Goal: Task Accomplishment & Management: Use online tool/utility

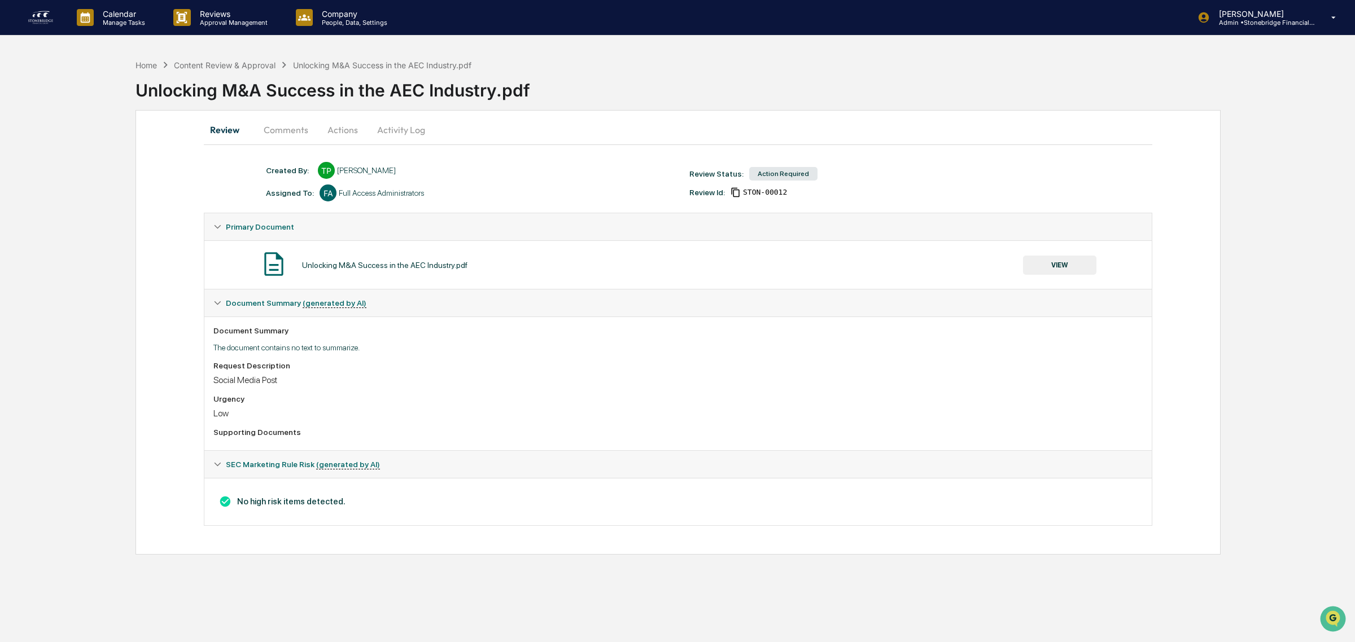
click at [1048, 266] on button "VIEW" at bounding box center [1059, 265] width 73 height 19
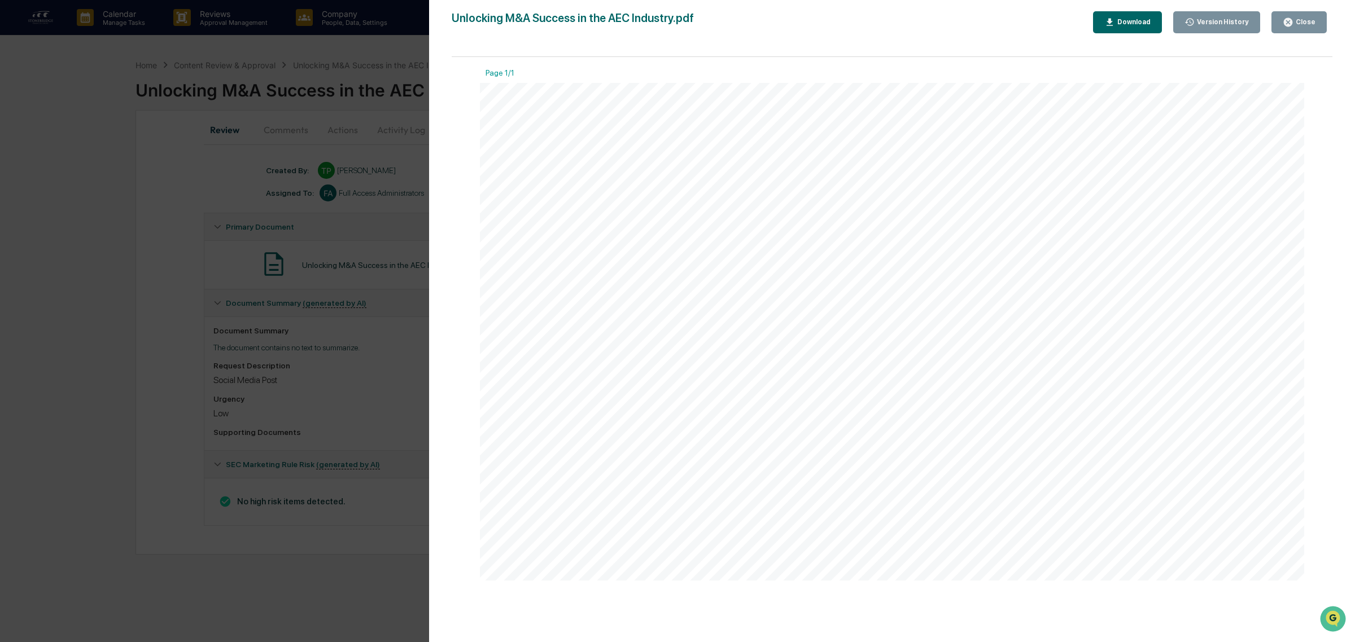
click at [1046, 272] on div at bounding box center [892, 332] width 824 height 498
drag, startPoint x: 790, startPoint y: 151, endPoint x: 1003, endPoint y: 163, distance: 213.1
click at [1004, 163] on div at bounding box center [892, 332] width 824 height 498
click at [1003, 163] on div at bounding box center [892, 332] width 824 height 498
click at [917, 167] on div at bounding box center [892, 332] width 824 height 498
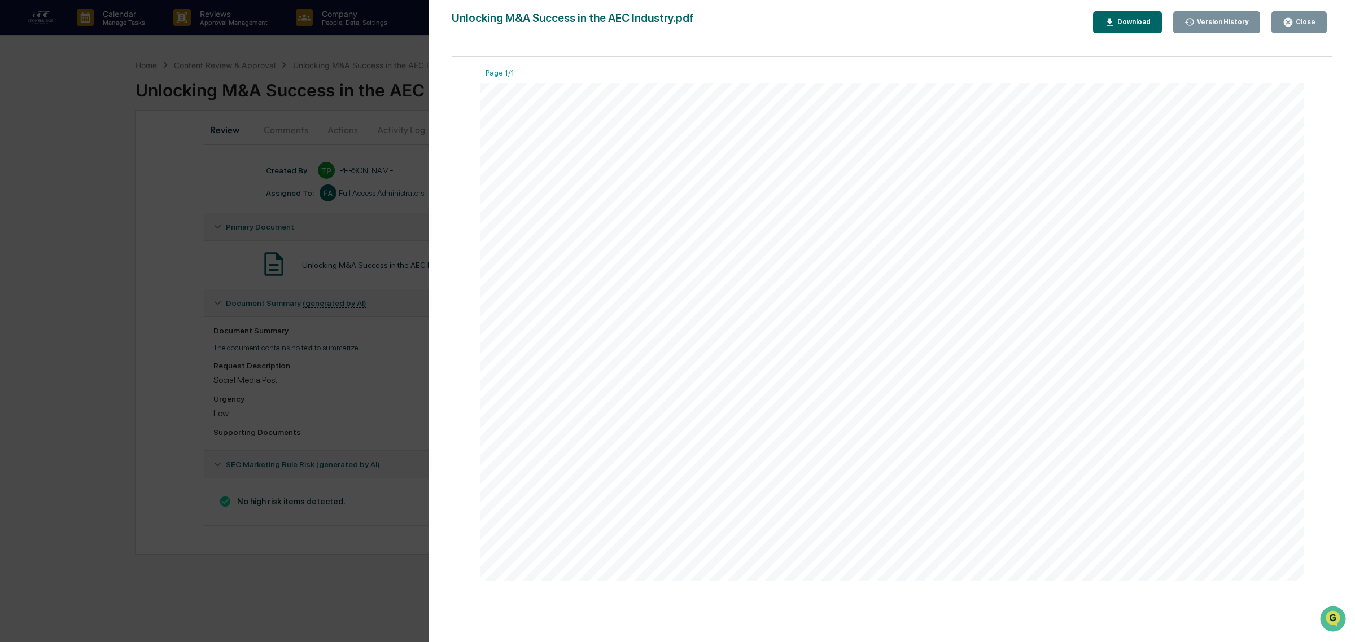
drag, startPoint x: 916, startPoint y: 167, endPoint x: 901, endPoint y: 133, distance: 37.1
click at [901, 133] on div at bounding box center [892, 332] width 824 height 498
drag, startPoint x: 709, startPoint y: 176, endPoint x: 786, endPoint y: 260, distance: 114.2
click at [786, 260] on div at bounding box center [892, 332] width 824 height 498
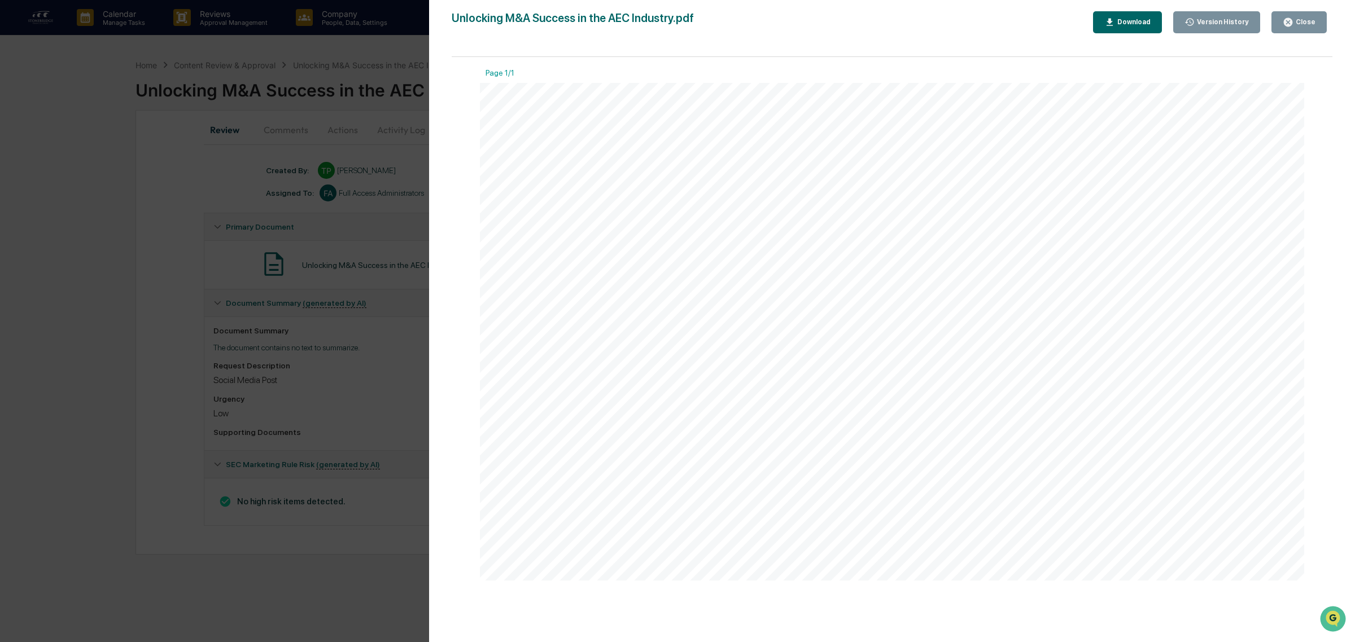
click at [314, 90] on div "Version History [DATE] 02:14 PM [PERSON_NAME] Unlocking M&A Success in the AEC …" at bounding box center [677, 321] width 1355 height 642
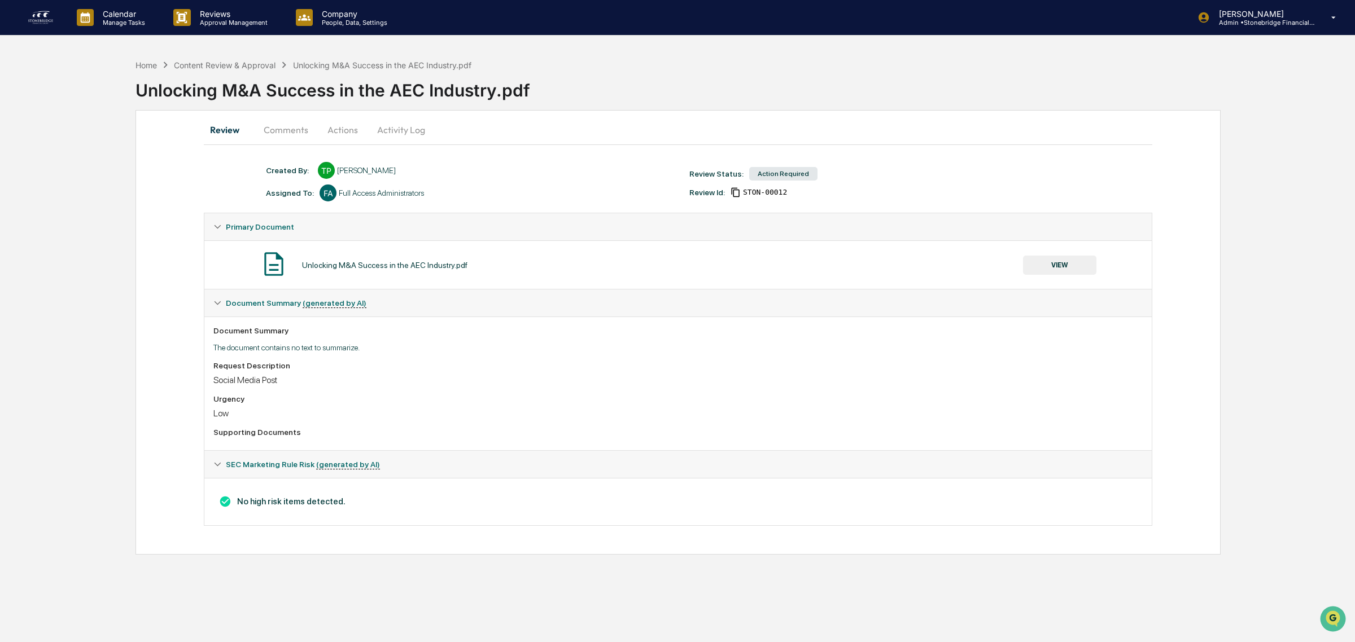
click at [49, 18] on img at bounding box center [40, 17] width 27 height 18
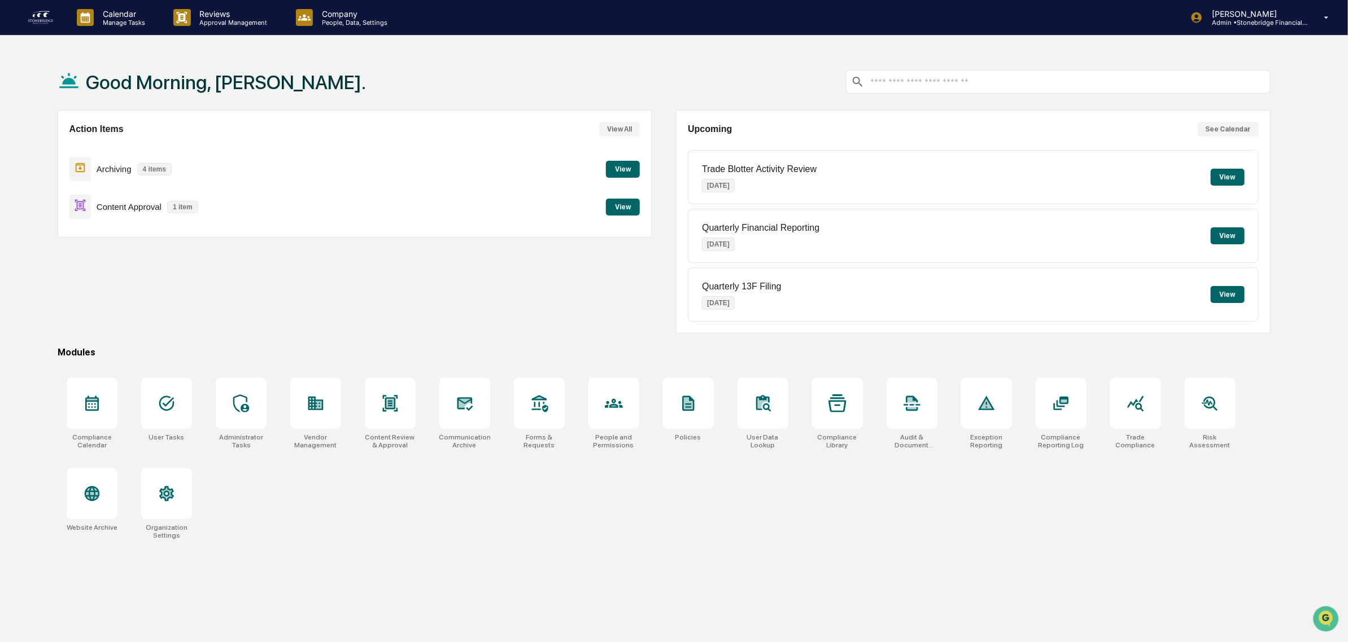
click at [613, 164] on button "View" at bounding box center [623, 169] width 34 height 17
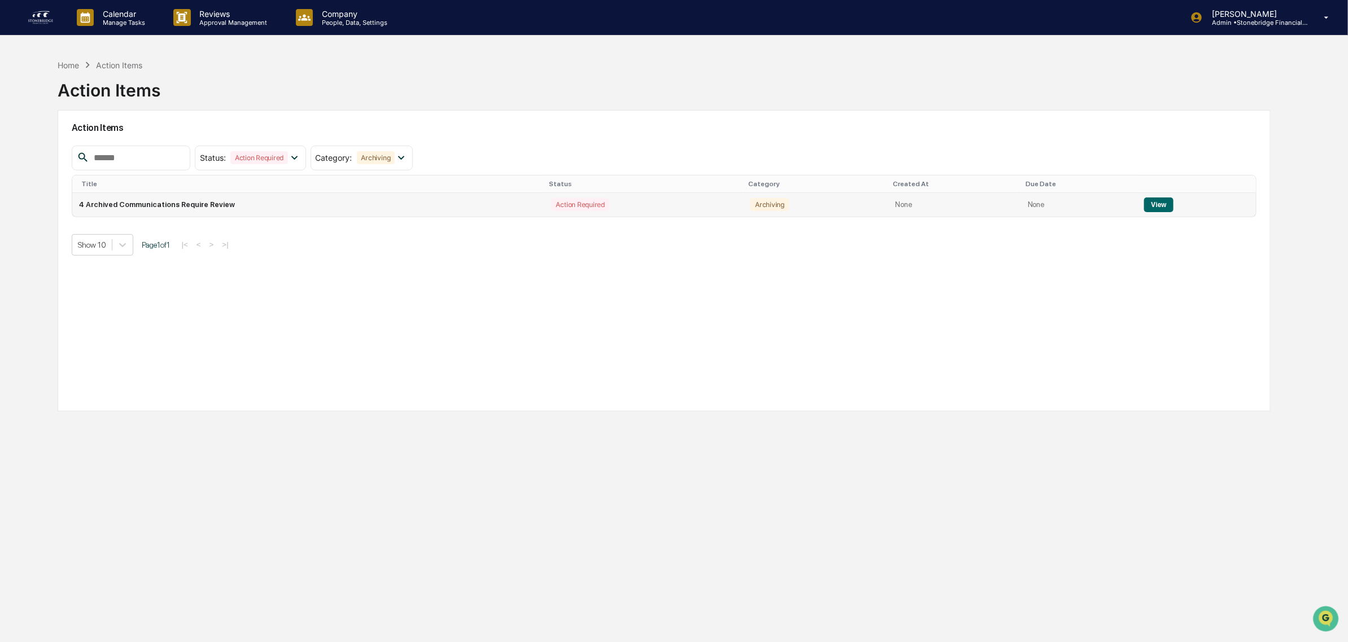
click at [1158, 207] on button "View" at bounding box center [1158, 205] width 29 height 15
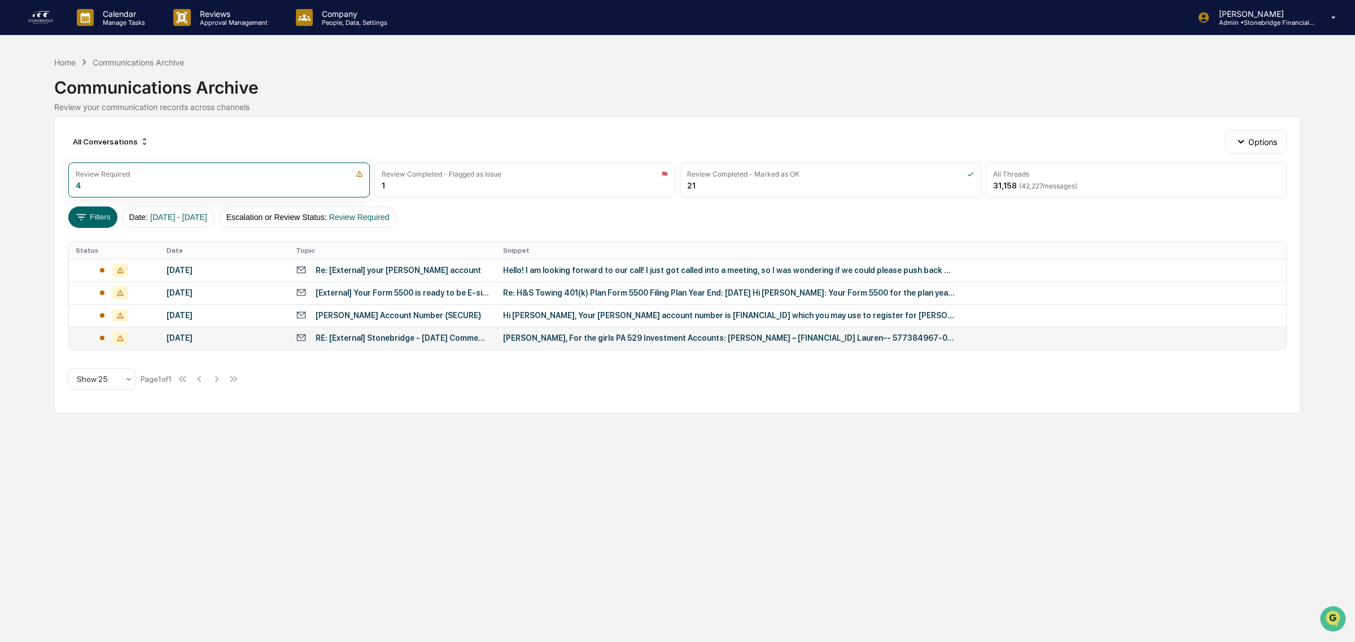
click at [393, 345] on td "RE: [External] Stonebridge - [DATE] Commentary" at bounding box center [392, 338] width 207 height 23
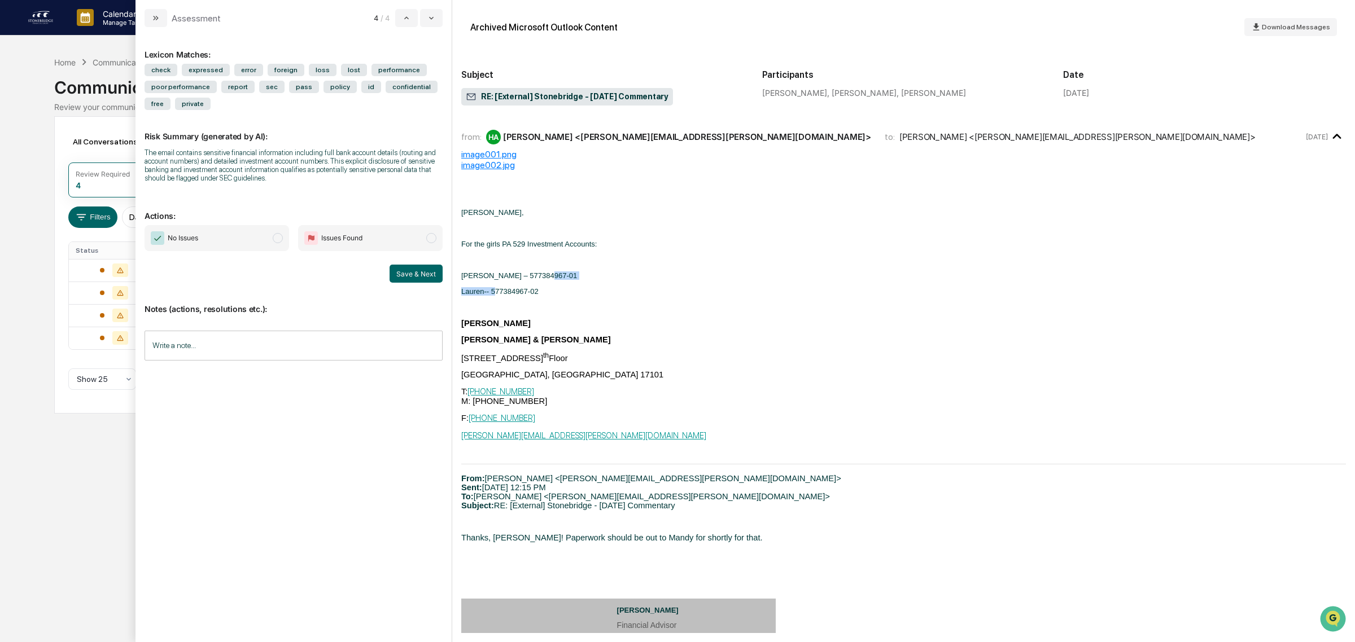
drag, startPoint x: 489, startPoint y: 284, endPoint x: 567, endPoint y: 281, distance: 78.0
click at [567, 280] on p "[PERSON_NAME] – 577384967-01" at bounding box center [903, 276] width 885 height 8
drag, startPoint x: 567, startPoint y: 281, endPoint x: 614, endPoint y: 209, distance: 85.3
click at [614, 209] on p "[PERSON_NAME]," at bounding box center [903, 212] width 885 height 8
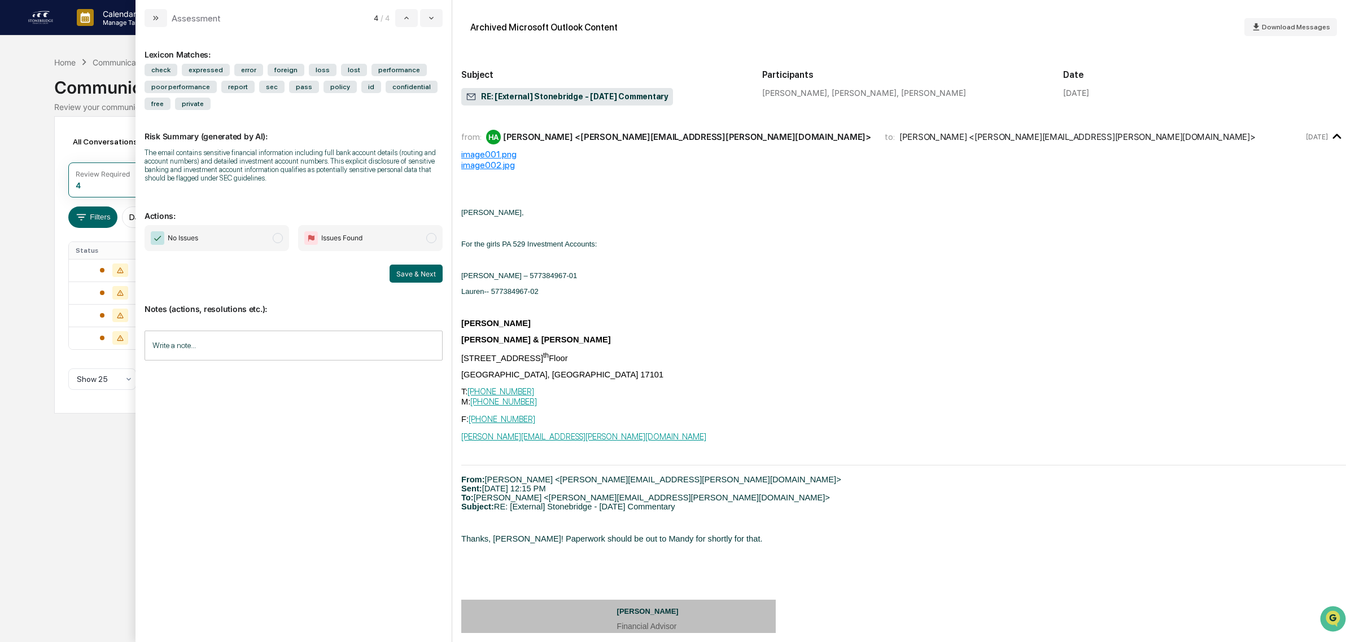
drag, startPoint x: 619, startPoint y: 345, endPoint x: 548, endPoint y: 348, distance: 71.8
drag, startPoint x: 548, startPoint y: 348, endPoint x: 495, endPoint y: 229, distance: 130.4
click at [495, 229] on p "modal" at bounding box center [903, 228] width 885 height 8
drag, startPoint x: 199, startPoint y: 148, endPoint x: 296, endPoint y: 180, distance: 102.1
click at [296, 180] on div "The email contains sensitive financial information including full bank account …" at bounding box center [294, 165] width 298 height 34
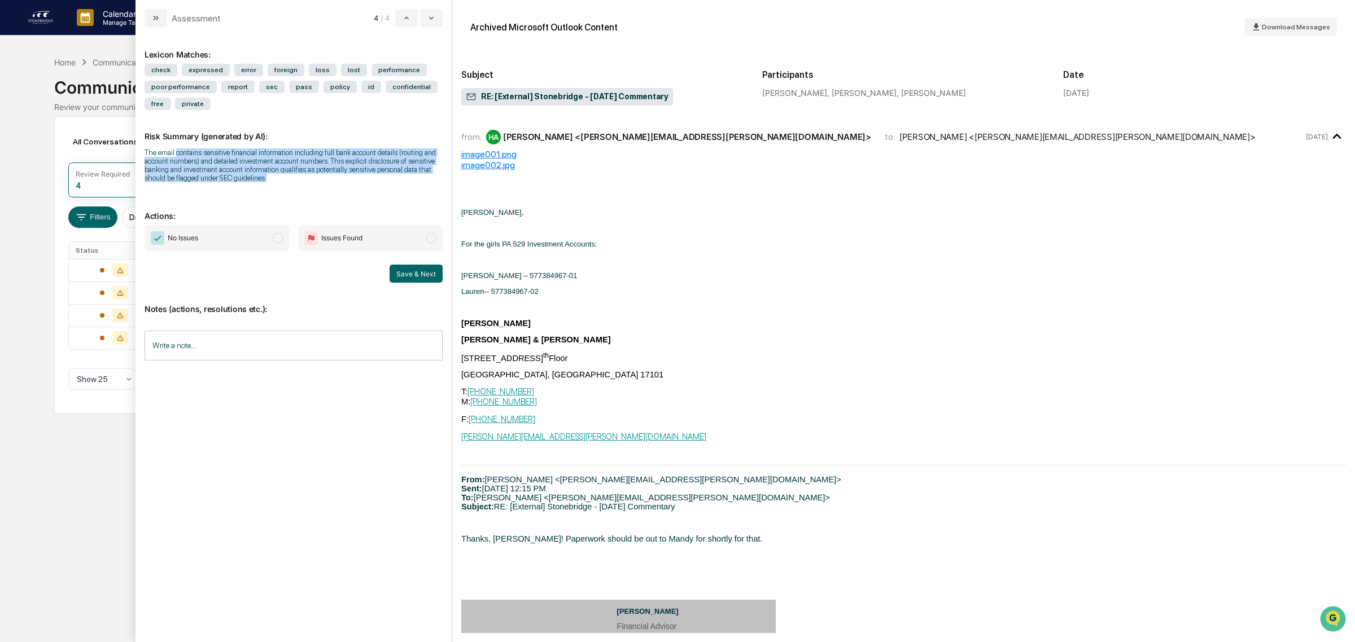
click at [296, 180] on div "The email contains sensitive financial information including full bank account …" at bounding box center [294, 165] width 298 height 34
drag, startPoint x: 296, startPoint y: 180, endPoint x: 176, endPoint y: 157, distance: 122.4
click at [176, 157] on div "The email contains sensitive financial information including full bank account …" at bounding box center [294, 165] width 298 height 34
drag, startPoint x: 237, startPoint y: 141, endPoint x: 330, endPoint y: 173, distance: 98.4
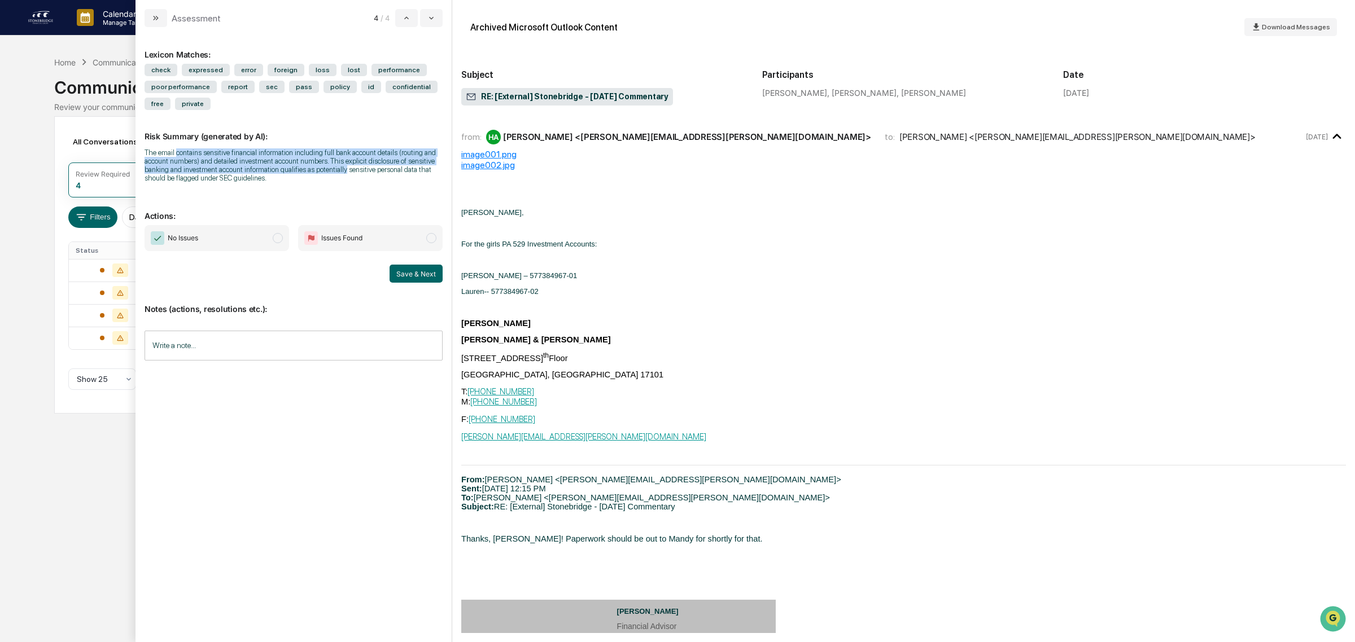
click at [330, 173] on div "The email contains sensitive financial information including full bank account …" at bounding box center [294, 165] width 298 height 34
drag, startPoint x: 212, startPoint y: 158, endPoint x: 178, endPoint y: 152, distance: 34.3
click at [178, 152] on div "Risk Summary (generated by AI): The email contains sensitive financial informat…" at bounding box center [294, 150] width 298 height 80
click at [177, 152] on div "The email contains sensitive financial information including full bank account …" at bounding box center [294, 165] width 298 height 34
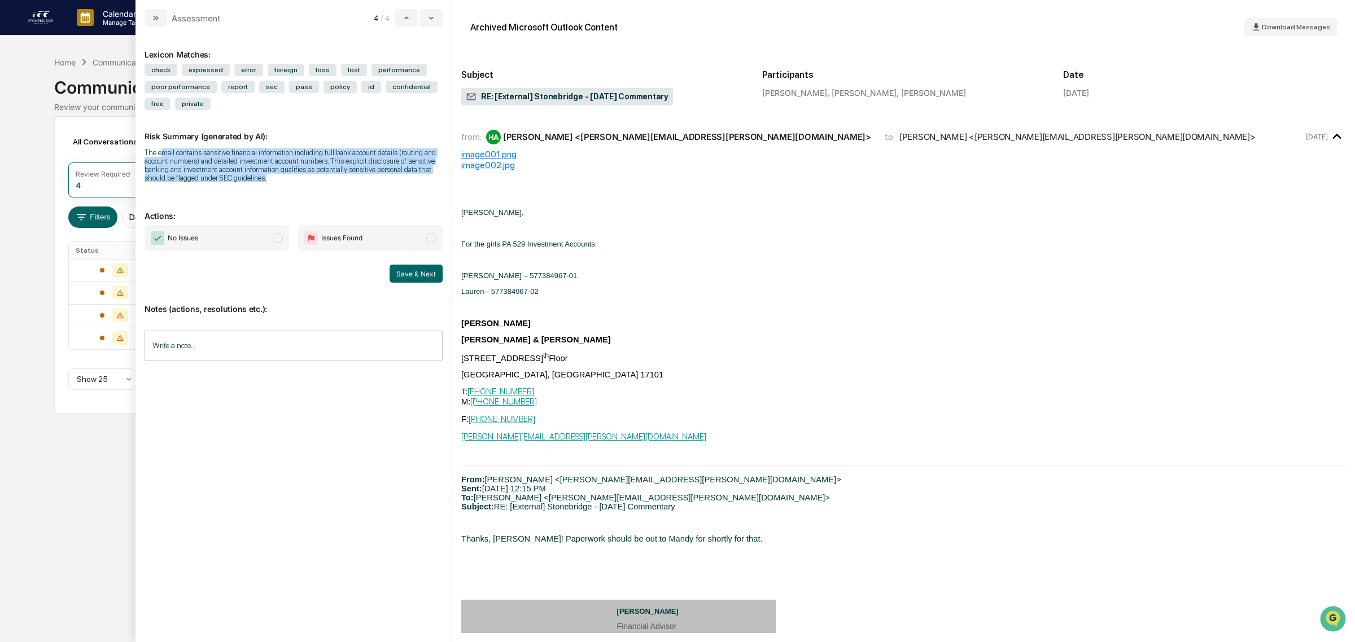
drag, startPoint x: 163, startPoint y: 152, endPoint x: 325, endPoint y: 187, distance: 165.6
click at [326, 188] on div "Risk Summary (generated by AI): The email contains sensitive financial informat…" at bounding box center [294, 150] width 298 height 80
click at [325, 187] on div "Risk Summary (generated by AI): The email contains sensitive financial informat…" at bounding box center [294, 150] width 298 height 80
drag, startPoint x: 325, startPoint y: 187, endPoint x: 193, endPoint y: 162, distance: 133.9
click at [193, 162] on div "Risk Summary (generated by AI): The email contains sensitive financial informat…" at bounding box center [294, 150] width 298 height 80
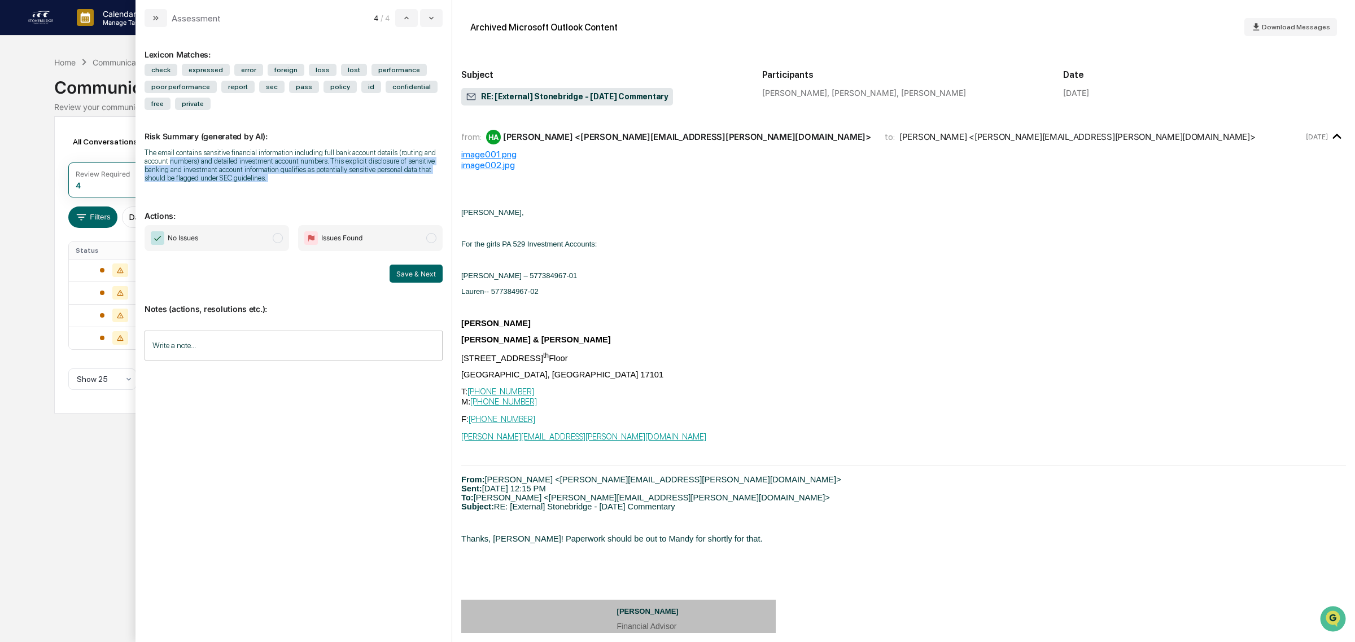
click at [193, 162] on div "The email contains sensitive financial information including full bank account …" at bounding box center [294, 165] width 298 height 34
drag, startPoint x: 210, startPoint y: 148, endPoint x: 280, endPoint y: 189, distance: 81.2
click at [280, 189] on div "Risk Summary (generated by AI): The email contains sensitive financial informat…" at bounding box center [294, 150] width 298 height 80
drag, startPoint x: 272, startPoint y: 187, endPoint x: 142, endPoint y: 140, distance: 138.2
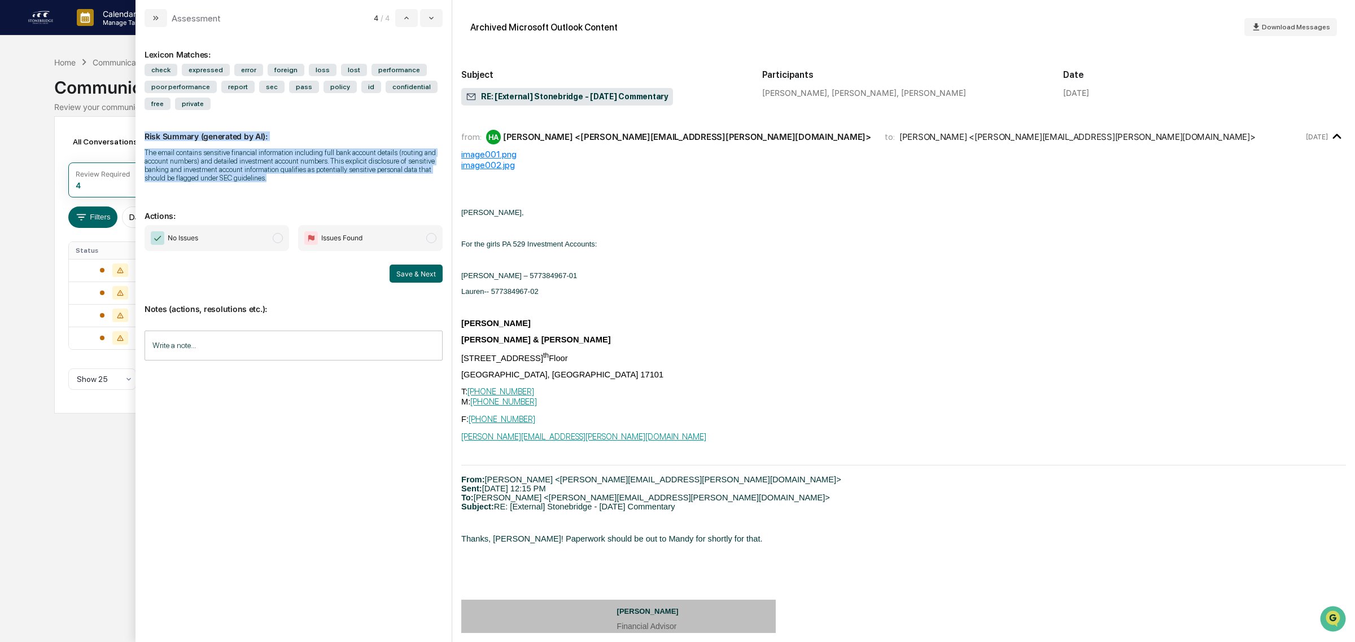
click at [142, 140] on div "Lexicon Matches: check expressed error foreign loss lost performance poor perfo…" at bounding box center [293, 334] width 316 height 615
click at [319, 182] on div "The email contains sensitive financial information including full bank account …" at bounding box center [294, 165] width 298 height 34
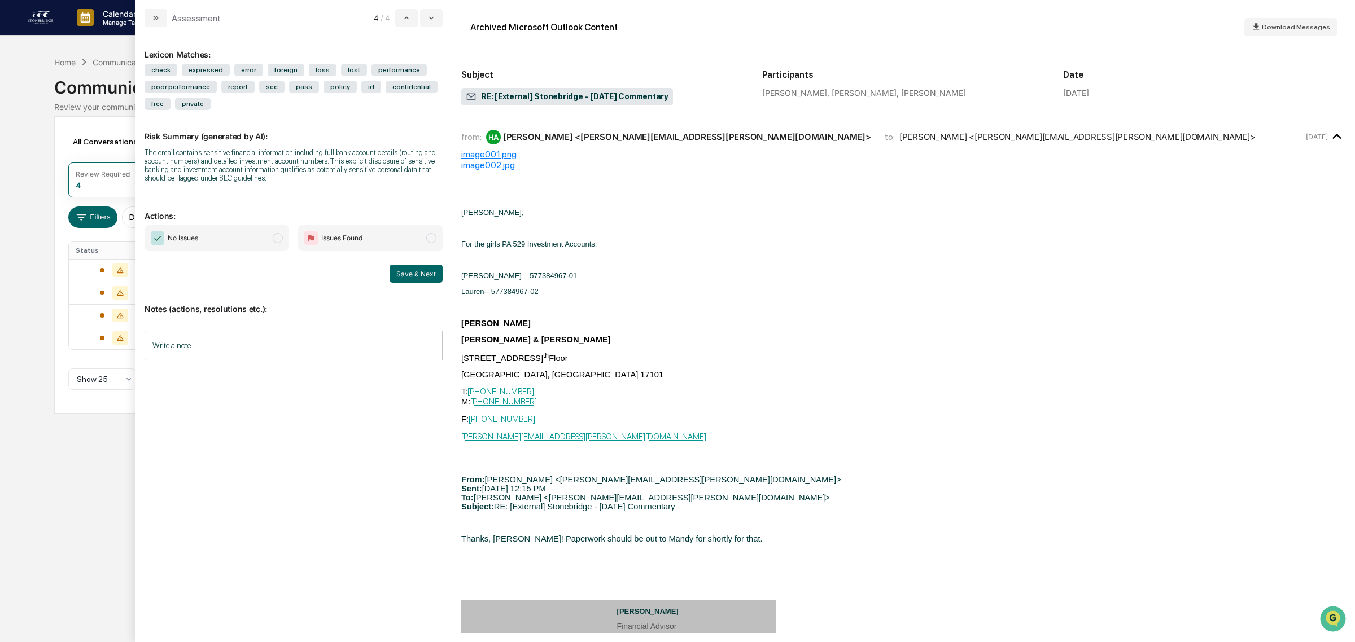
click at [212, 361] on input "Write a note..." at bounding box center [294, 346] width 298 height 30
click at [425, 447] on button "Save" at bounding box center [428, 439] width 30 height 18
click at [191, 237] on span "No Issues" at bounding box center [174, 238] width 47 height 14
click at [422, 277] on button "Save & Next" at bounding box center [416, 274] width 53 height 18
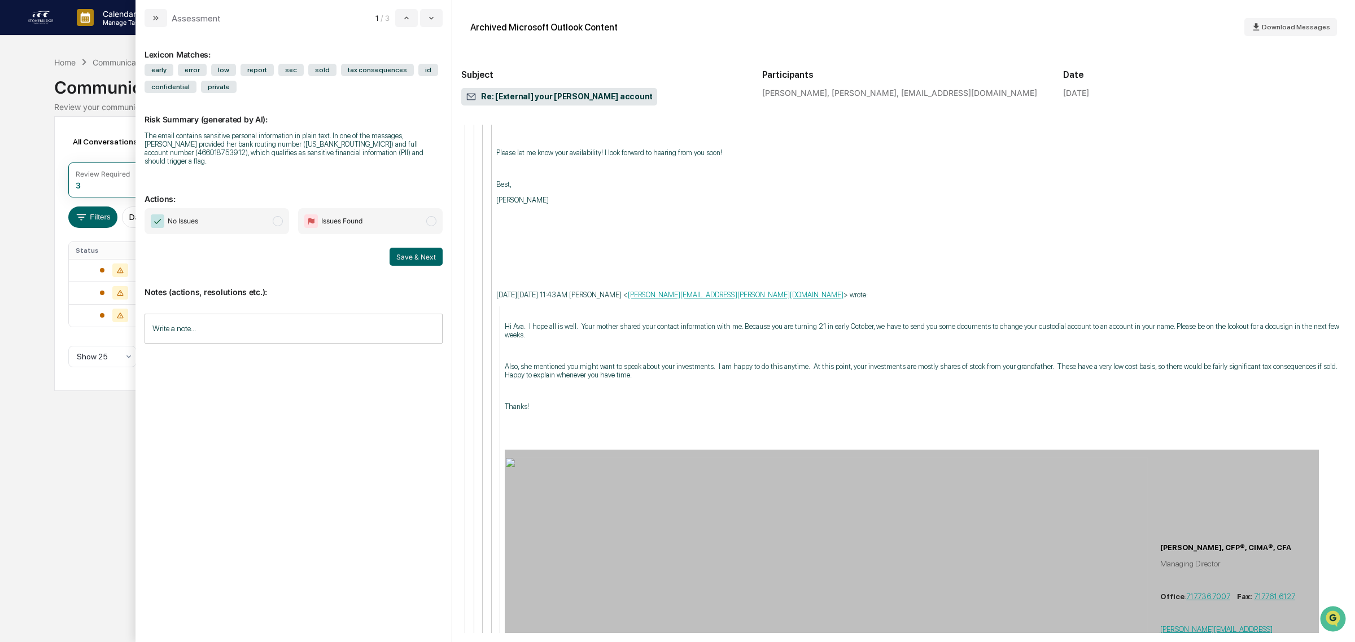
scroll to position [3767, 0]
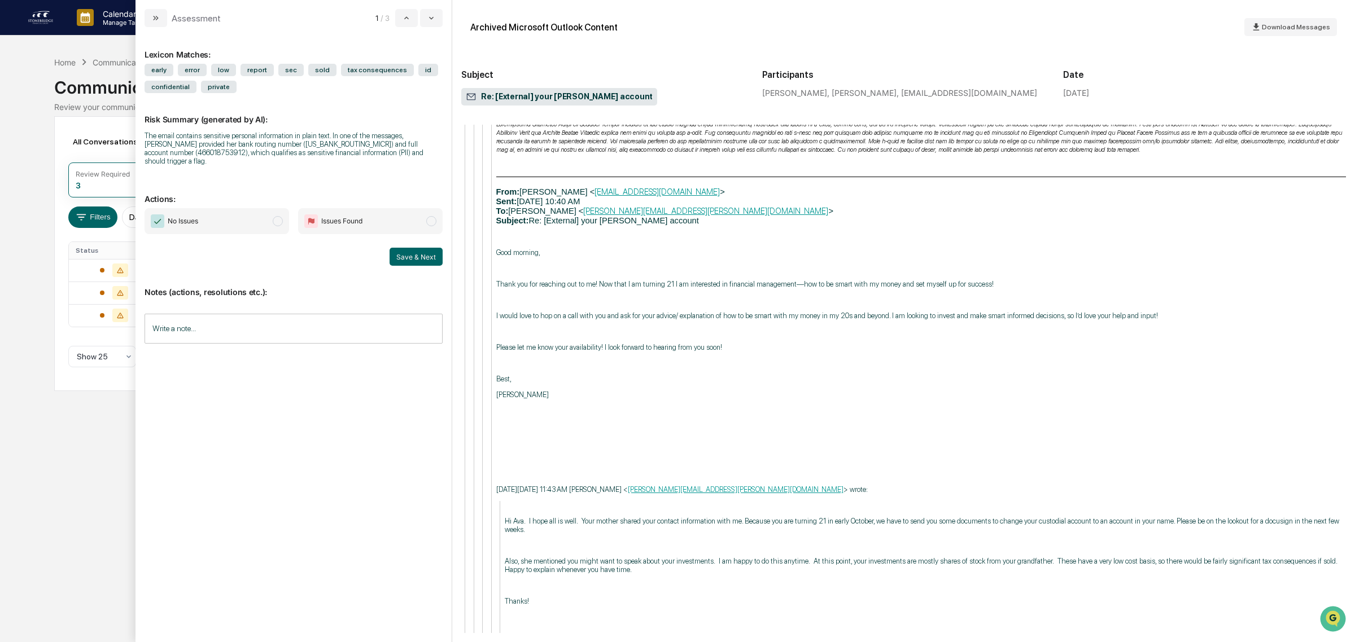
drag, startPoint x: 696, startPoint y: 396, endPoint x: 672, endPoint y: 416, distance: 30.9
click at [672, 416] on div "[PERSON_NAME], CFP®, CIMA®, CFA Managing Director Office : [PHONE_NUMBER] Fax: …" at bounding box center [921, 408] width 850 height 1533
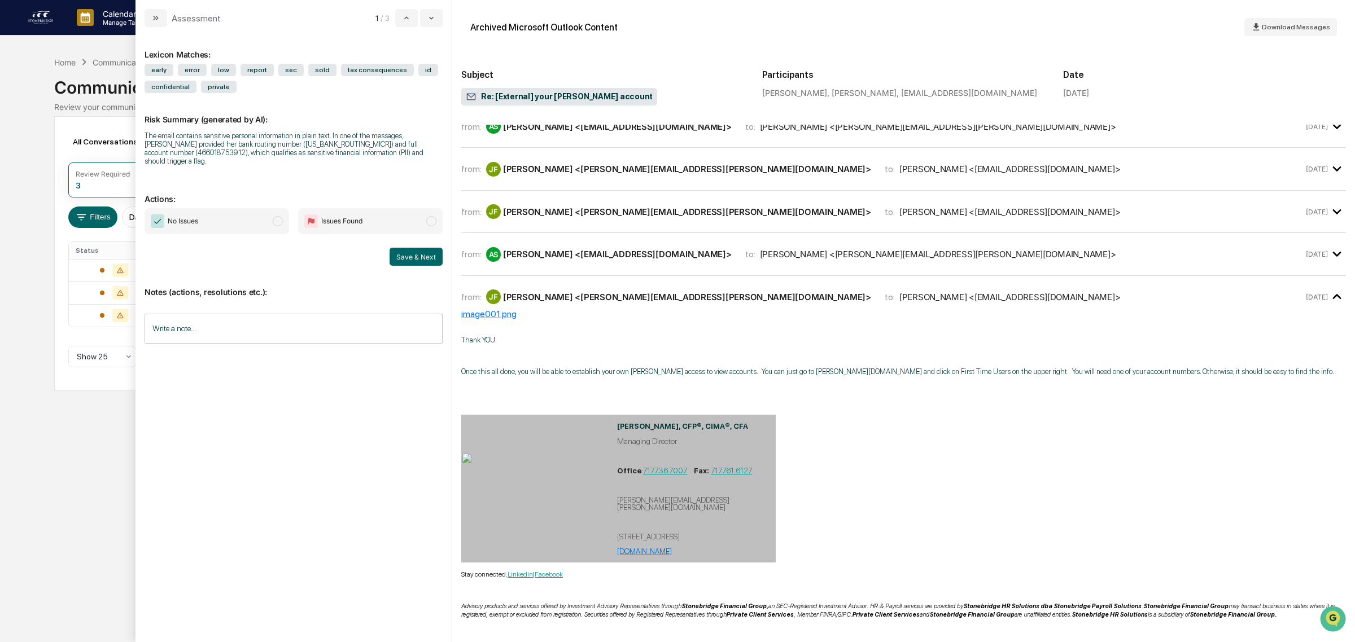
scroll to position [238, 0]
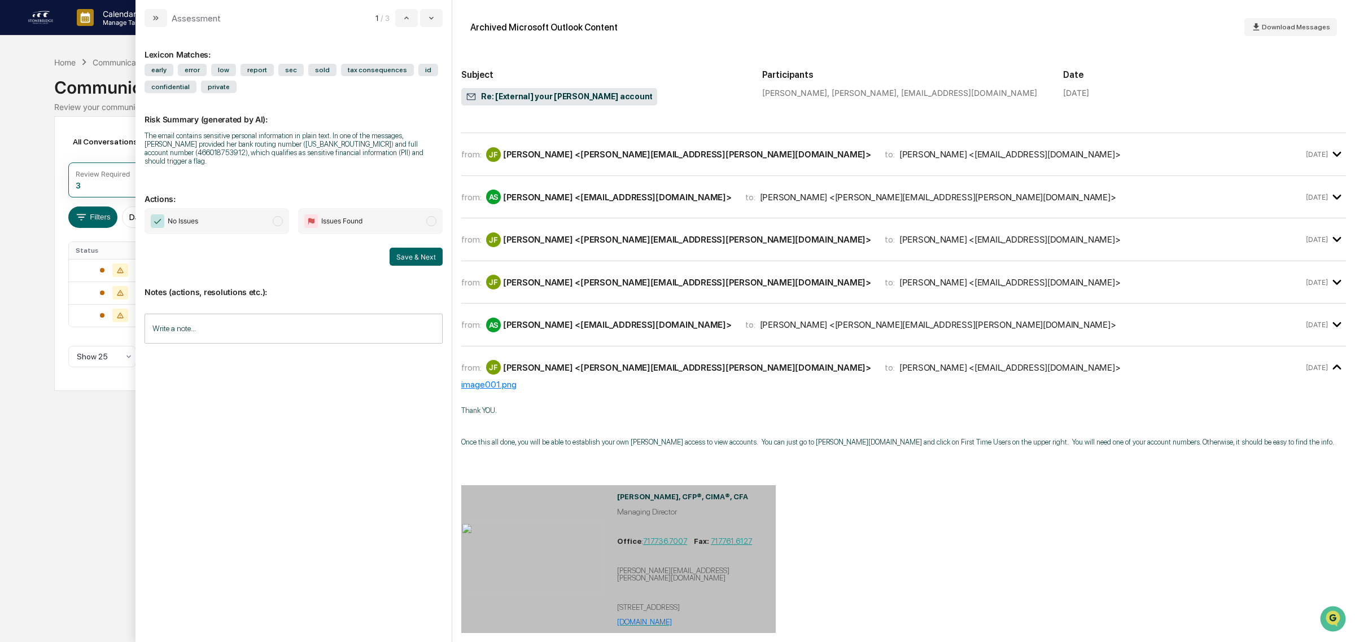
click at [591, 313] on div "from: AS [PERSON_NAME] <[EMAIL_ADDRESS][DOMAIN_NAME]> to: [PERSON_NAME] <[PERSO…" at bounding box center [903, 325] width 885 height 24
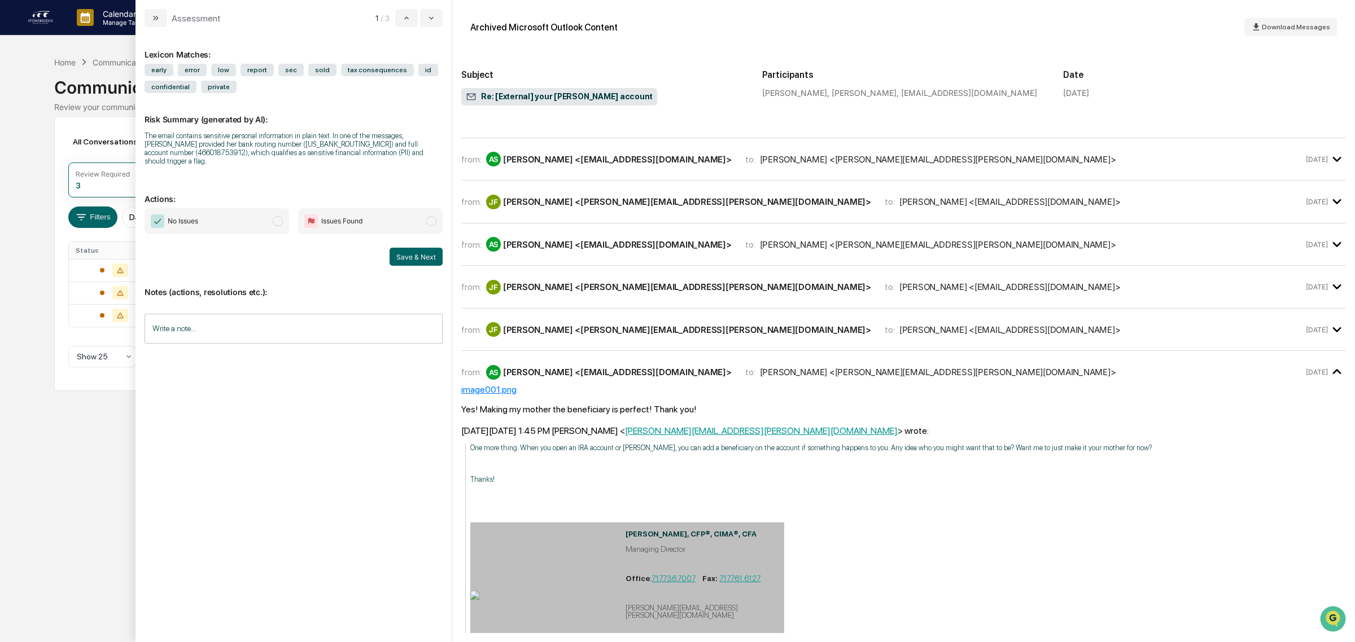
scroll to position [168, 0]
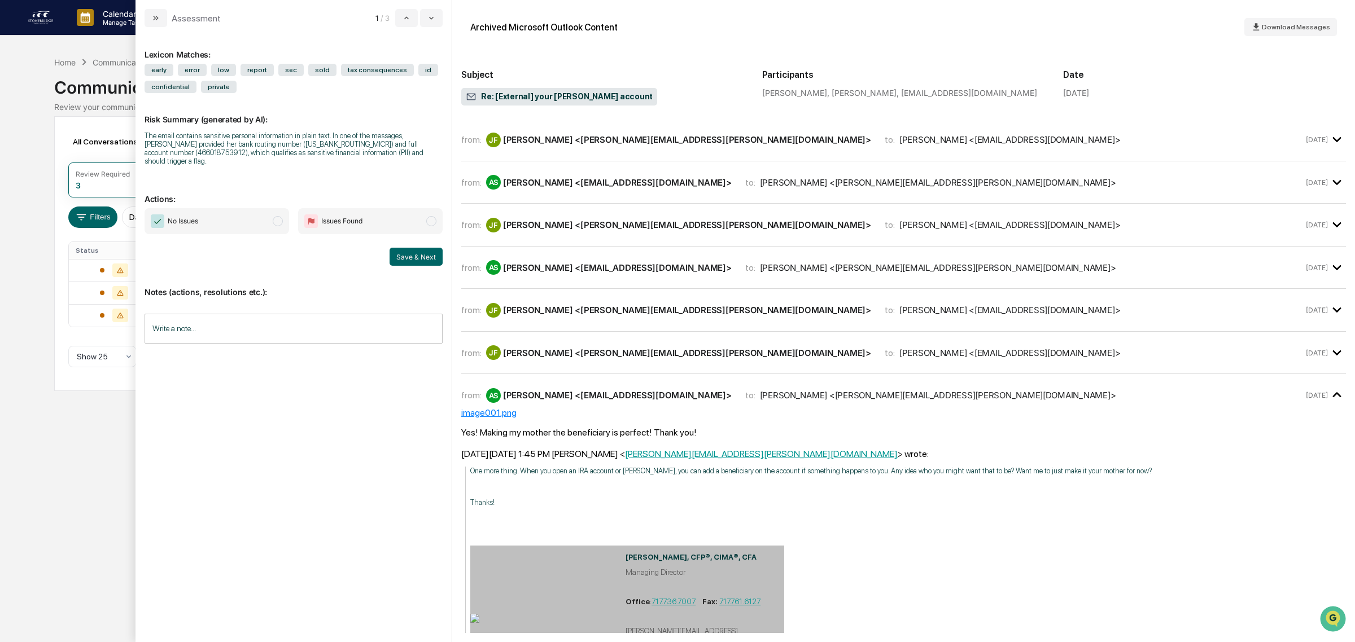
click at [594, 346] on div "[PERSON_NAME] [PERSON_NAME] <[PERSON_NAME][EMAIL_ADDRESS][PERSON_NAME][DOMAIN_N…" at bounding box center [678, 353] width 385 height 15
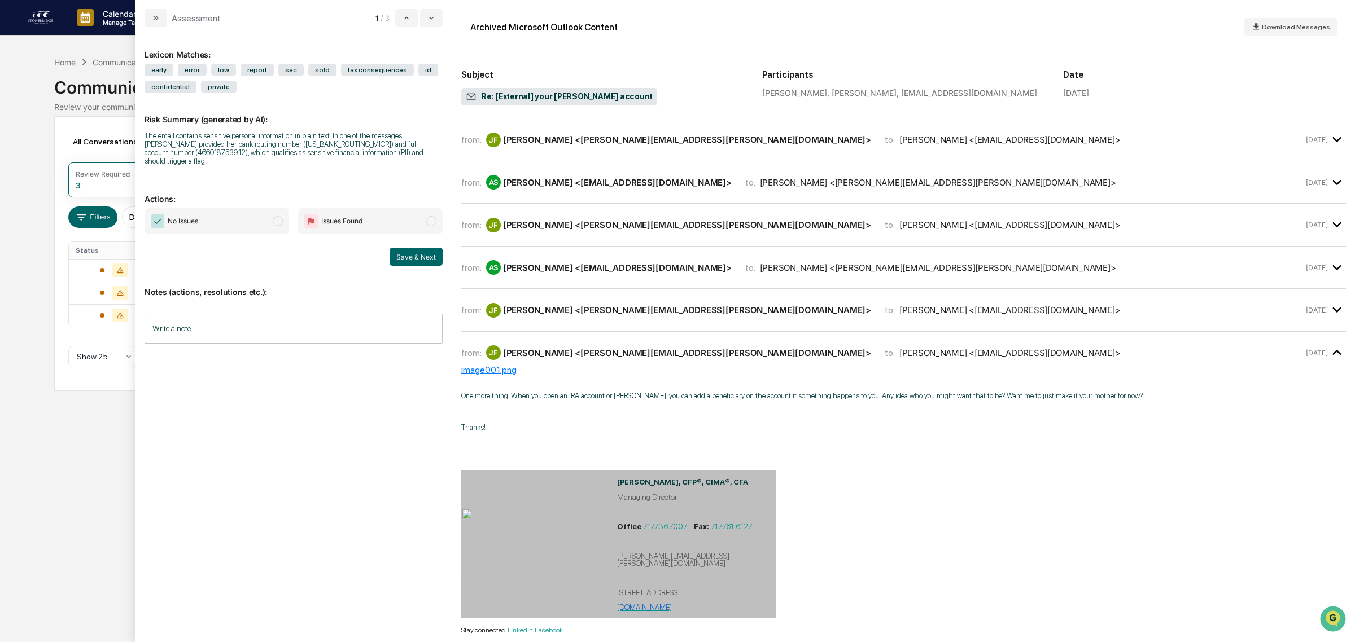
scroll to position [238, 0]
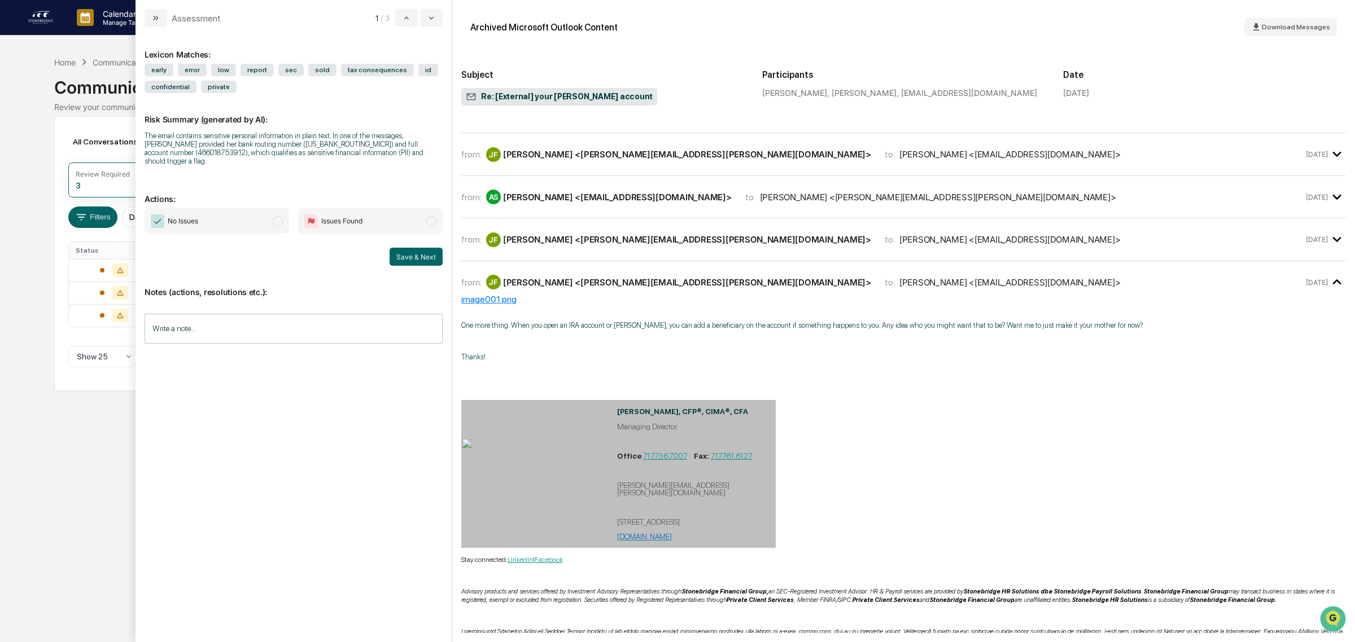
click at [512, 240] on div "[PERSON_NAME] <[PERSON_NAME][EMAIL_ADDRESS][PERSON_NAME][DOMAIN_NAME]>" at bounding box center [687, 239] width 368 height 11
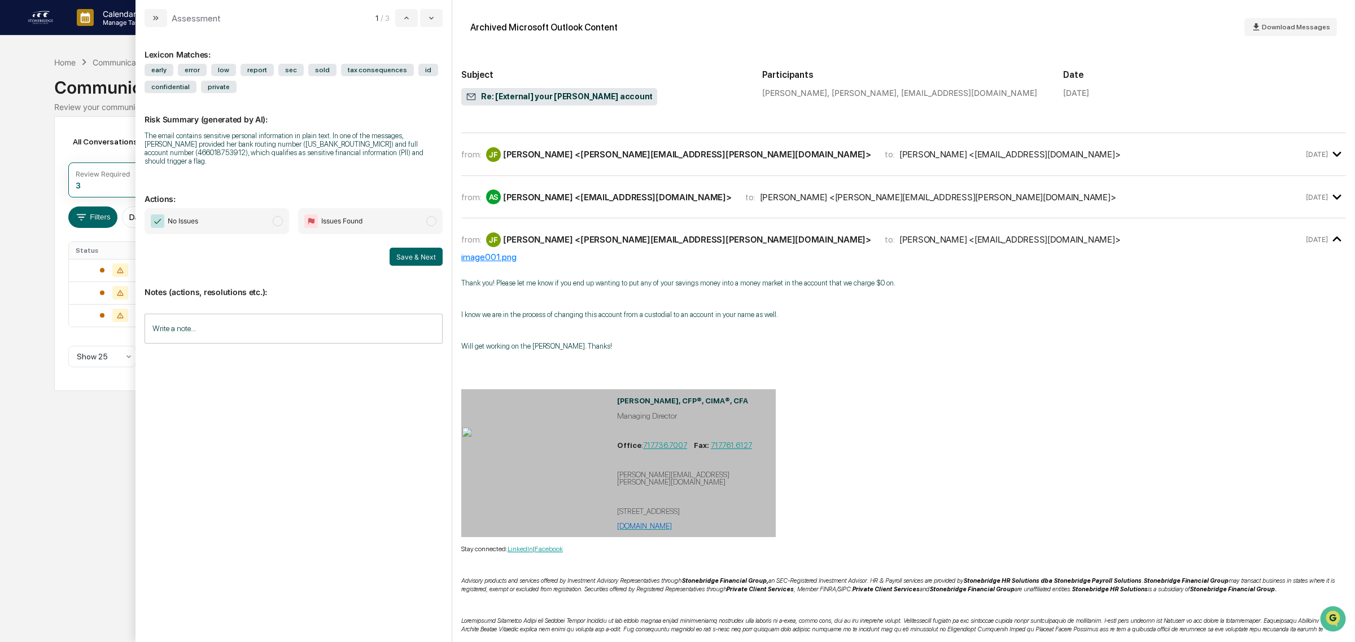
scroll to position [168, 0]
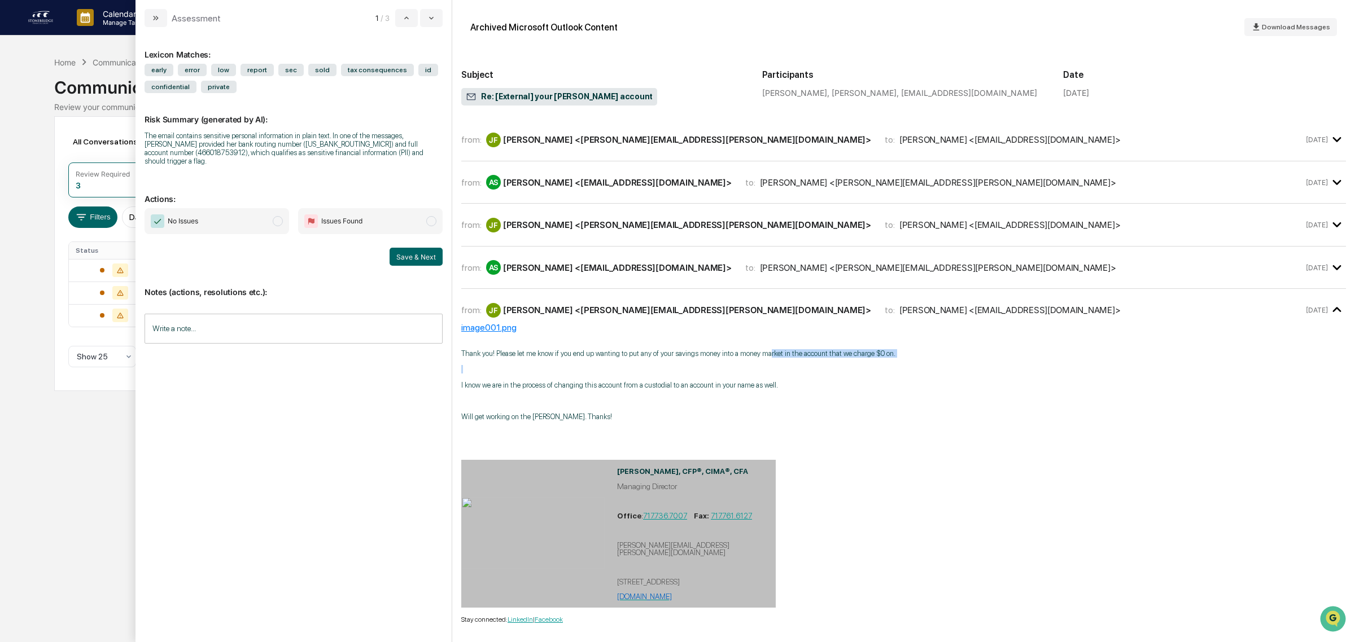
drag, startPoint x: 768, startPoint y: 356, endPoint x: 838, endPoint y: 357, distance: 70.0
drag, startPoint x: 495, startPoint y: 387, endPoint x: 667, endPoint y: 425, distance: 175.9
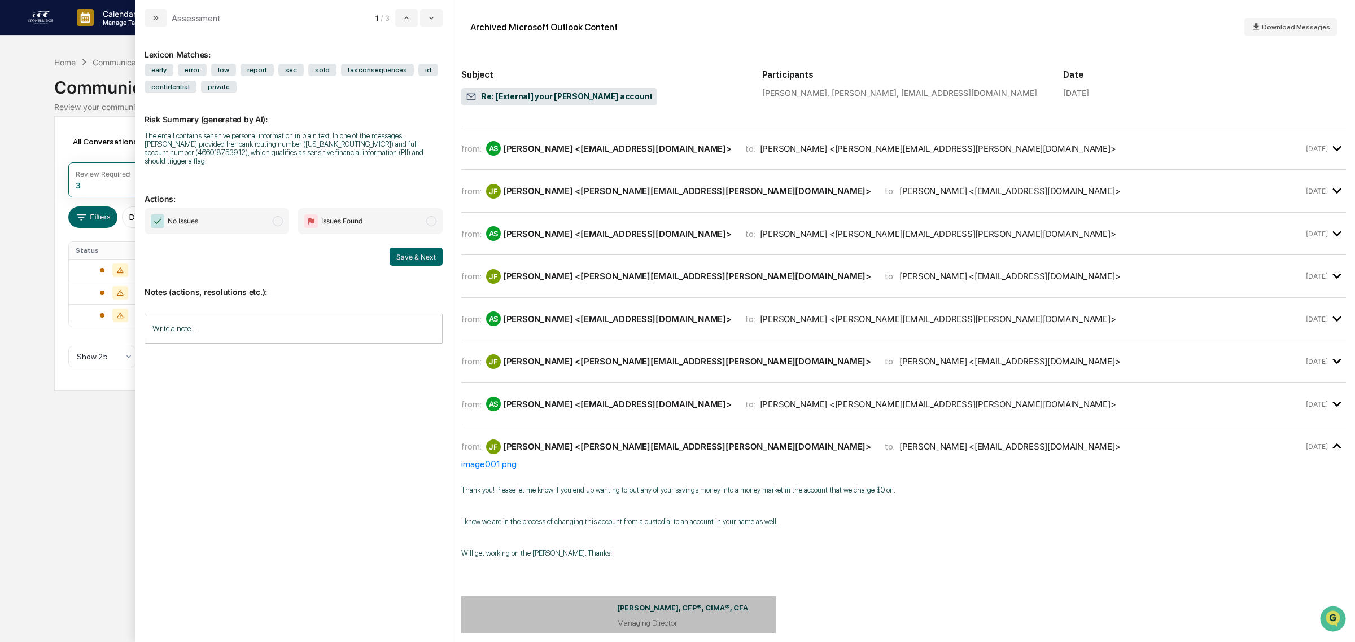
scroll to position [27, 0]
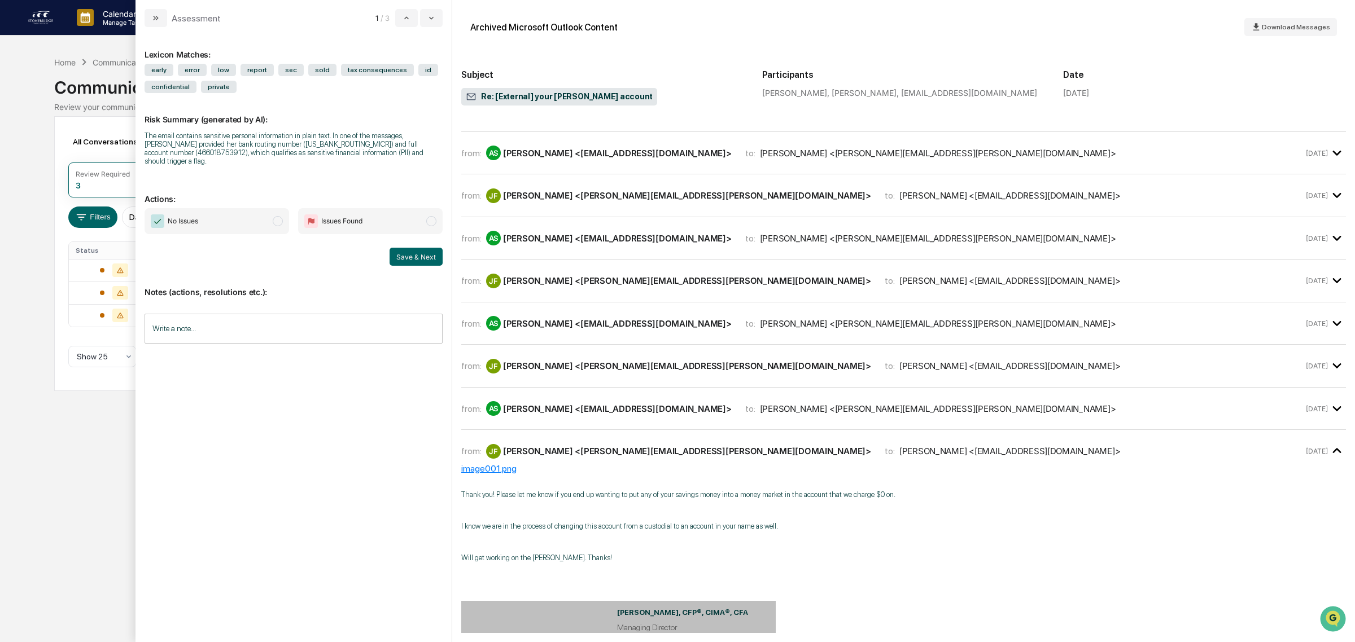
click at [639, 408] on div "[PERSON_NAME] <[EMAIL_ADDRESS][DOMAIN_NAME]>" at bounding box center [617, 409] width 229 height 11
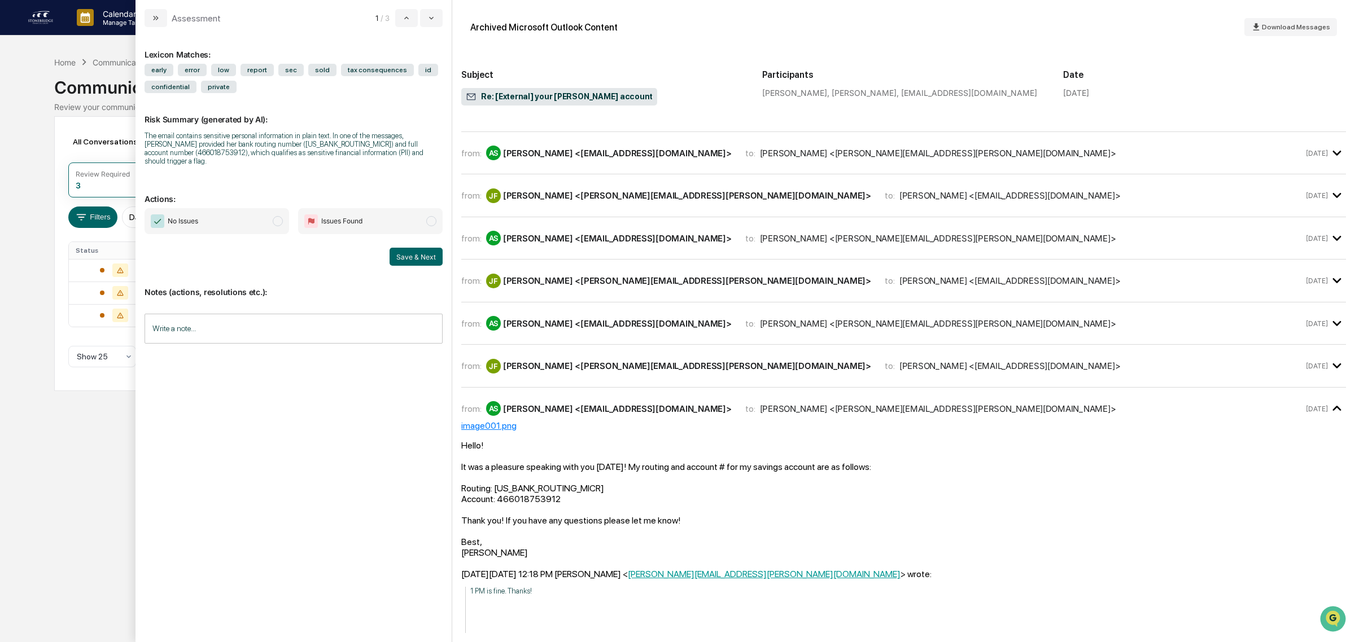
click at [608, 359] on div "[PERSON_NAME] [PERSON_NAME] <[PERSON_NAME][EMAIL_ADDRESS][PERSON_NAME][DOMAIN_N…" at bounding box center [678, 366] width 385 height 15
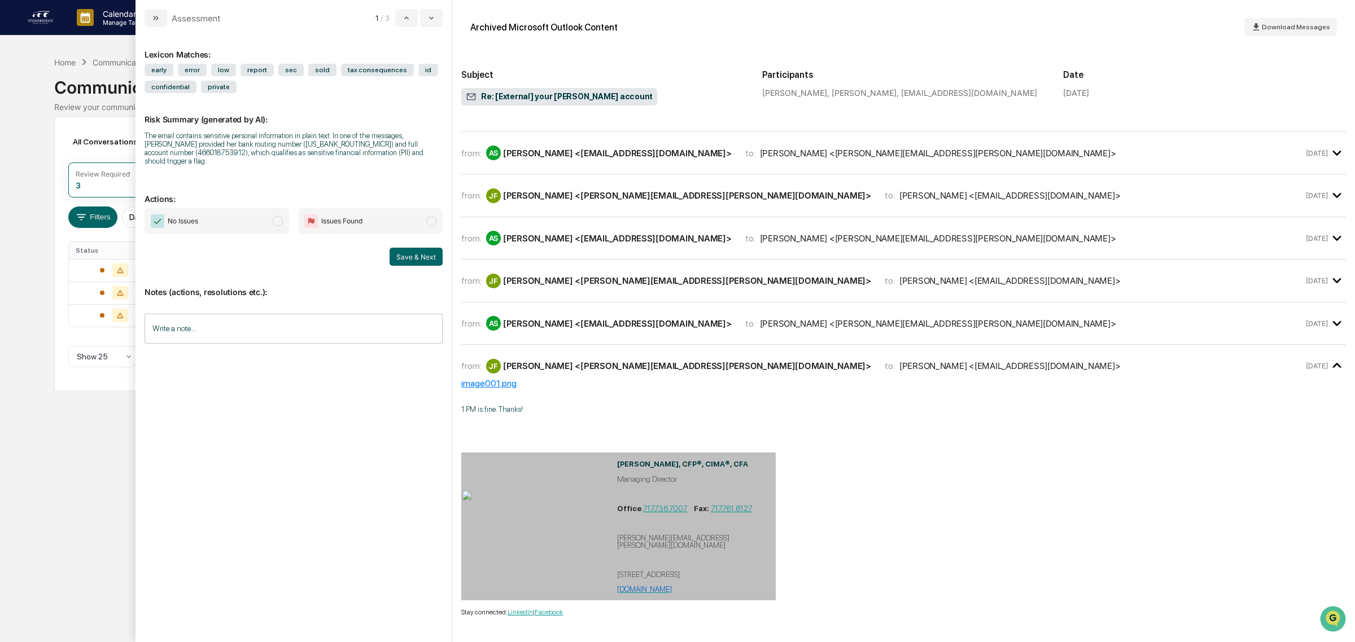
click at [594, 328] on div "AS [PERSON_NAME] <[EMAIL_ADDRESS][DOMAIN_NAME]>" at bounding box center [609, 323] width 246 height 15
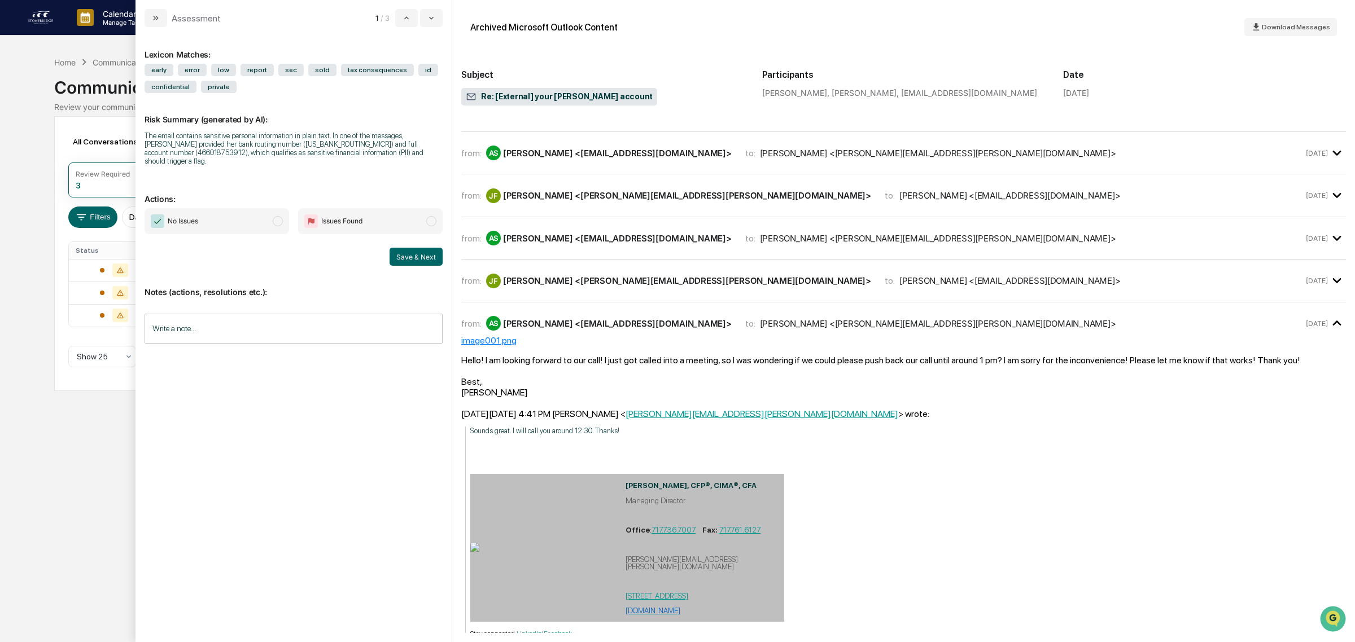
click at [581, 276] on div "[PERSON_NAME] <[PERSON_NAME][EMAIL_ADDRESS][PERSON_NAME][DOMAIN_NAME]>" at bounding box center [687, 281] width 368 height 11
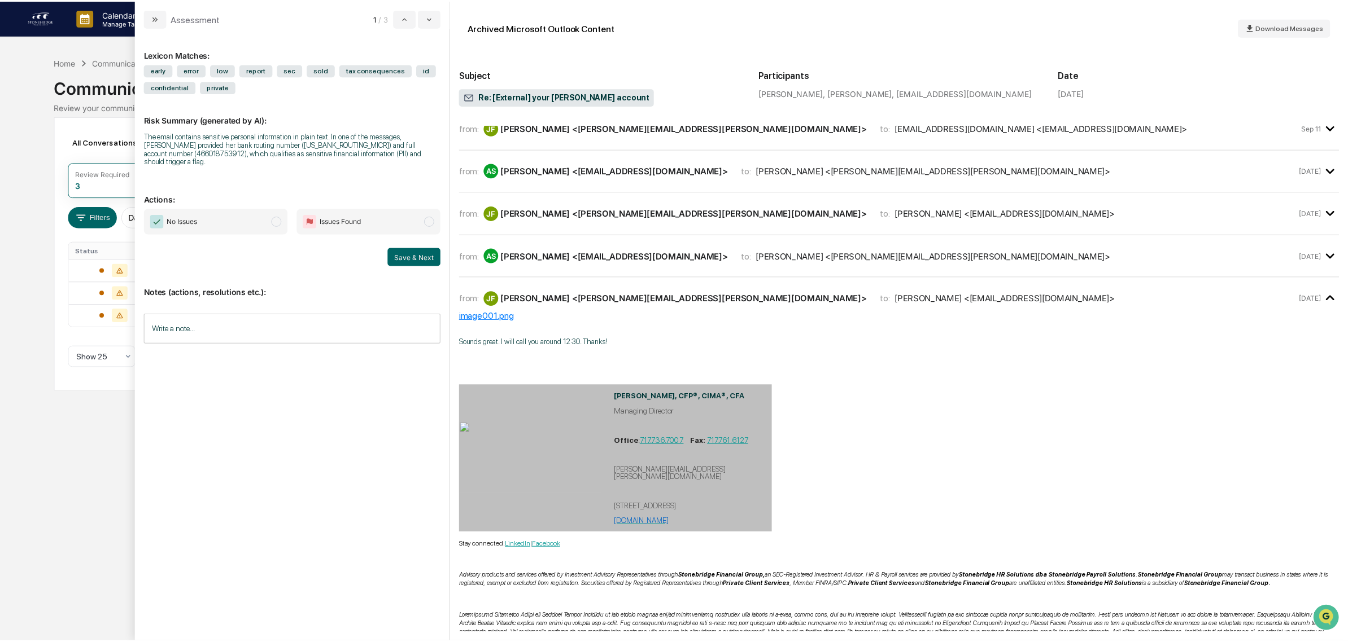
scroll to position [0, 0]
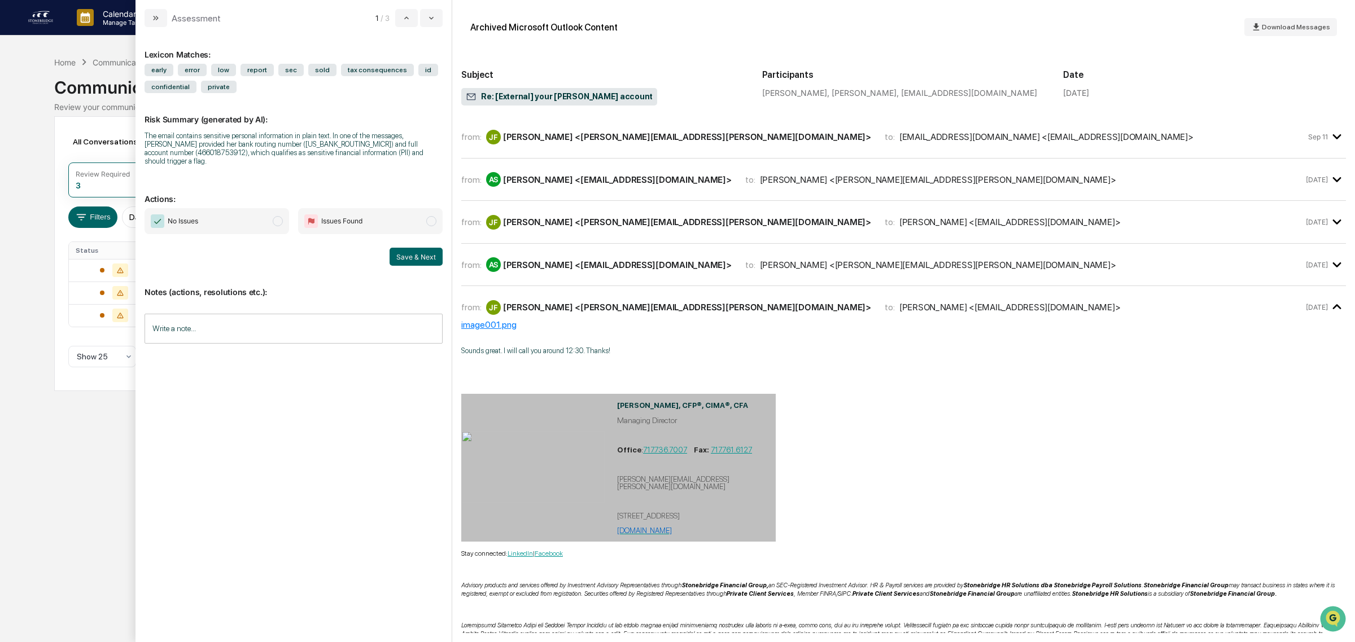
click at [563, 257] on div "AS [PERSON_NAME] <[EMAIL_ADDRESS][DOMAIN_NAME]>" at bounding box center [609, 264] width 246 height 15
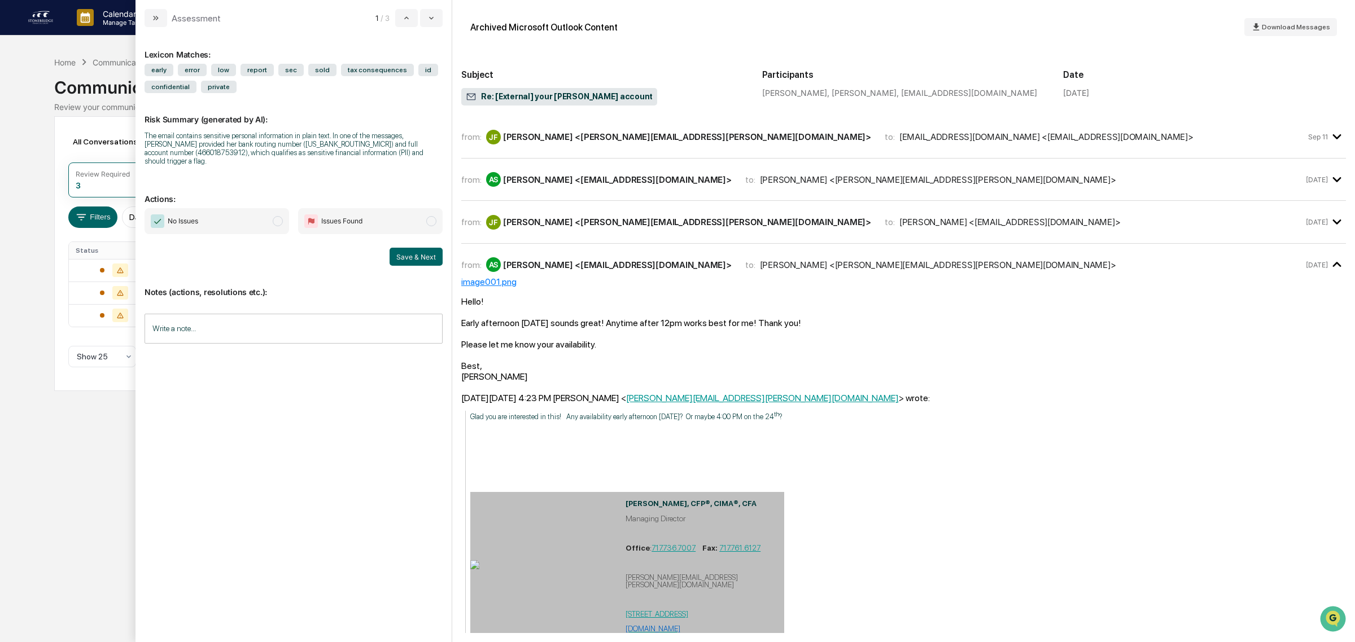
click at [560, 224] on div "[PERSON_NAME] <[PERSON_NAME][EMAIL_ADDRESS][PERSON_NAME][DOMAIN_NAME]>" at bounding box center [687, 222] width 368 height 11
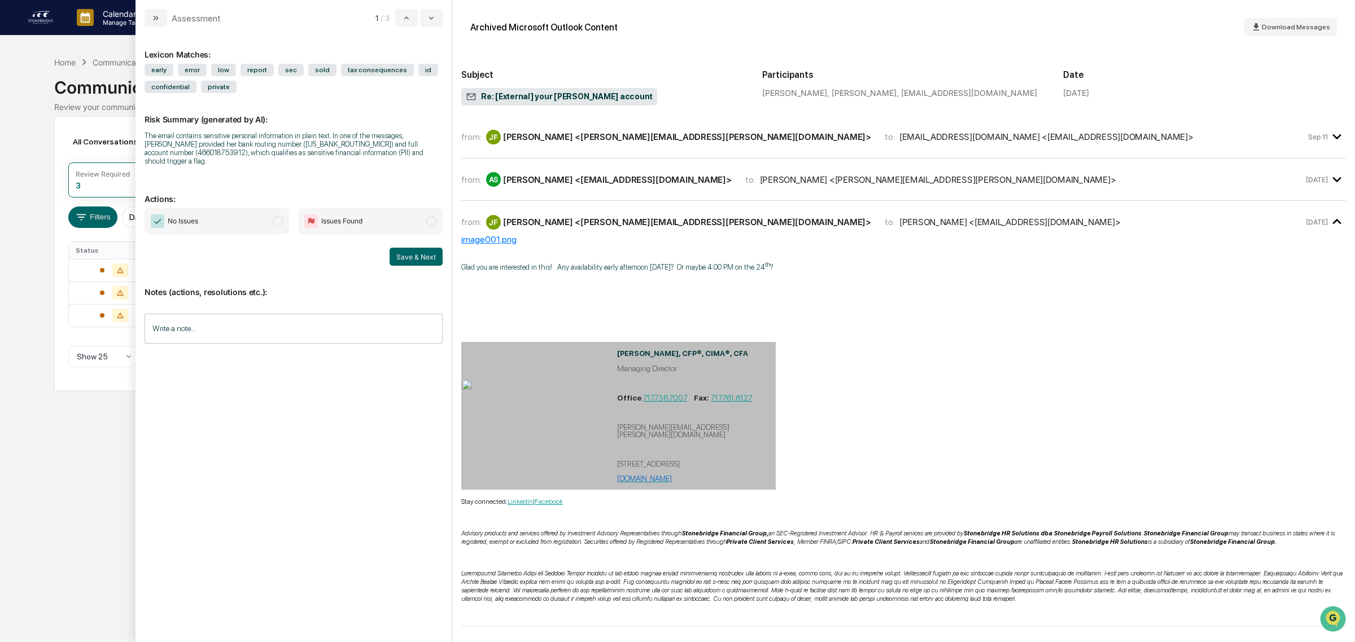
click at [560, 182] on div "[PERSON_NAME] <[EMAIL_ADDRESS][DOMAIN_NAME]>" at bounding box center [617, 179] width 229 height 11
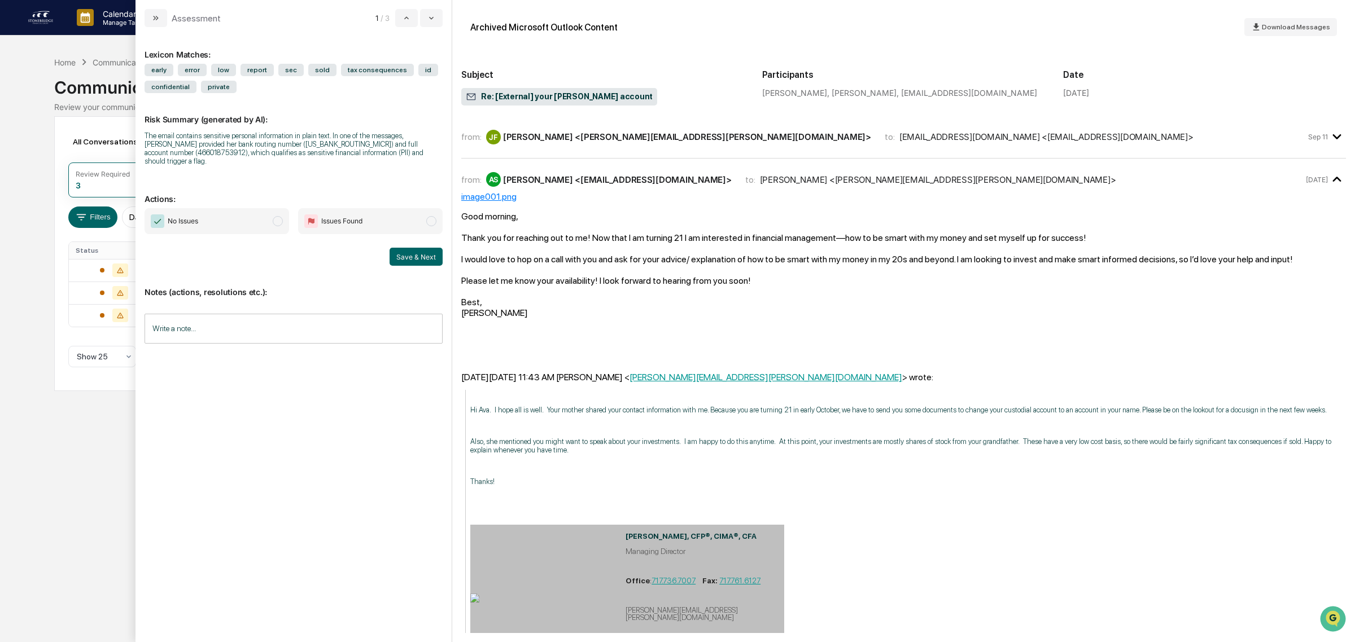
click at [549, 134] on div "[PERSON_NAME] <[PERSON_NAME][EMAIL_ADDRESS][PERSON_NAME][DOMAIN_NAME]>" at bounding box center [687, 137] width 368 height 11
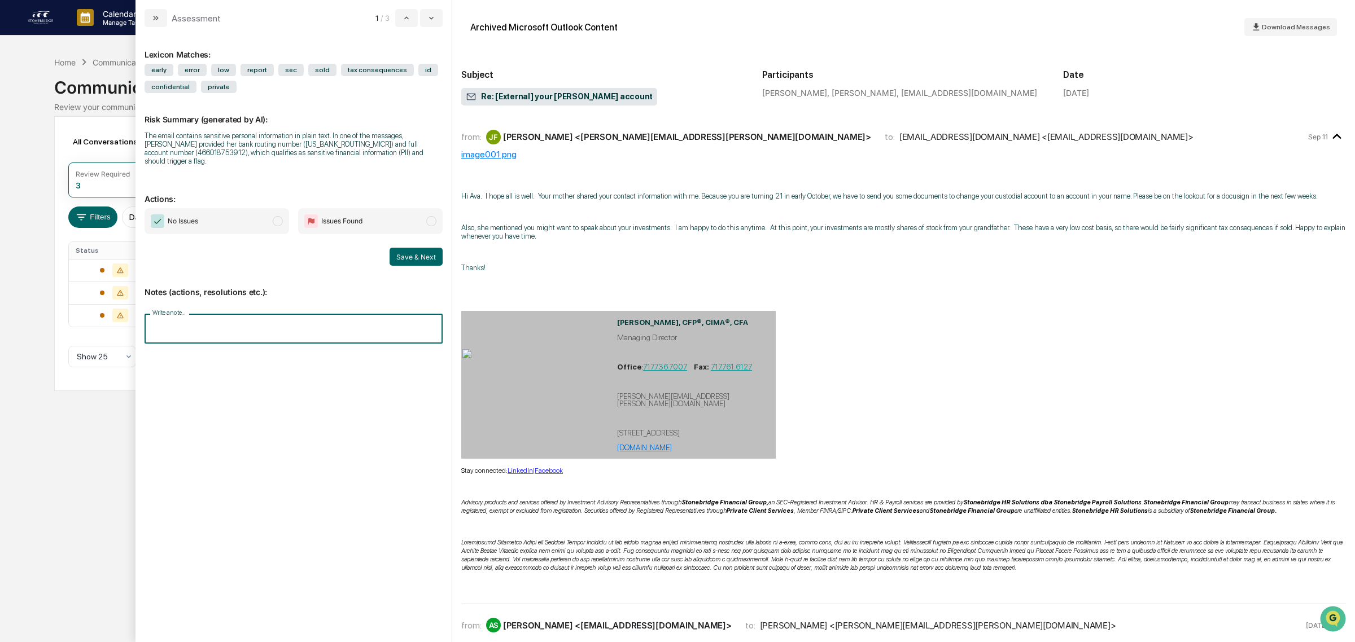
click at [206, 326] on input "Write a note..." at bounding box center [294, 329] width 298 height 30
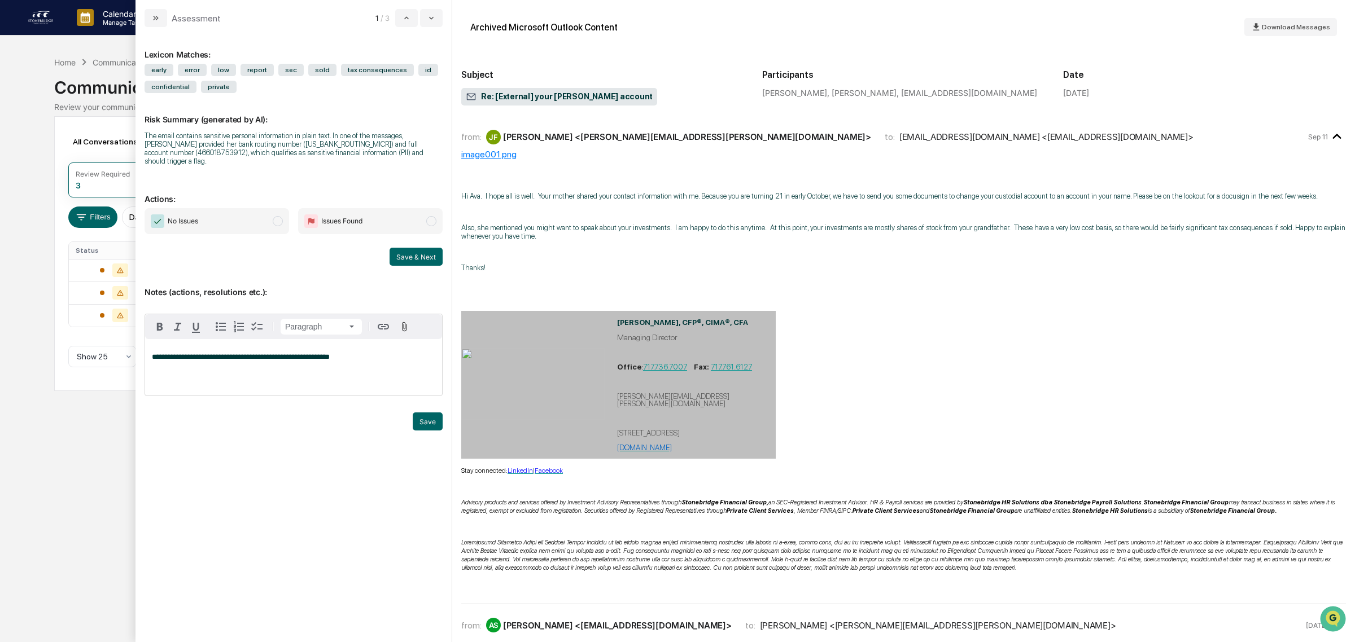
click at [391, 446] on div "**********" at bounding box center [294, 328] width 298 height 585
click at [212, 221] on span "No Issues" at bounding box center [217, 221] width 145 height 26
click at [432, 419] on button "Save" at bounding box center [428, 422] width 30 height 18
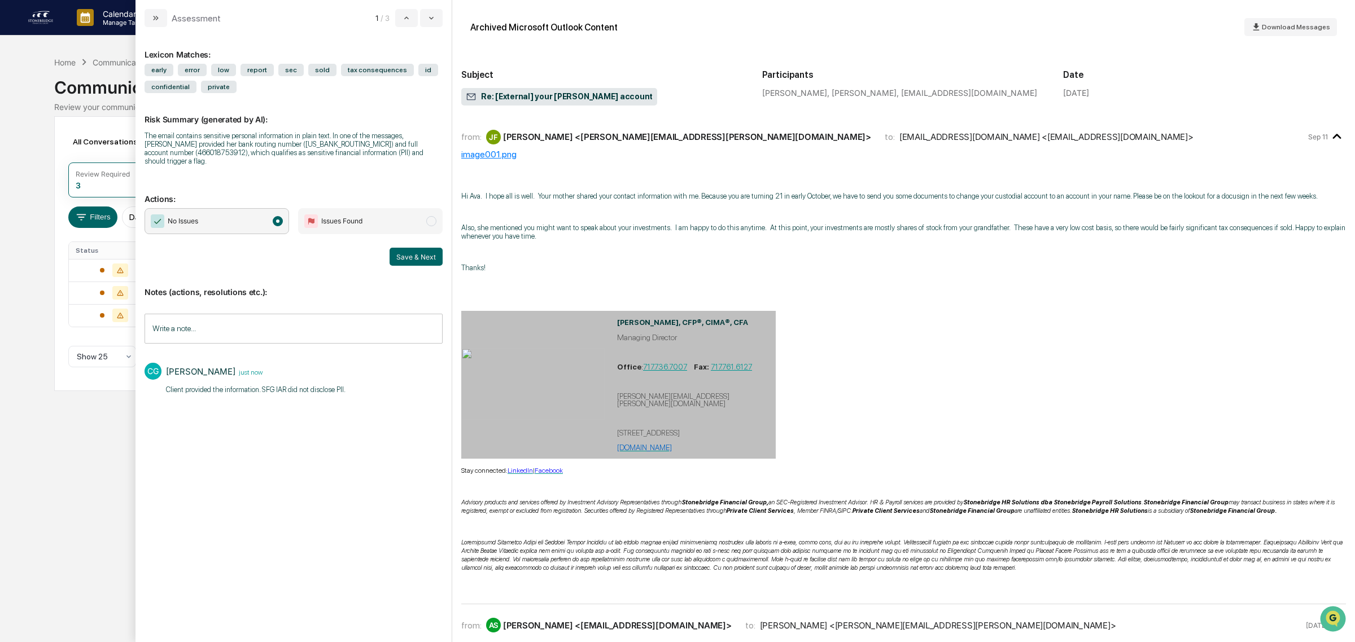
click at [392, 253] on button "Save & Next" at bounding box center [416, 257] width 53 height 18
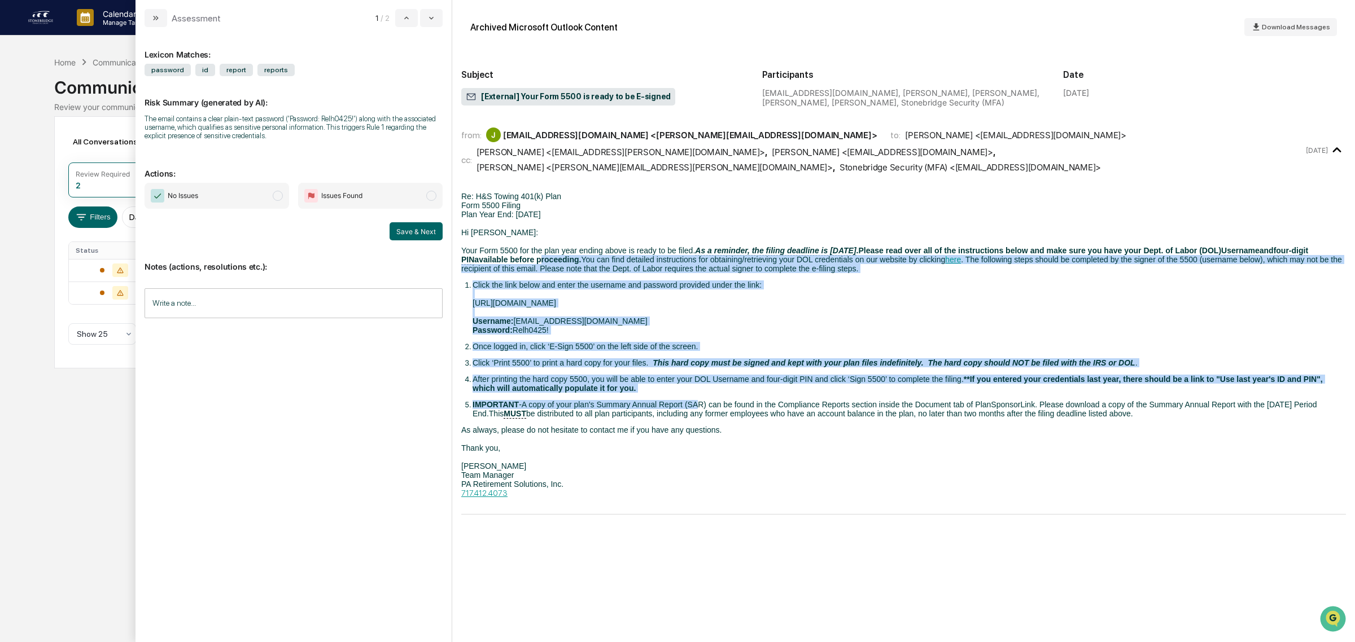
drag, startPoint x: 486, startPoint y: 246, endPoint x: 701, endPoint y: 388, distance: 257.6
click at [701, 388] on span "Re: H&S Towing 401(k) Plan Form 5500 Filing Plan Year End: [DATE] Hi [PERSON_NA…" at bounding box center [903, 345] width 885 height 306
click at [701, 400] on span "A copy of your plan's Summary Annual Report (SAR) can be found in the Complianc…" at bounding box center [895, 409] width 844 height 18
drag, startPoint x: 738, startPoint y: 454, endPoint x: 641, endPoint y: 221, distance: 253.1
click at [641, 220] on span "Re: H&S Towing 401(k) Plan Form 5500 Filing Plan Year End: [DATE] Hi [PERSON_NA…" at bounding box center [903, 345] width 885 height 306
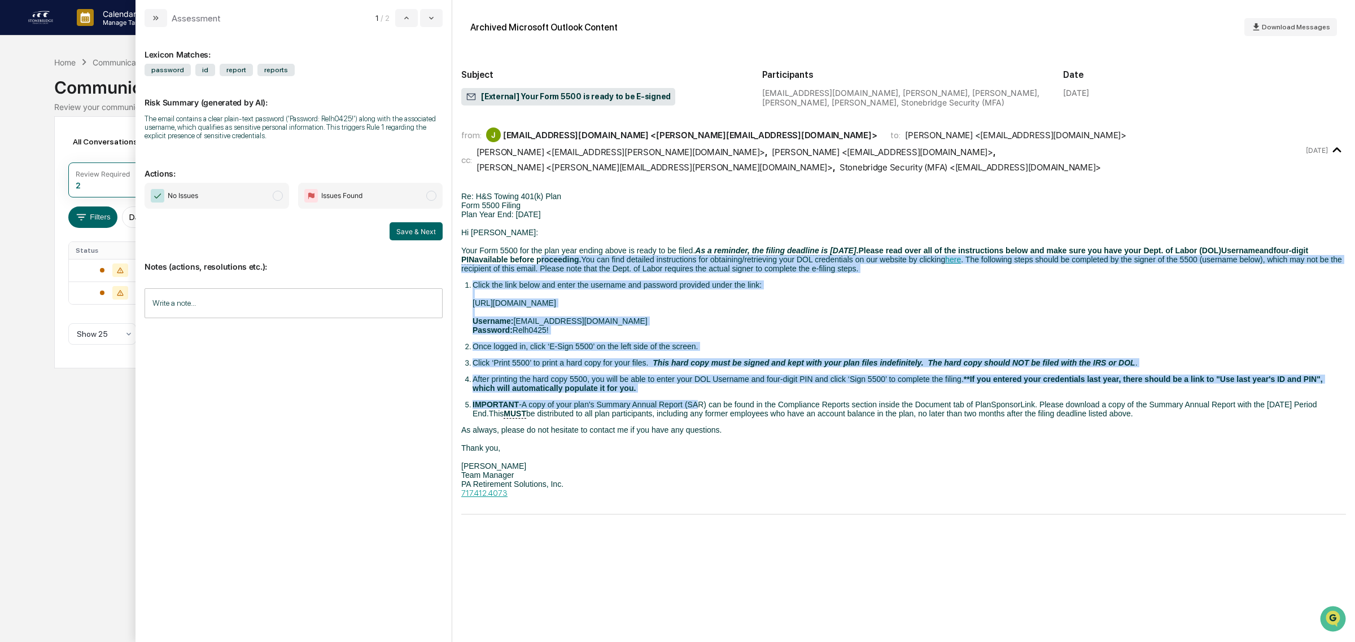
click at [642, 228] on p "Re: H&S Towing 401(k) Plan Form 5500 Filing Plan Year End: [DATE] Hi [PERSON_NA…" at bounding box center [903, 232] width 885 height 81
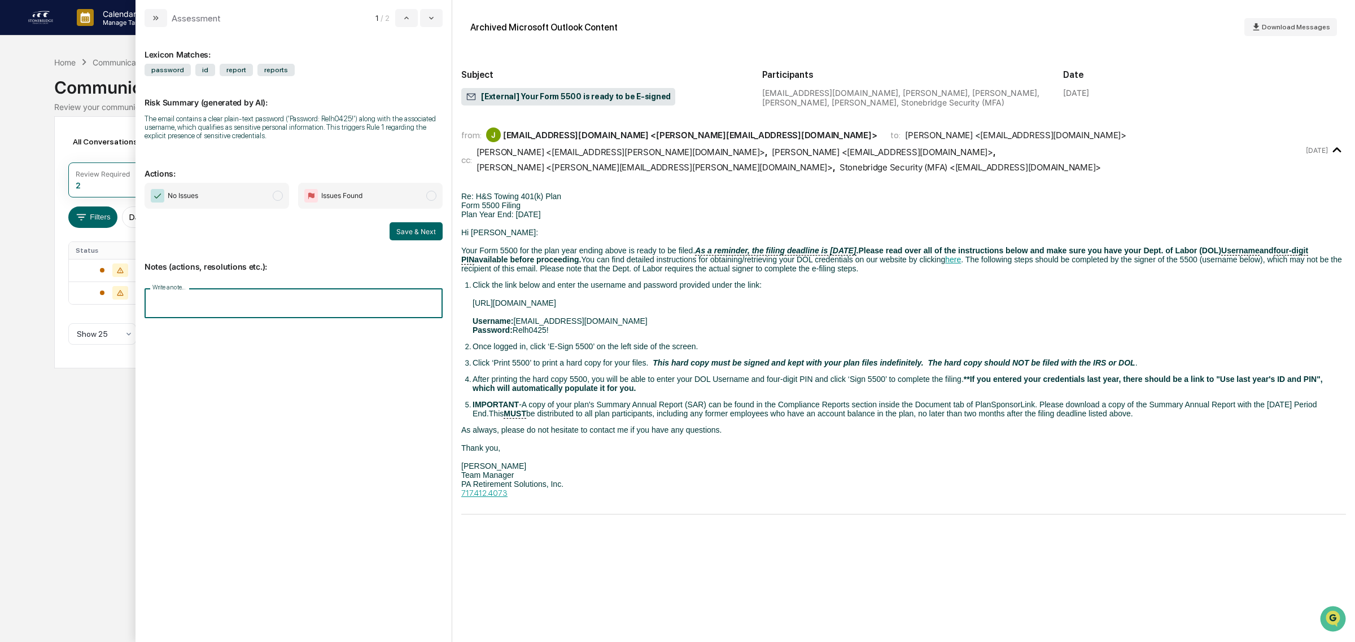
click at [319, 300] on input "Write a note..." at bounding box center [294, 303] width 298 height 30
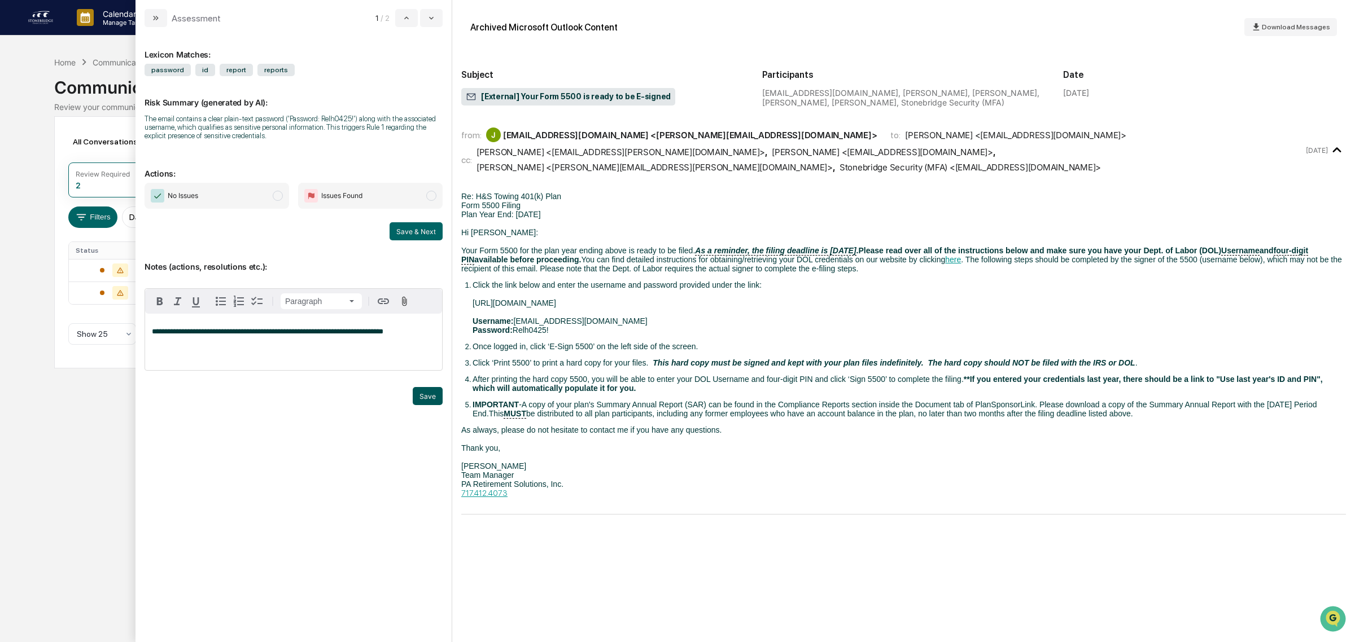
click at [416, 400] on button "Save" at bounding box center [428, 396] width 30 height 18
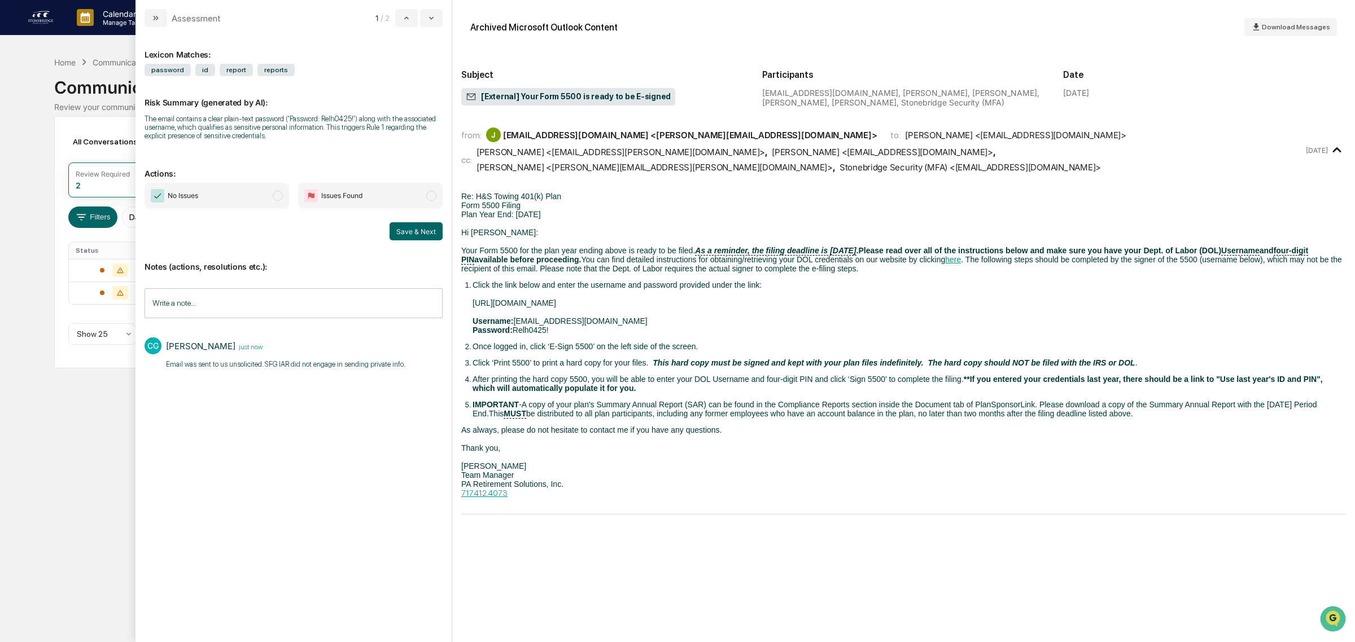
click at [258, 196] on span "No Issues" at bounding box center [217, 196] width 145 height 26
click at [387, 232] on div "Save & Next" at bounding box center [294, 231] width 298 height 18
drag, startPoint x: 404, startPoint y: 235, endPoint x: 401, endPoint y: 246, distance: 11.6
click at [401, 237] on button "Save & Next" at bounding box center [416, 231] width 53 height 18
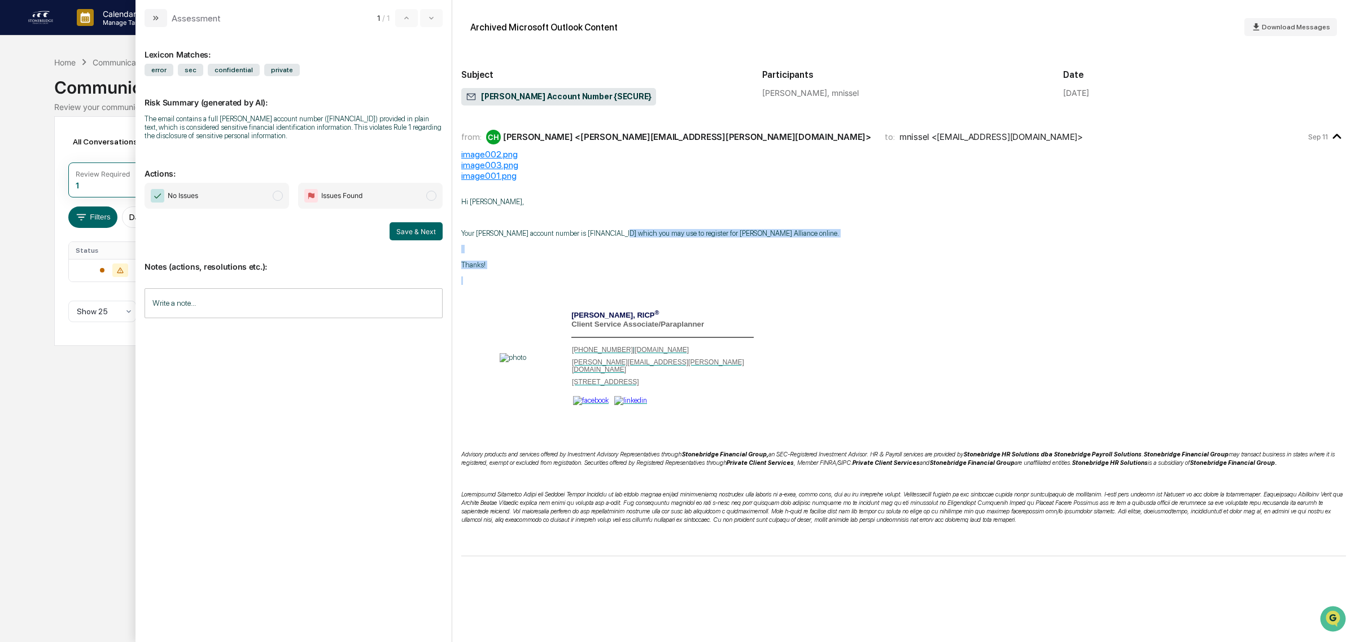
drag, startPoint x: 697, startPoint y: 274, endPoint x: 625, endPoint y: 230, distance: 84.6
click at [625, 230] on div "Hi [PERSON_NAME], Your [PERSON_NAME] account number is [FINANCIAL_ID] which you…" at bounding box center [903, 369] width 885 height 342
click at [625, 230] on p "Your [PERSON_NAME] account number is [FINANCIAL_ID] which you may use to regist…" at bounding box center [903, 233] width 885 height 8
drag, startPoint x: 625, startPoint y: 230, endPoint x: 621, endPoint y: 247, distance: 17.9
click at [621, 247] on div "Hi [PERSON_NAME], Your [PERSON_NAME] account number is [FINANCIAL_ID] which you…" at bounding box center [903, 369] width 885 height 342
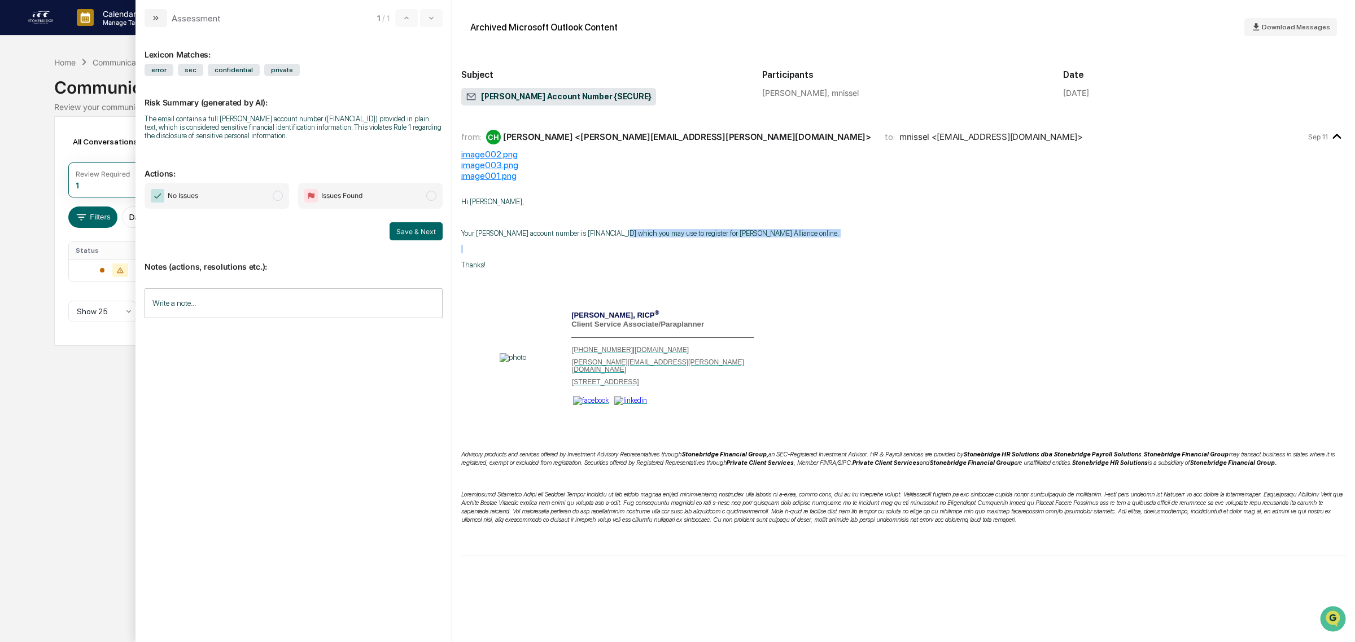
click at [621, 247] on p "modal" at bounding box center [903, 249] width 885 height 8
click at [463, 534] on p "modal" at bounding box center [903, 535] width 885 height 8
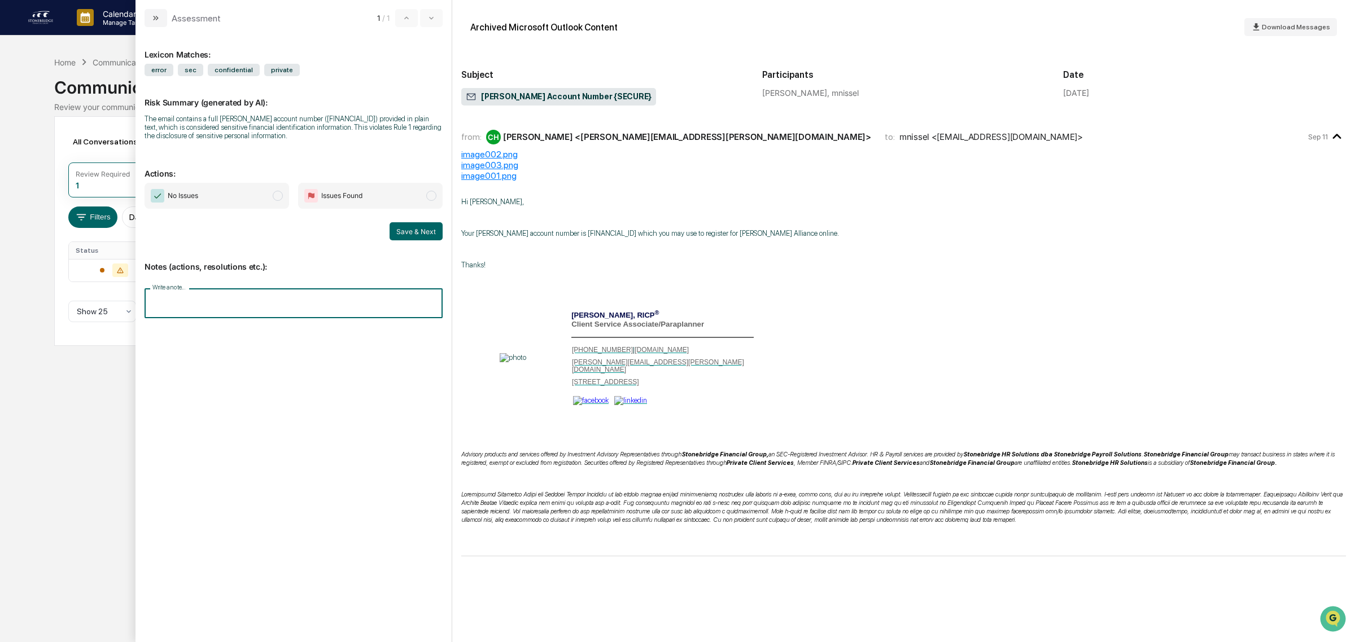
click at [250, 295] on input "Write a note..." at bounding box center [294, 303] width 298 height 30
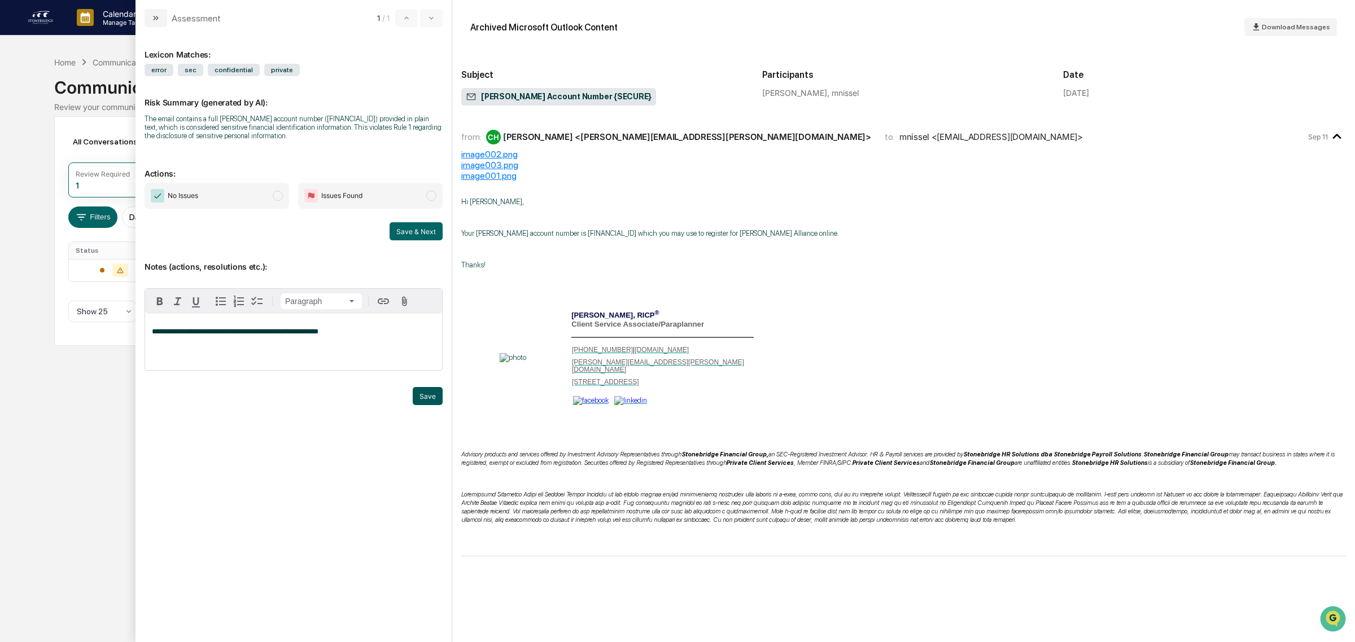
click at [428, 401] on button "Save" at bounding box center [428, 396] width 30 height 18
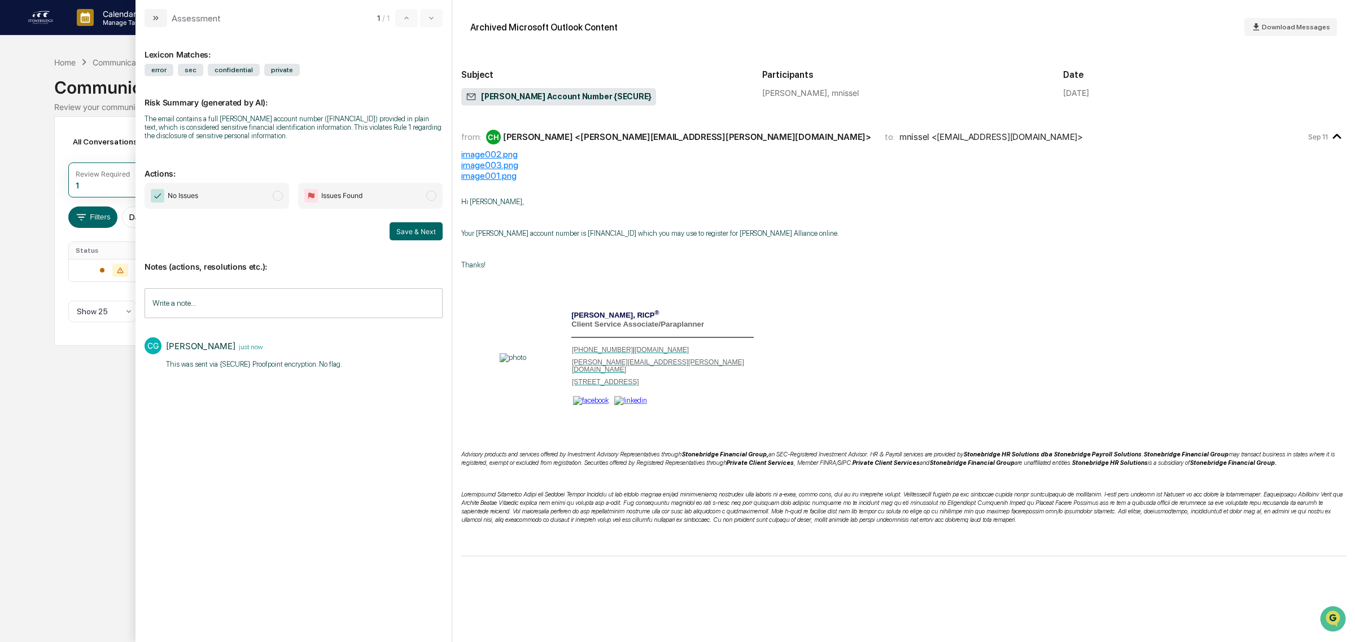
click at [207, 184] on div "Lexicon Matches: error sec confidential private Risk Summary (generated by AI):…" at bounding box center [294, 328] width 298 height 585
drag, startPoint x: 234, startPoint y: 201, endPoint x: 311, endPoint y: 207, distance: 76.4
click at [234, 202] on span "No Issues" at bounding box center [217, 196] width 145 height 26
click at [400, 232] on button "Save & Next" at bounding box center [416, 231] width 53 height 18
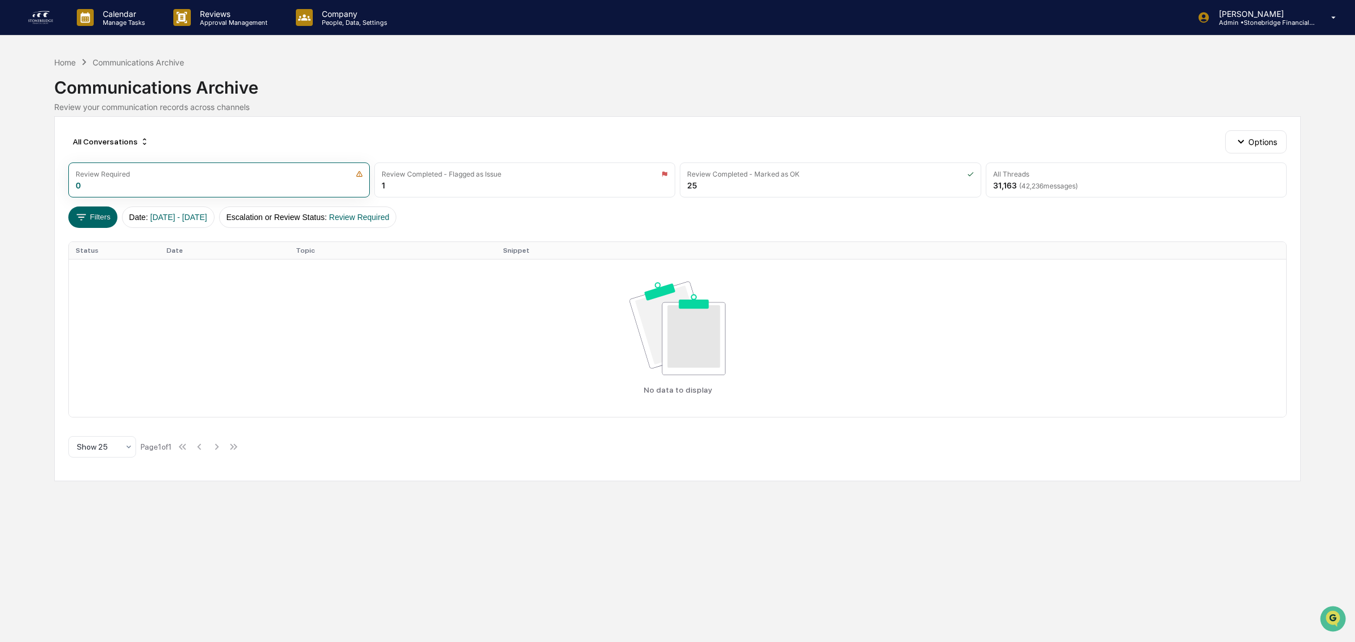
click at [46, 6] on link at bounding box center [47, 17] width 41 height 35
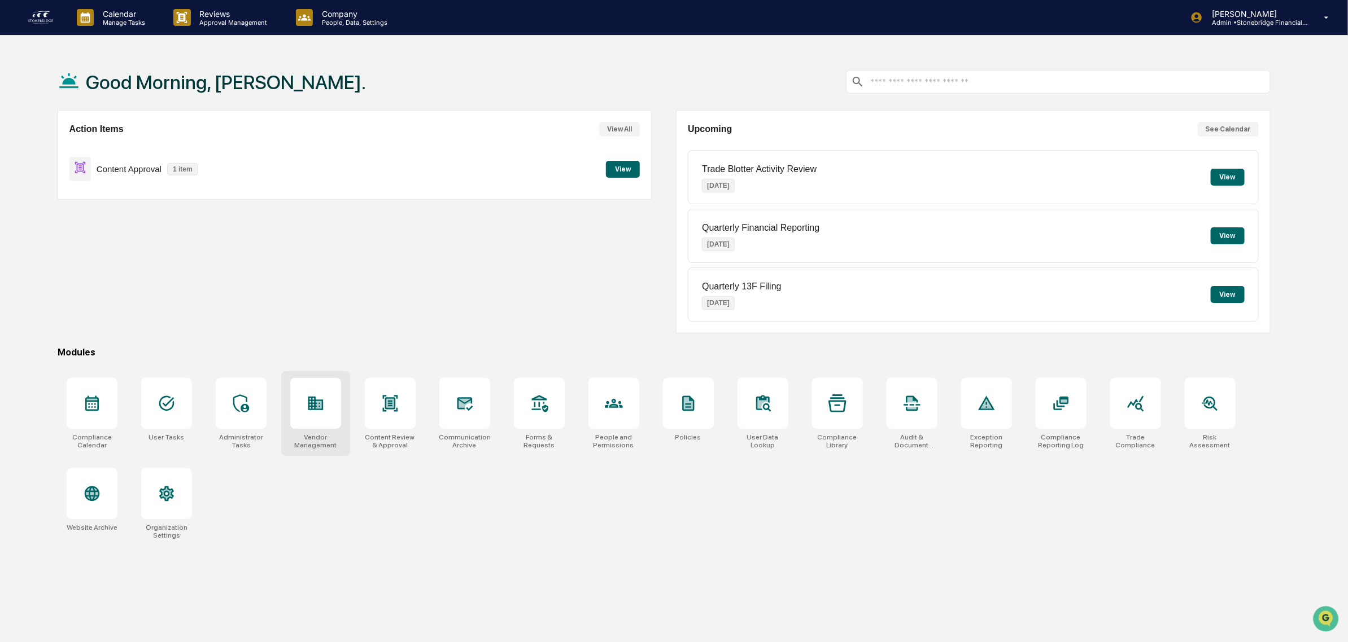
click at [305, 427] on div at bounding box center [315, 403] width 51 height 51
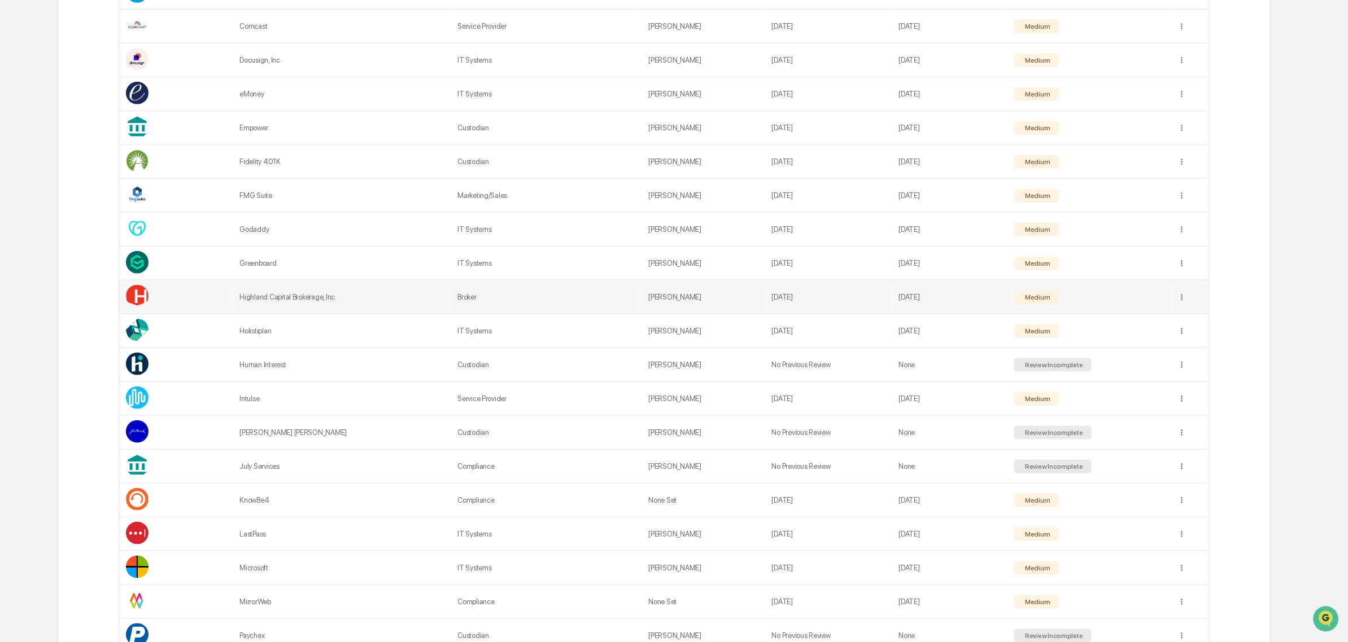
scroll to position [917, 0]
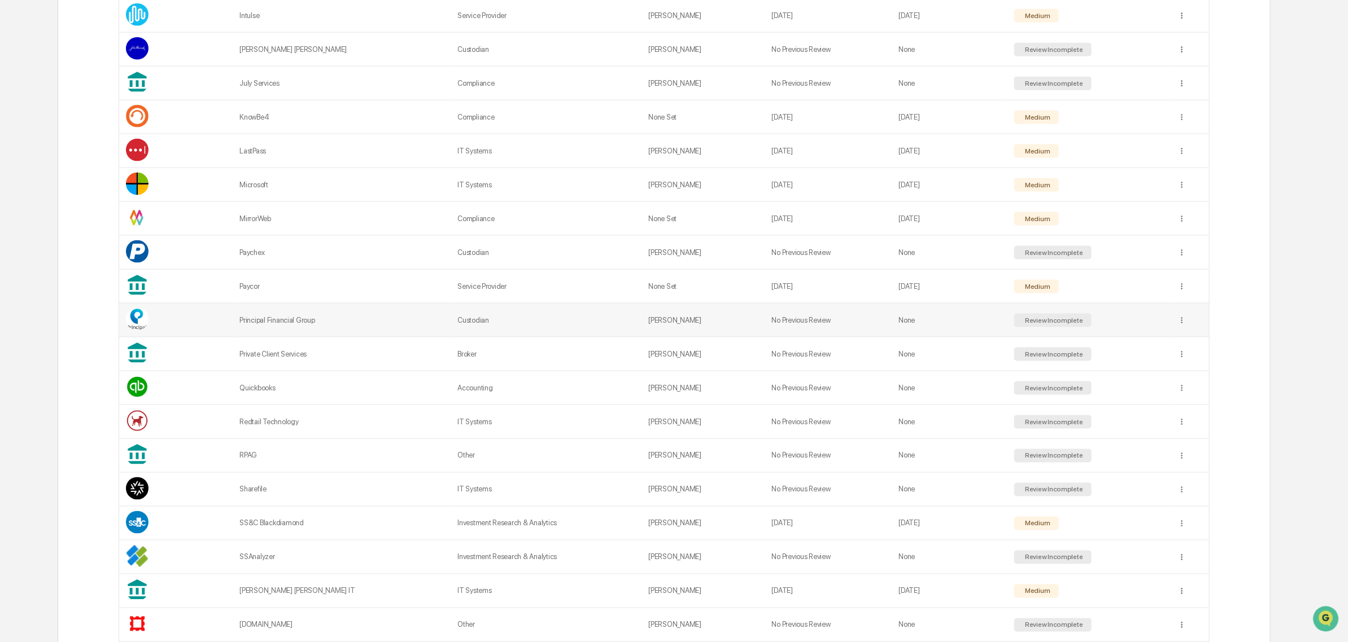
click at [346, 338] on td "Principal Financial Group" at bounding box center [342, 321] width 218 height 34
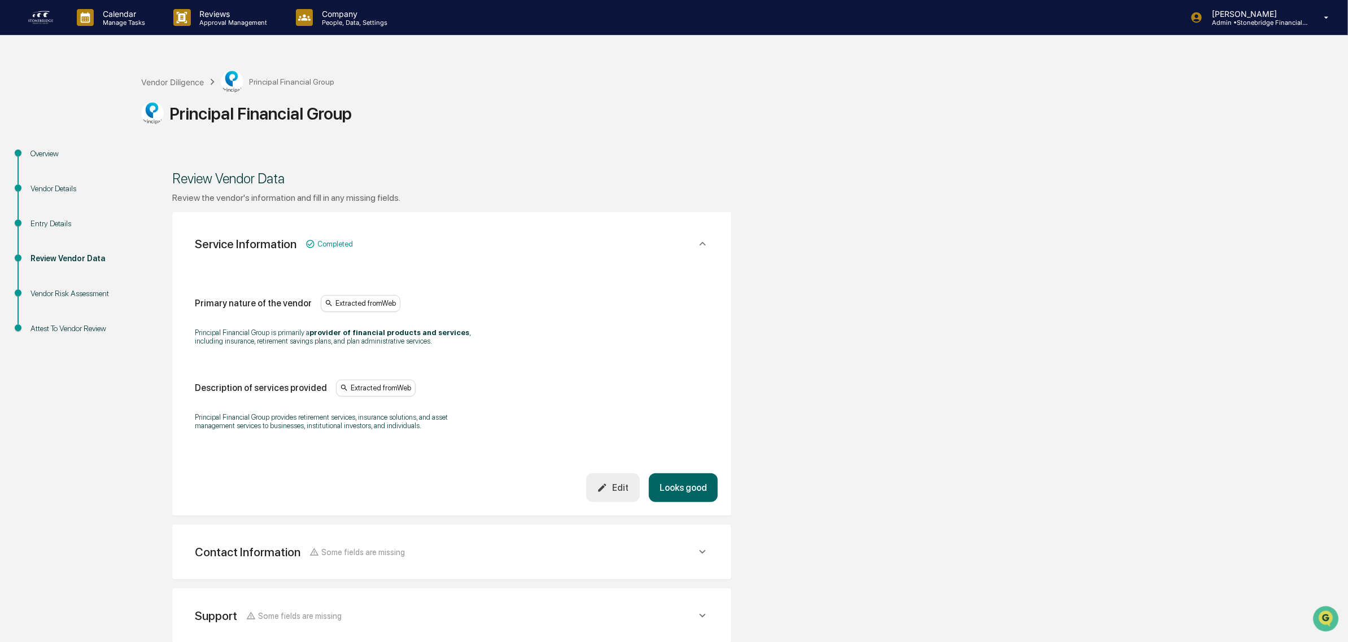
click at [680, 497] on button "Looks good" at bounding box center [683, 488] width 69 height 29
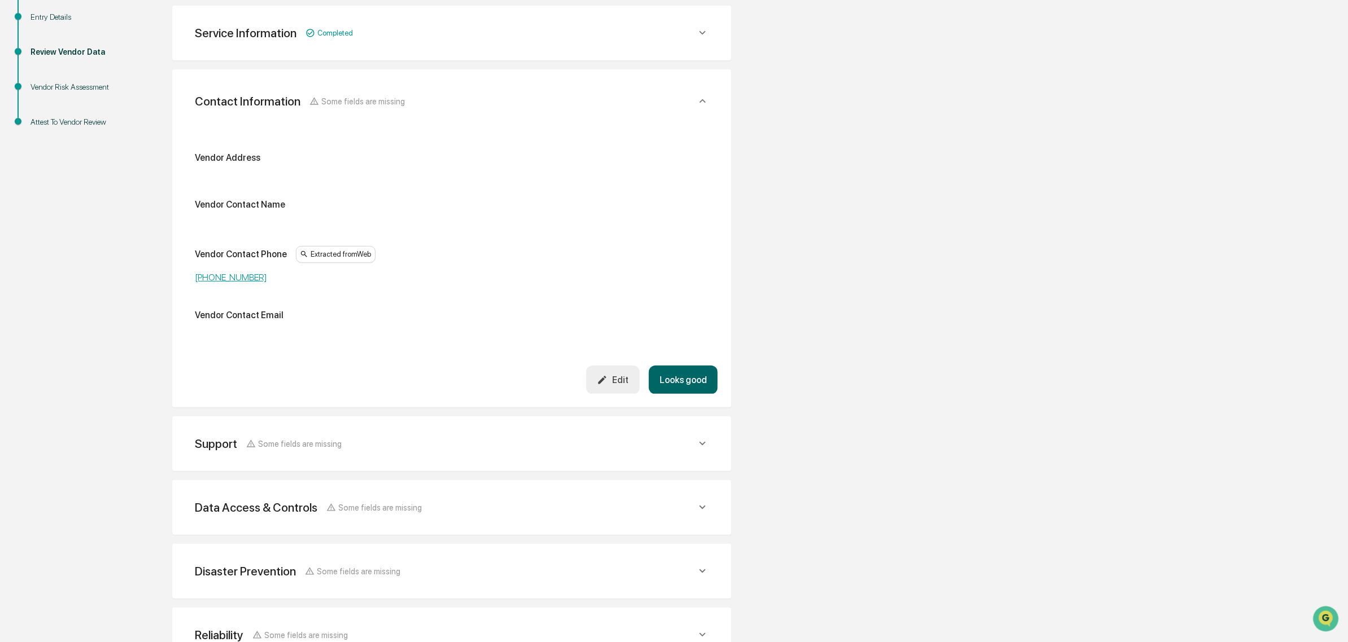
scroll to position [212, 0]
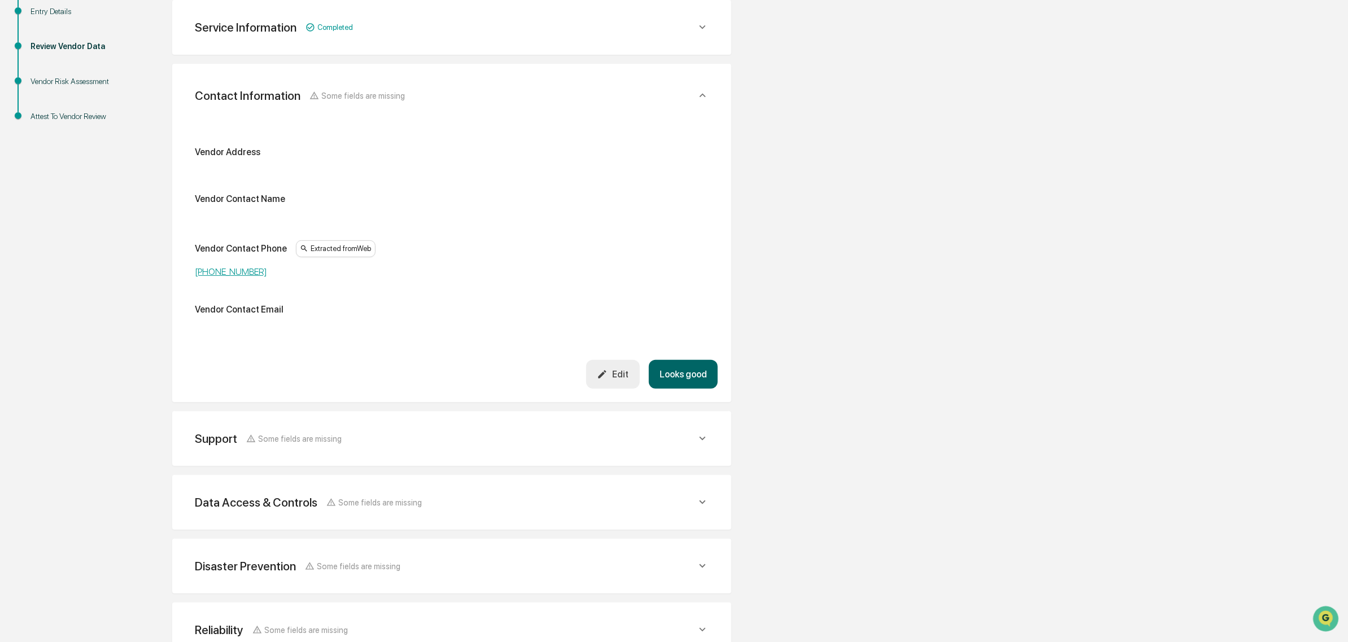
click at [694, 365] on button "Looks good" at bounding box center [683, 374] width 69 height 29
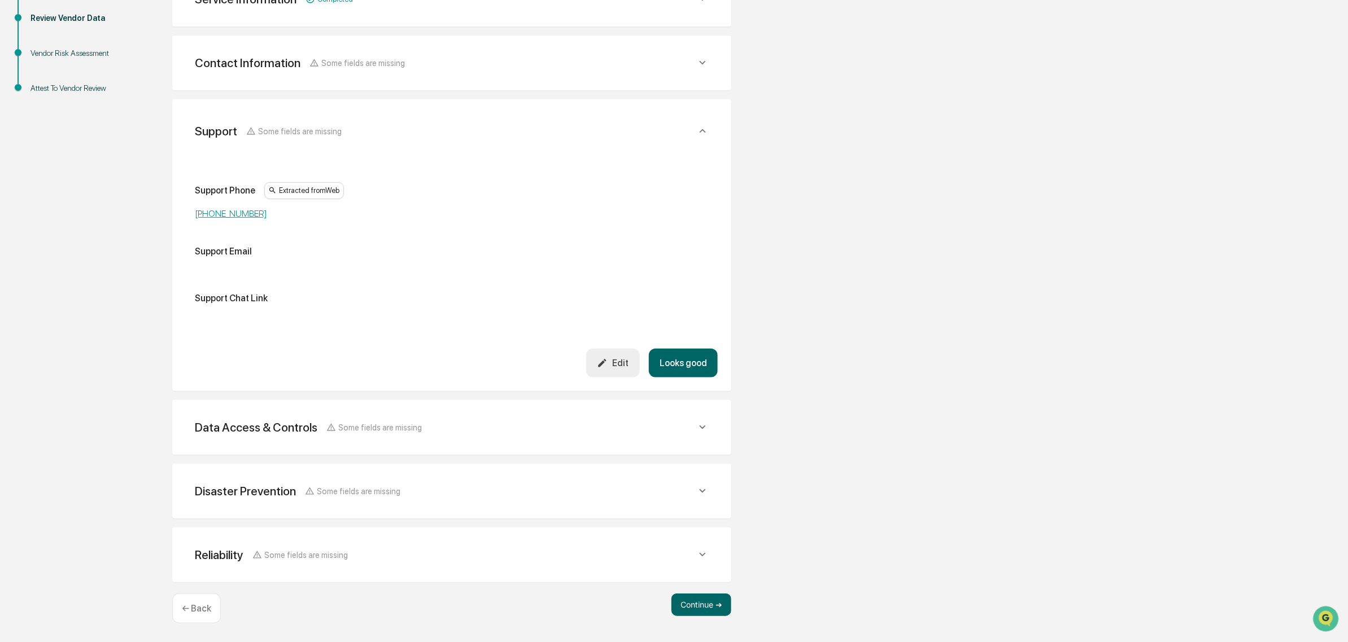
scroll to position [239, 0]
click at [685, 368] on button "Looks good" at bounding box center [683, 365] width 69 height 29
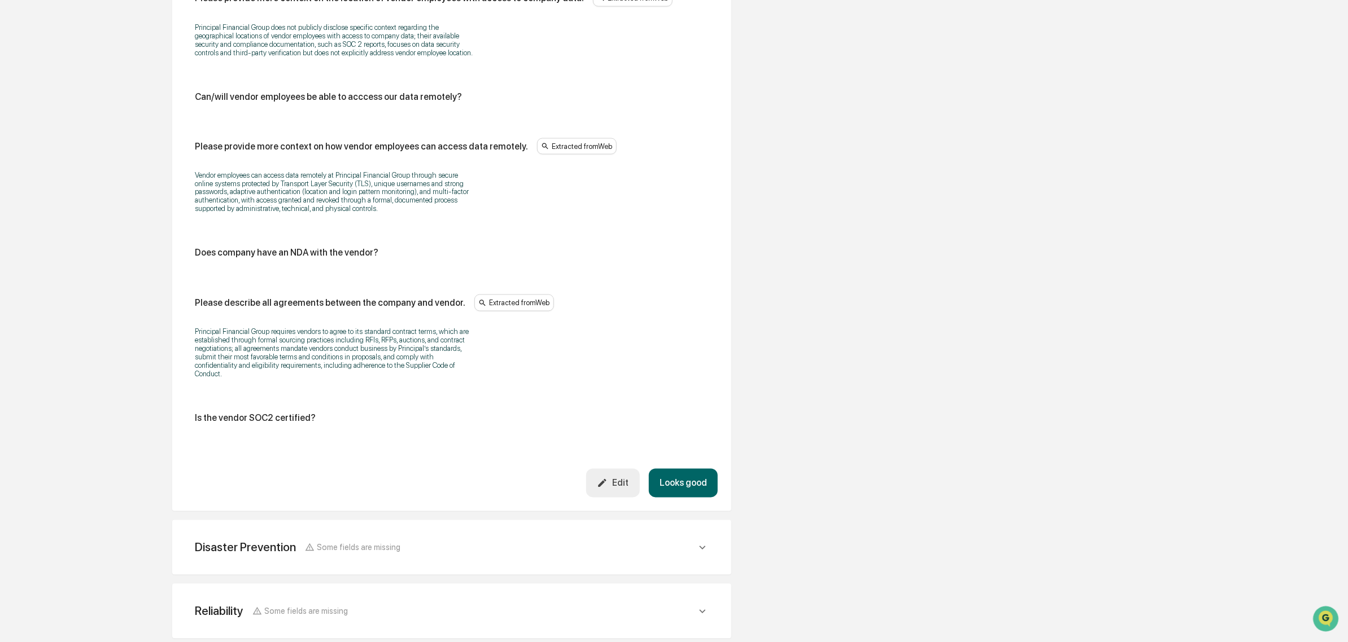
click at [625, 489] on div "Edit" at bounding box center [613, 483] width 32 height 11
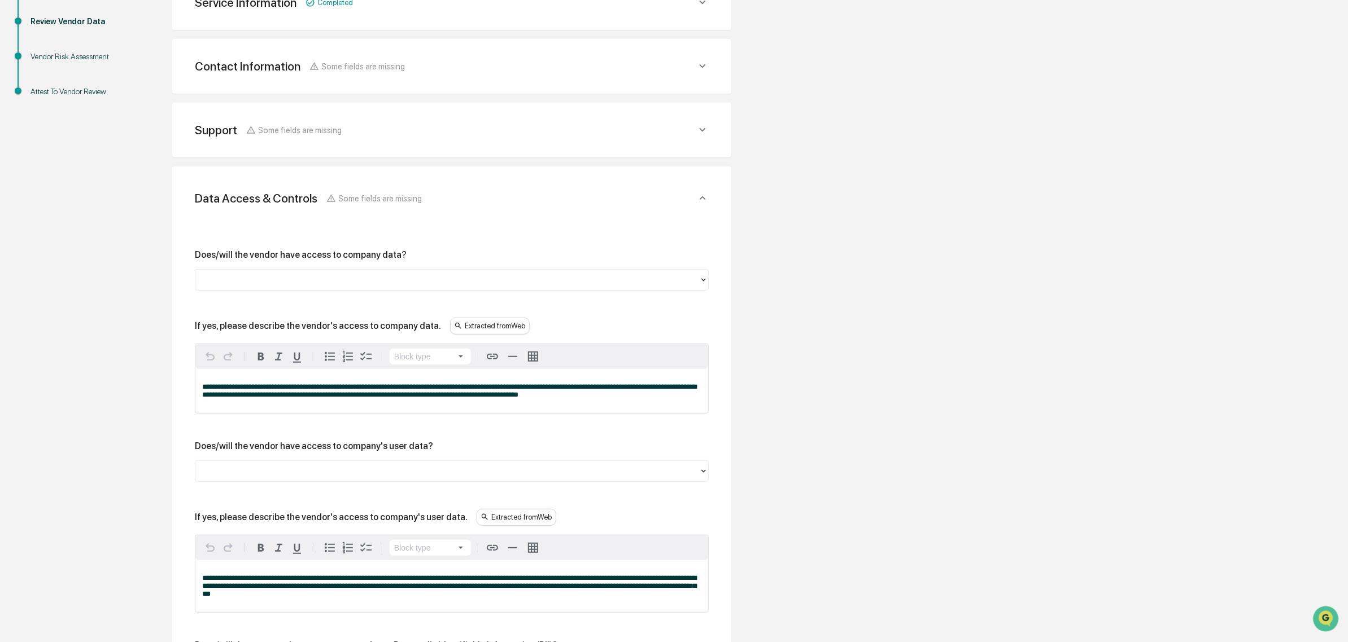
scroll to position [168, 0]
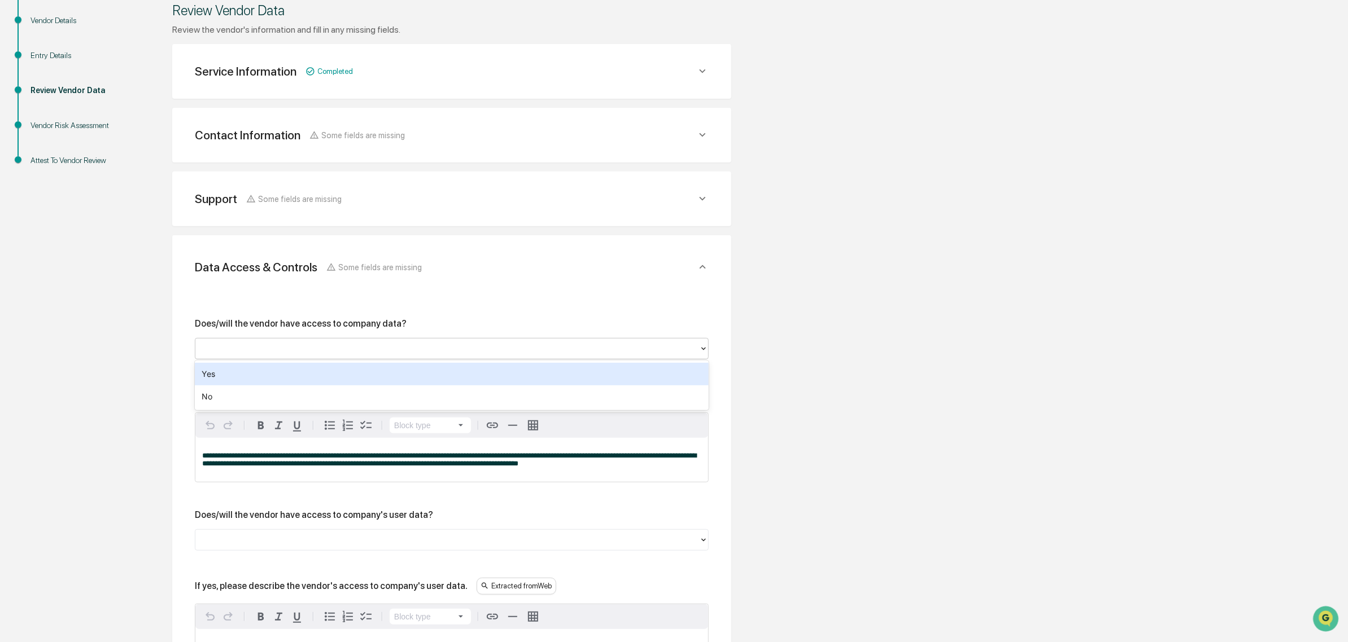
drag, startPoint x: 360, startPoint y: 352, endPoint x: 355, endPoint y: 364, distance: 13.6
click at [359, 352] on div at bounding box center [447, 349] width 492 height 13
click at [340, 379] on div "Yes" at bounding box center [452, 374] width 514 height 23
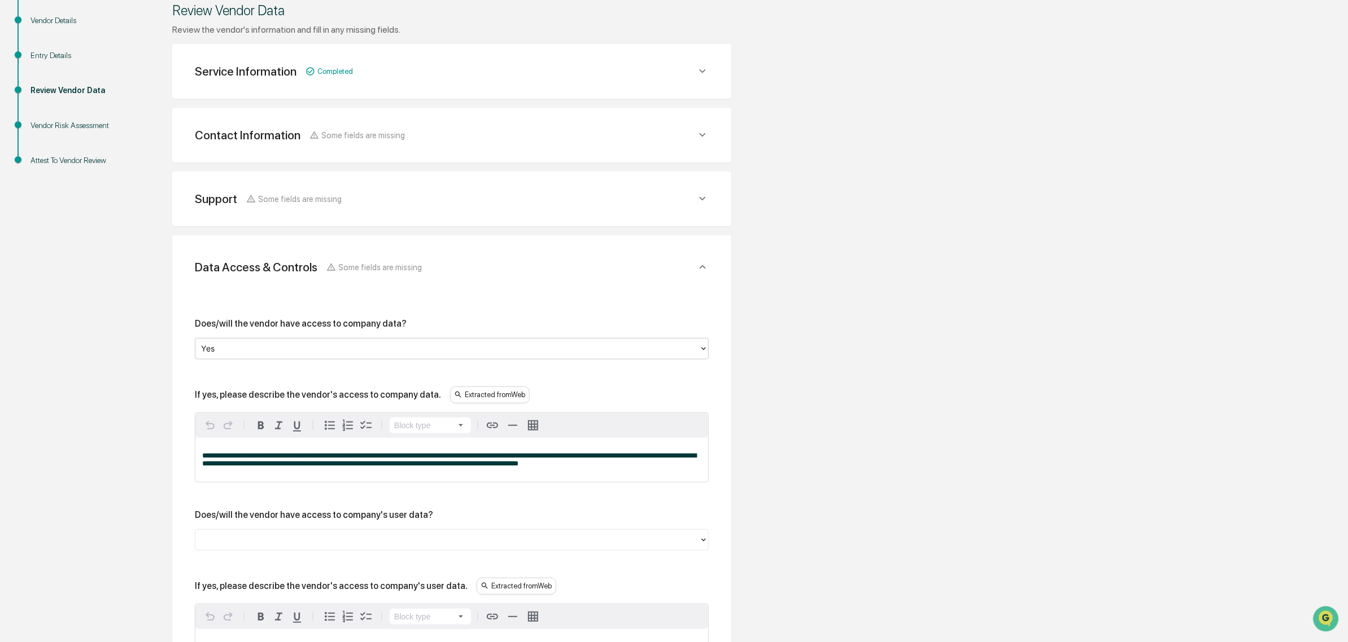
scroll to position [309, 0]
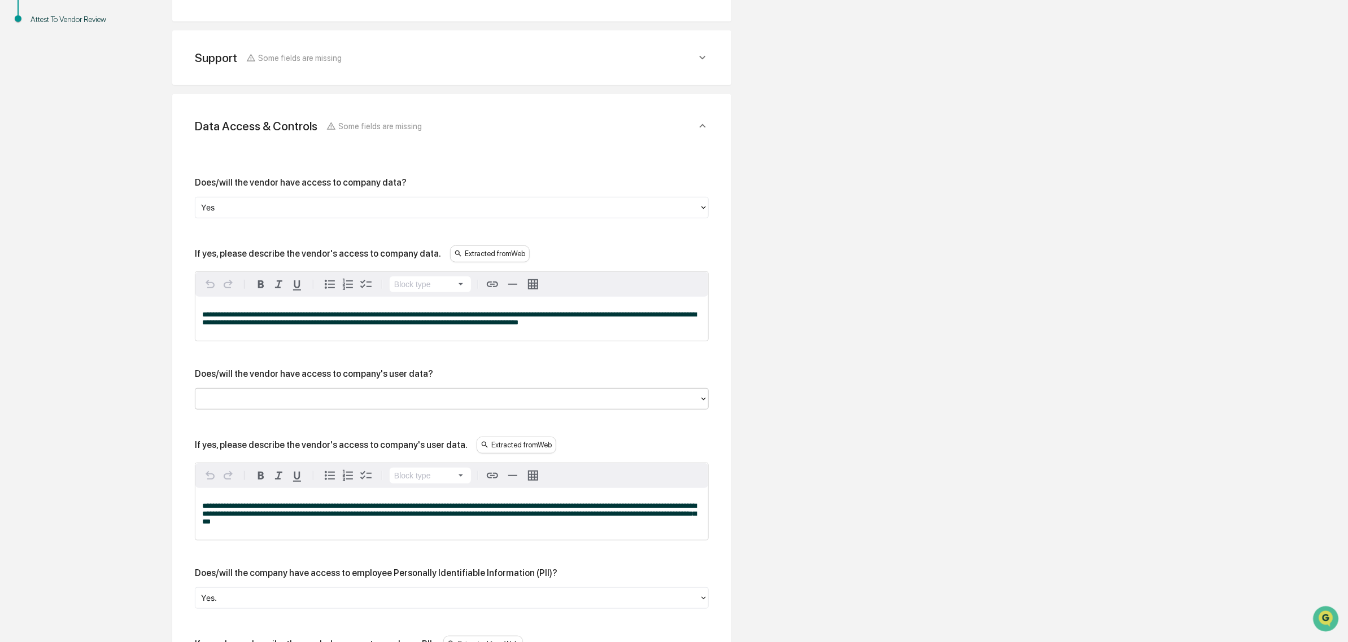
click at [375, 399] on div at bounding box center [447, 398] width 492 height 13
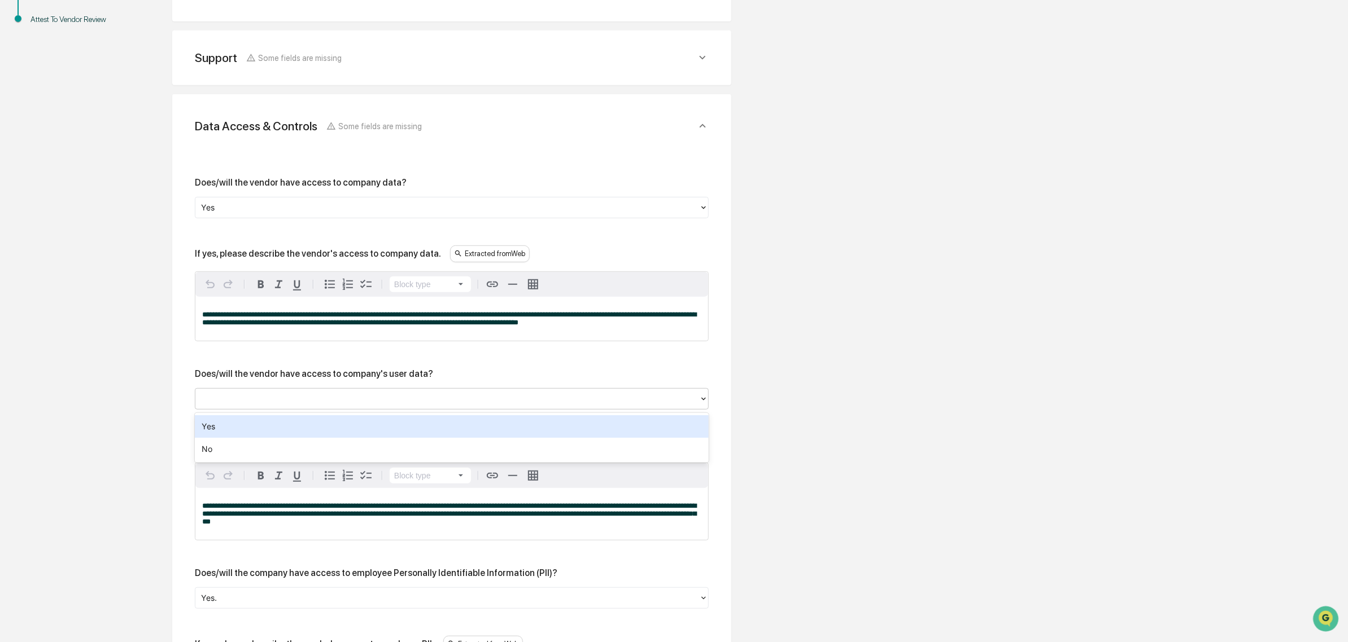
drag, startPoint x: 375, startPoint y: 399, endPoint x: 328, endPoint y: 398, distance: 47.4
click at [328, 398] on div at bounding box center [447, 398] width 492 height 13
click at [330, 435] on div "Yes" at bounding box center [452, 427] width 514 height 23
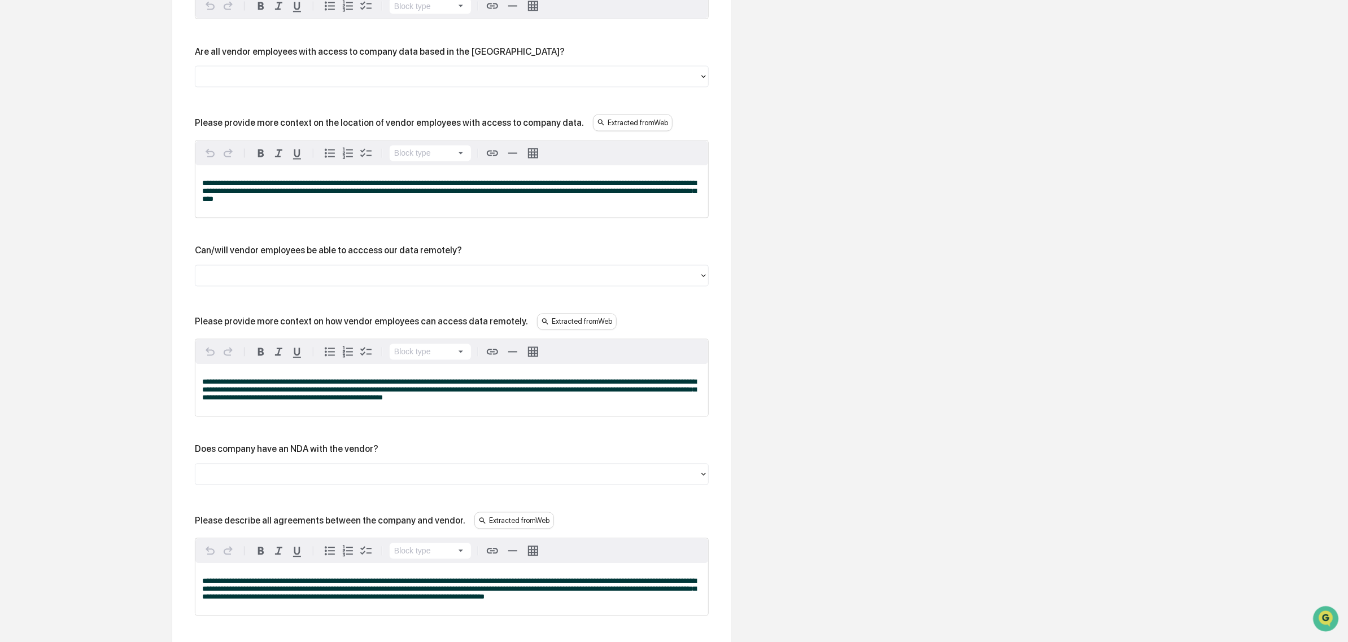
scroll to position [1227, 0]
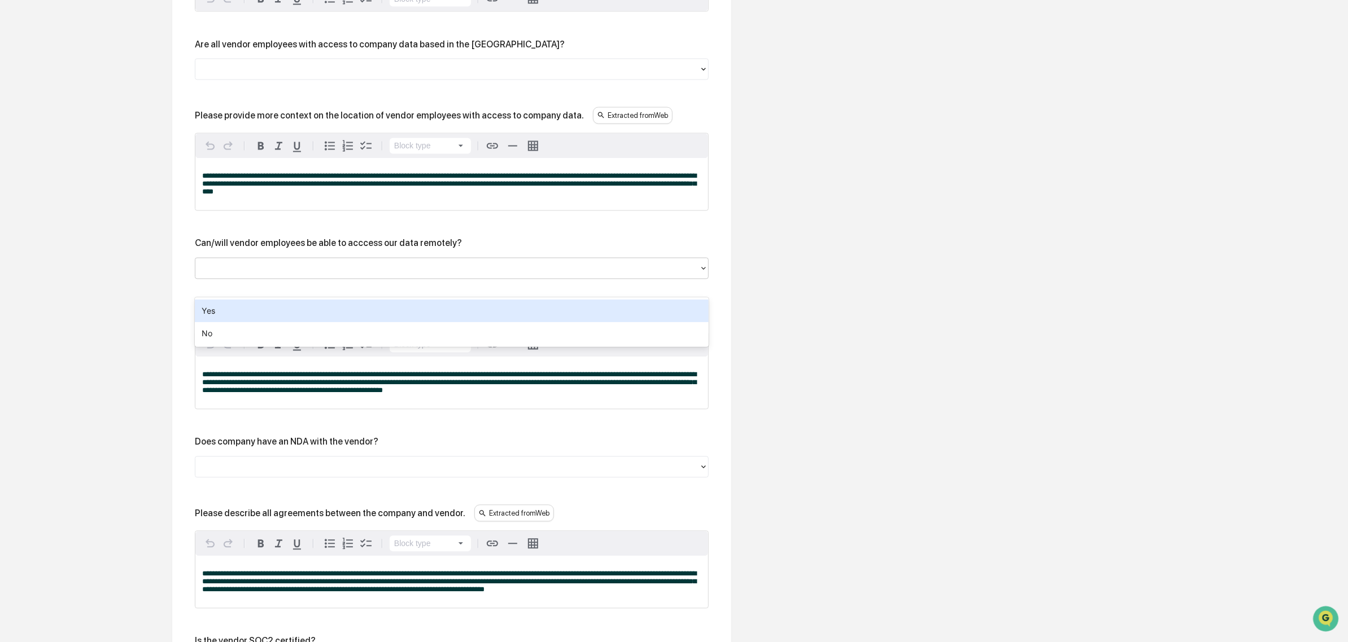
click at [321, 275] on div at bounding box center [447, 268] width 492 height 13
click at [320, 319] on div "Yes" at bounding box center [452, 311] width 514 height 23
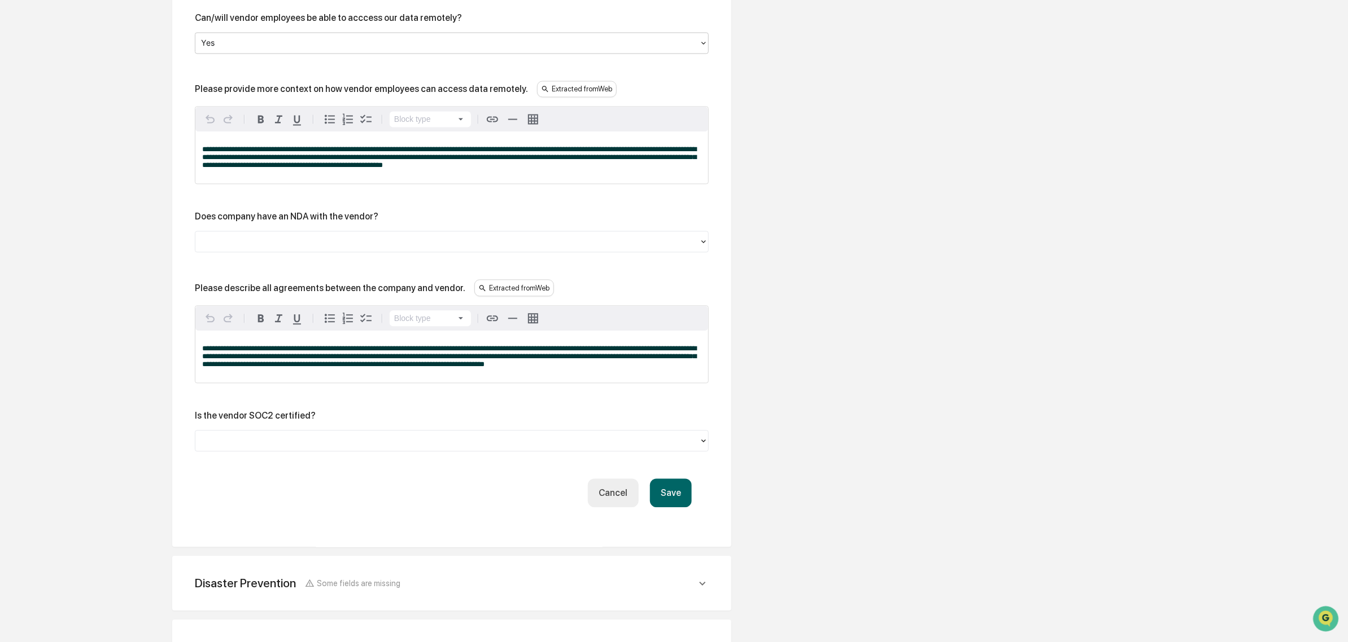
scroll to position [1569, 0]
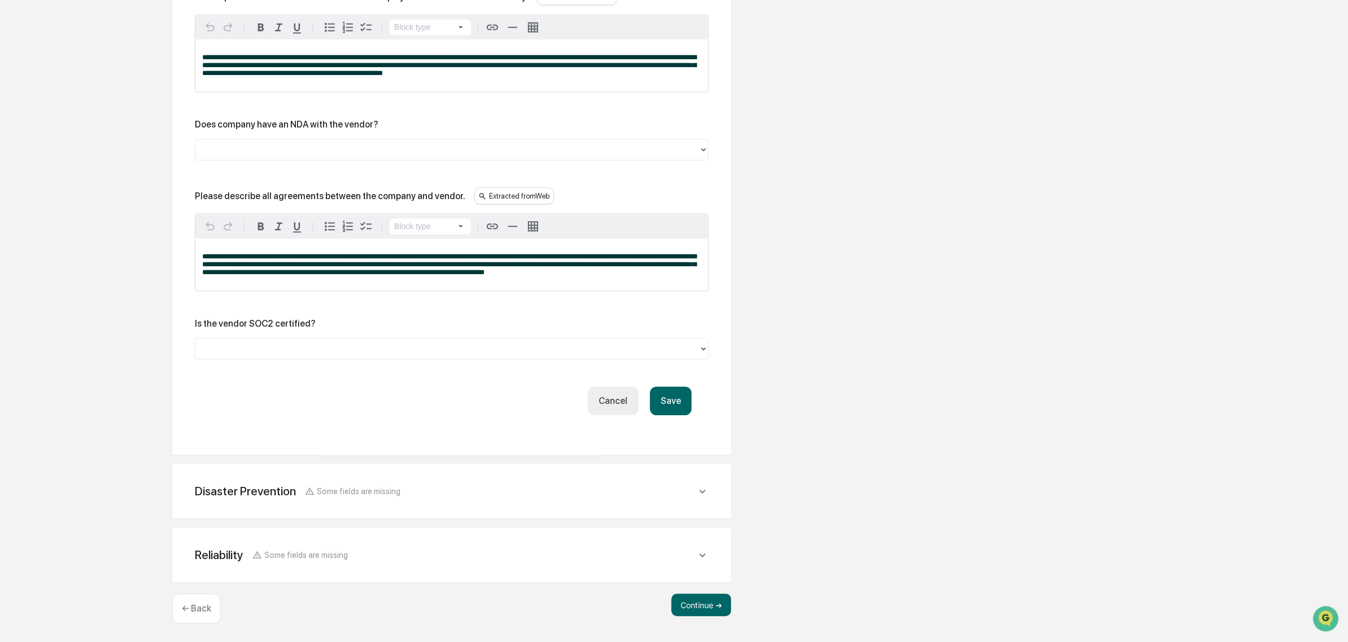
click at [257, 348] on div at bounding box center [447, 349] width 492 height 13
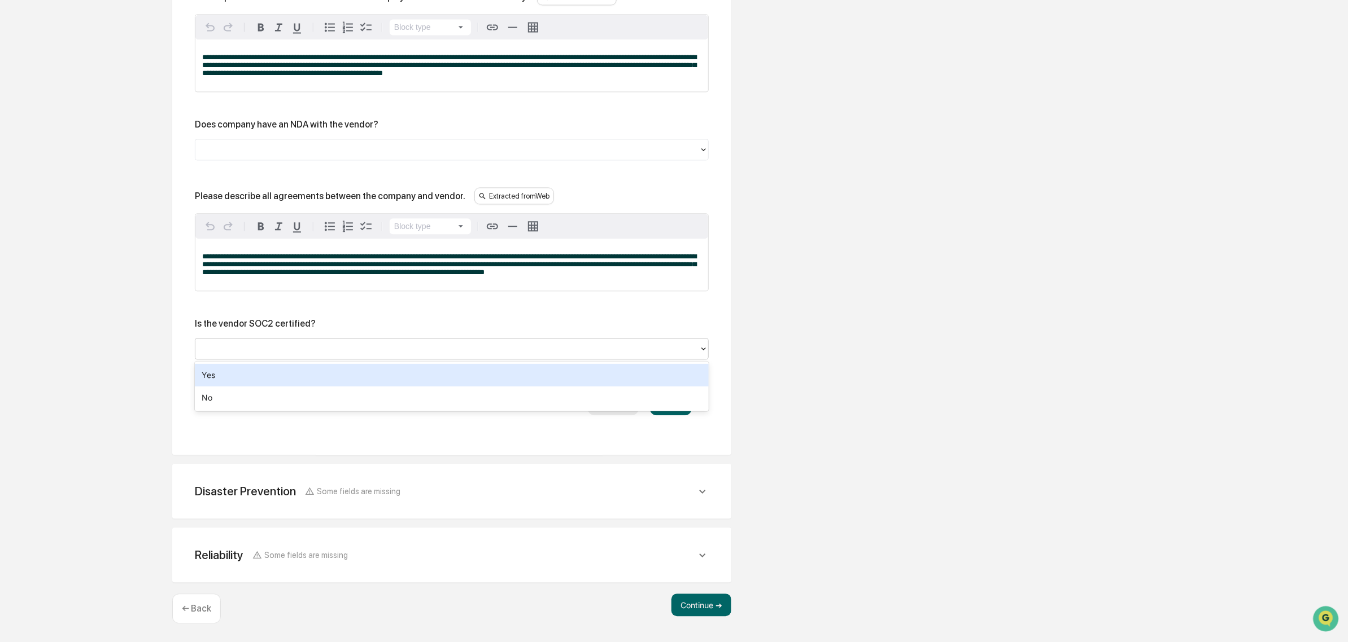
click at [247, 376] on div "Yes" at bounding box center [452, 375] width 514 height 23
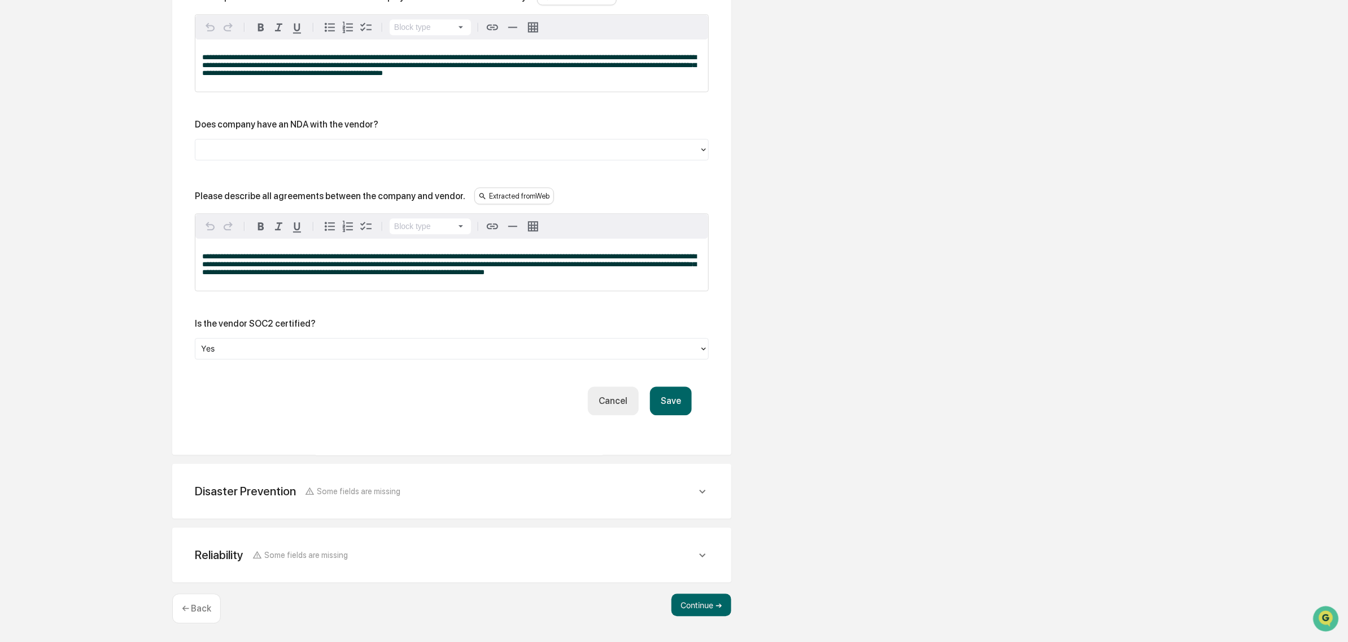
click at [673, 401] on button "Save" at bounding box center [671, 401] width 42 height 29
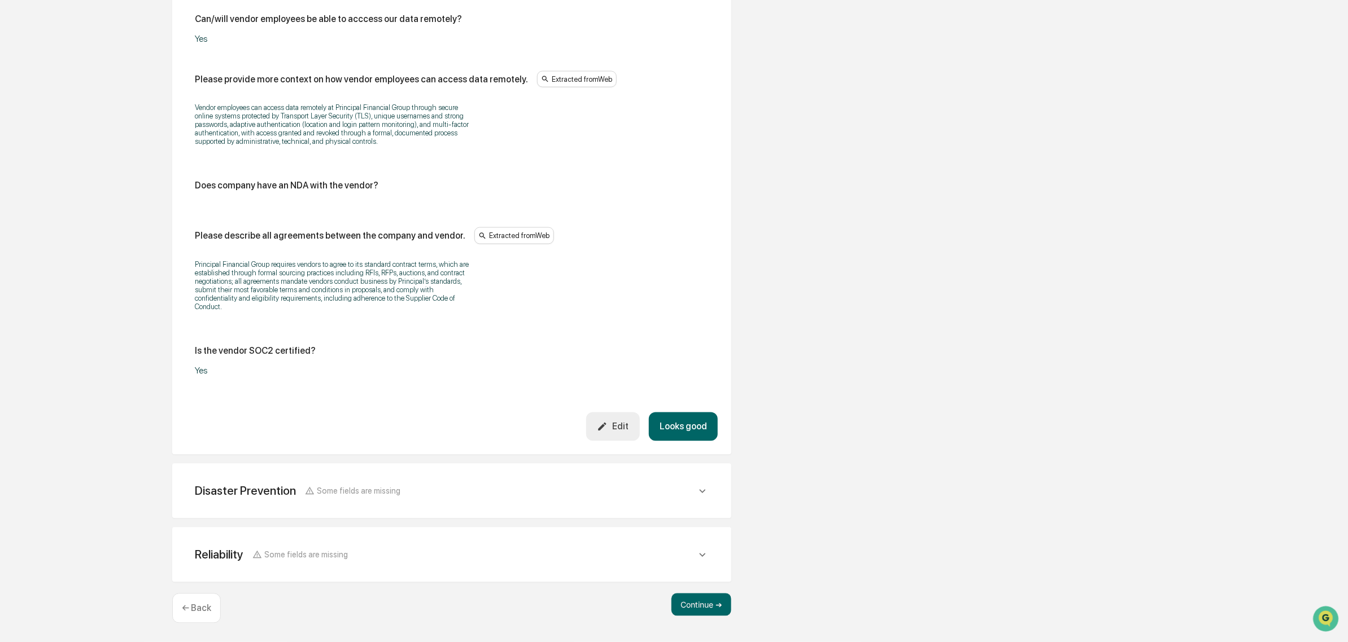
click at [703, 440] on button "Looks good" at bounding box center [683, 427] width 69 height 29
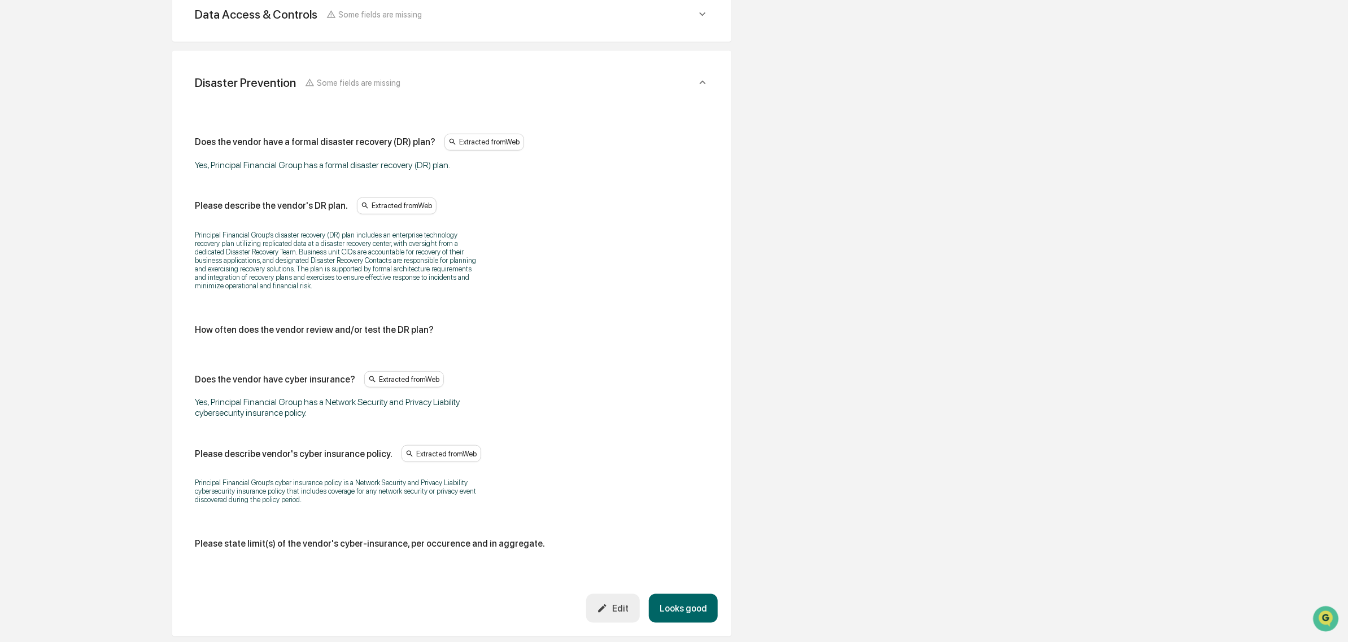
scroll to position [404, 0]
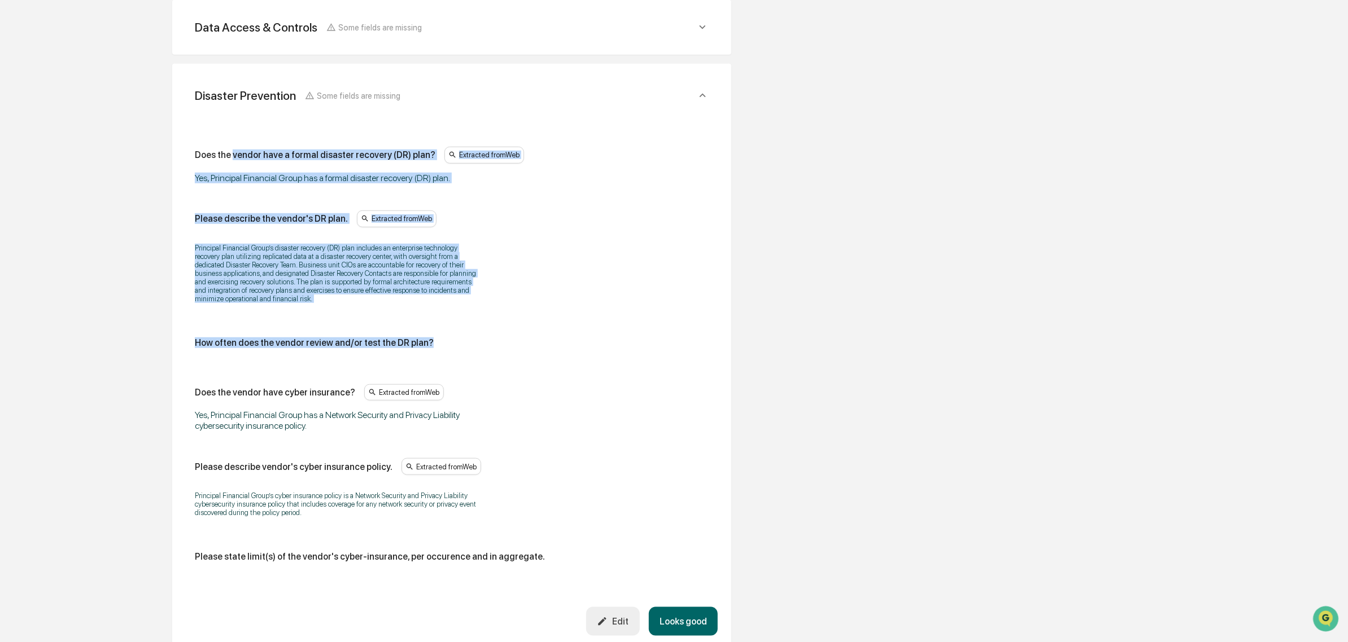
drag, startPoint x: 235, startPoint y: 162, endPoint x: 537, endPoint y: 322, distance: 342.0
click at [537, 322] on div "Does the vendor have a formal disaster recovery (DR) plan? Extracted from Web Y…" at bounding box center [452, 359] width 514 height 425
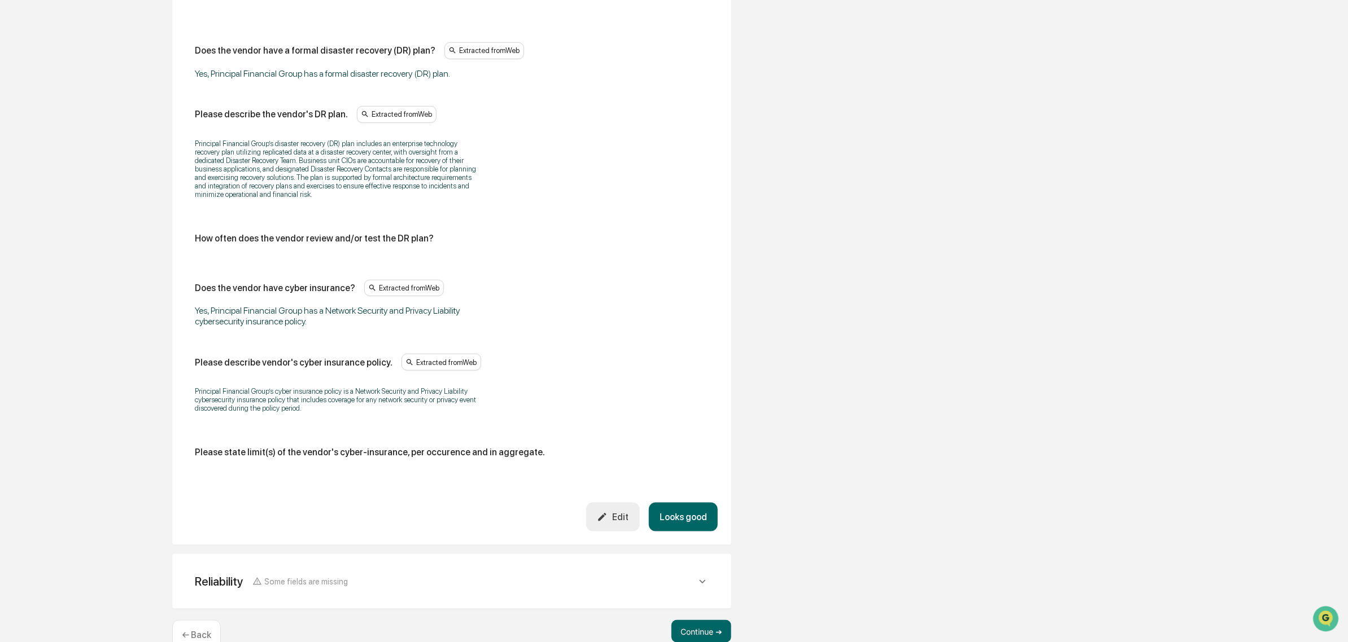
scroll to position [541, 0]
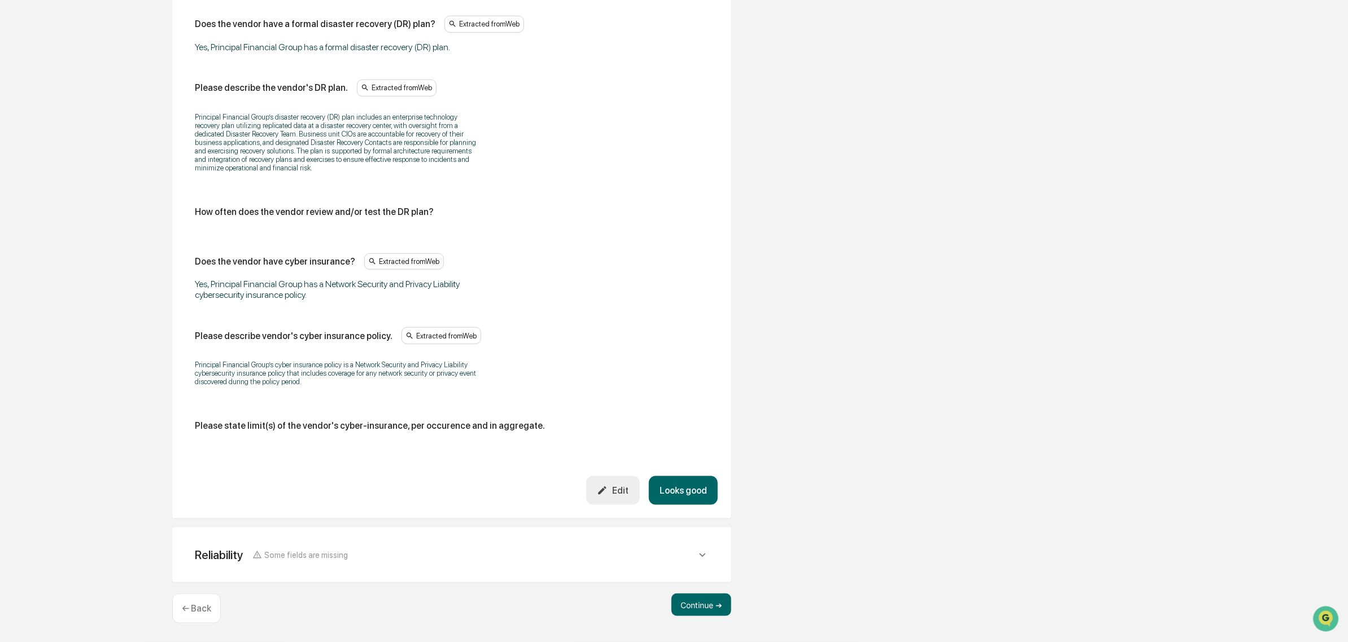
click at [669, 493] on button "Looks good" at bounding box center [683, 490] width 69 height 29
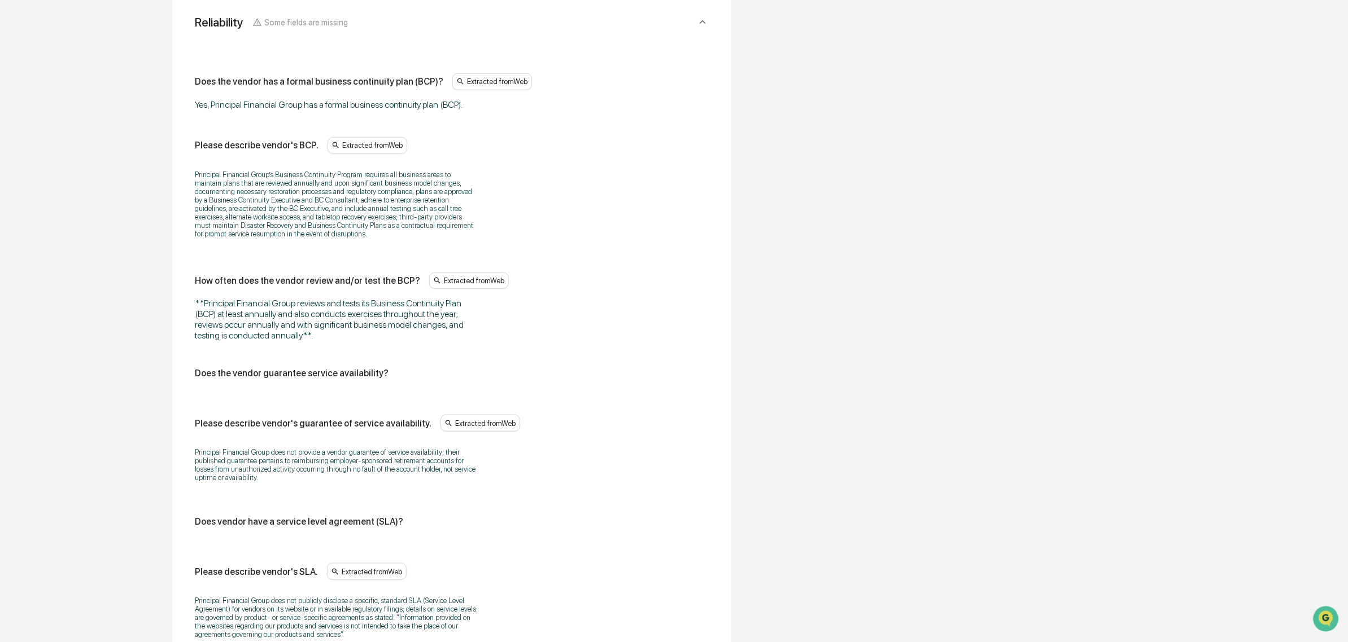
scroll to position [467, 0]
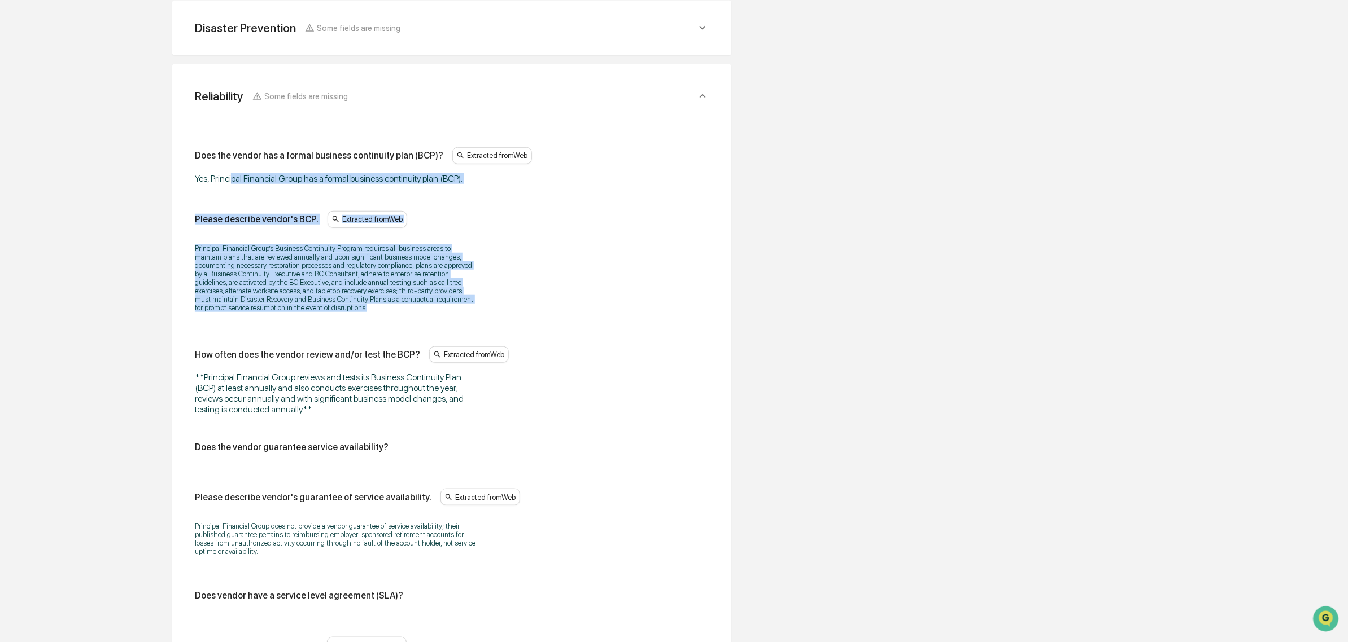
drag, startPoint x: 231, startPoint y: 171, endPoint x: 494, endPoint y: 309, distance: 296.7
click at [494, 309] on div "Does the vendor has a formal business continuity plan (BCP)? Extracted from Web…" at bounding box center [452, 433] width 514 height 573
click at [494, 309] on div "Principal Financial Group’s Business Continuity Program requires all business a…" at bounding box center [452, 278] width 514 height 82
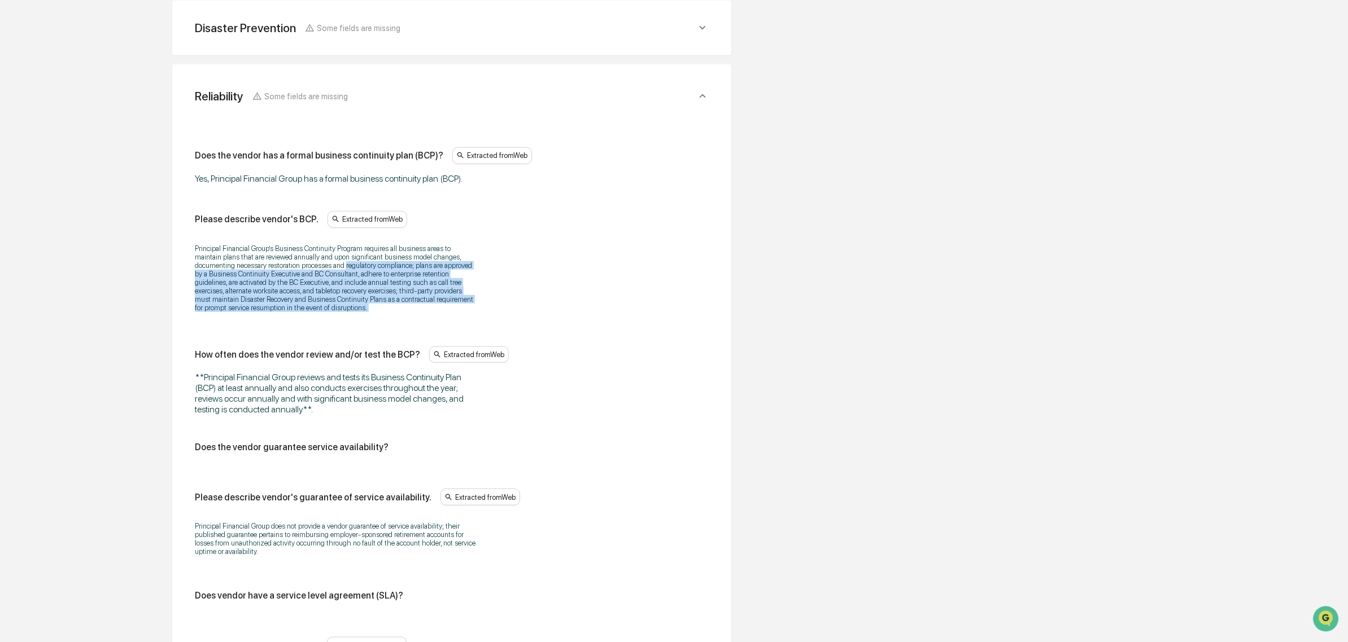
drag, startPoint x: 492, startPoint y: 312, endPoint x: 298, endPoint y: 261, distance: 200.3
click at [302, 263] on div "Principal Financial Group’s Business Continuity Program requires all business a…" at bounding box center [452, 278] width 514 height 82
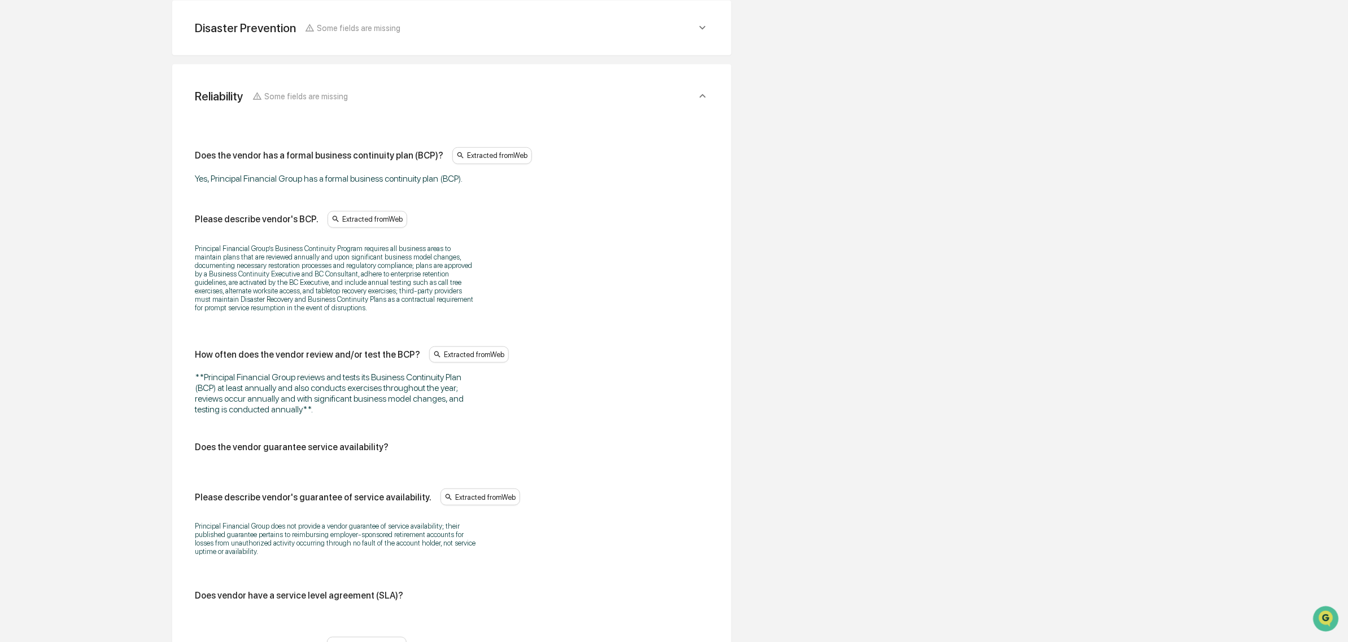
click at [298, 261] on p "Principal Financial Group’s Business Continuity Program requires all business a…" at bounding box center [336, 278] width 282 height 68
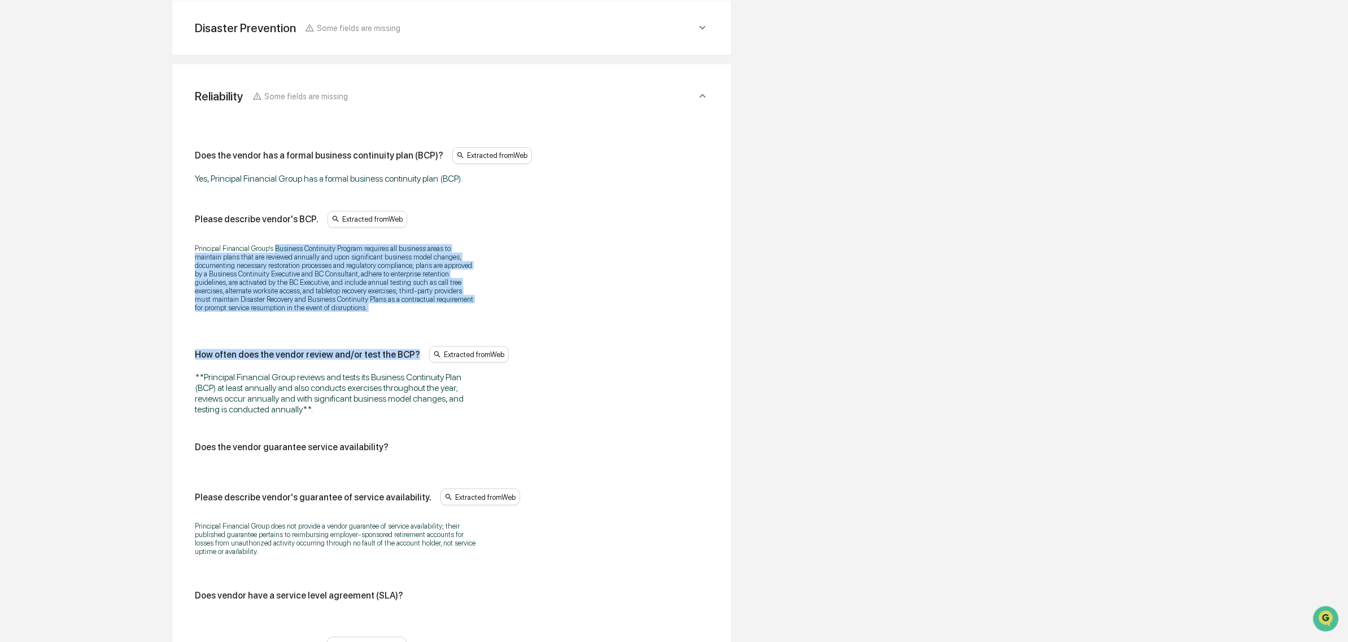
drag, startPoint x: 276, startPoint y: 252, endPoint x: 477, endPoint y: 347, distance: 223.0
click at [477, 347] on div "Does the vendor has a formal business continuity plan (BCP)? Extracted from Web…" at bounding box center [452, 433] width 514 height 573
click at [432, 303] on p "Principal Financial Group’s Business Continuity Program requires all business a…" at bounding box center [336, 278] width 282 height 68
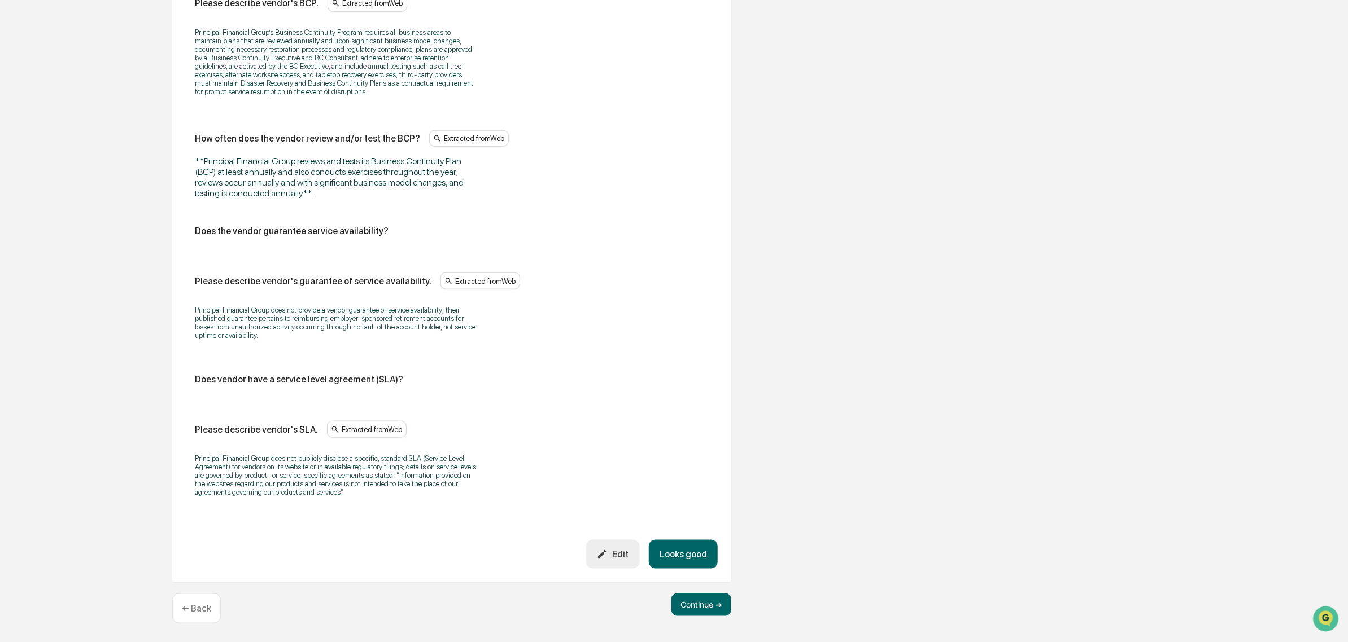
scroll to position [694, 0]
click at [600, 560] on icon "button" at bounding box center [602, 554] width 11 height 11
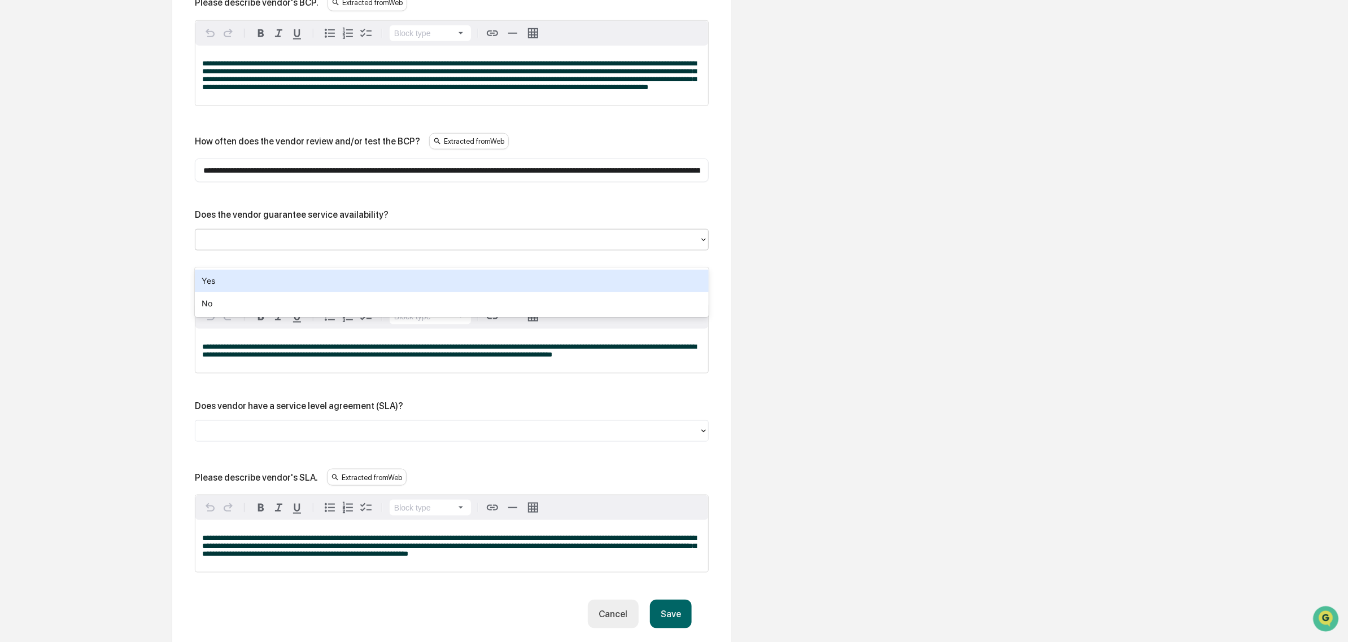
click at [334, 249] on div at bounding box center [447, 240] width 504 height 18
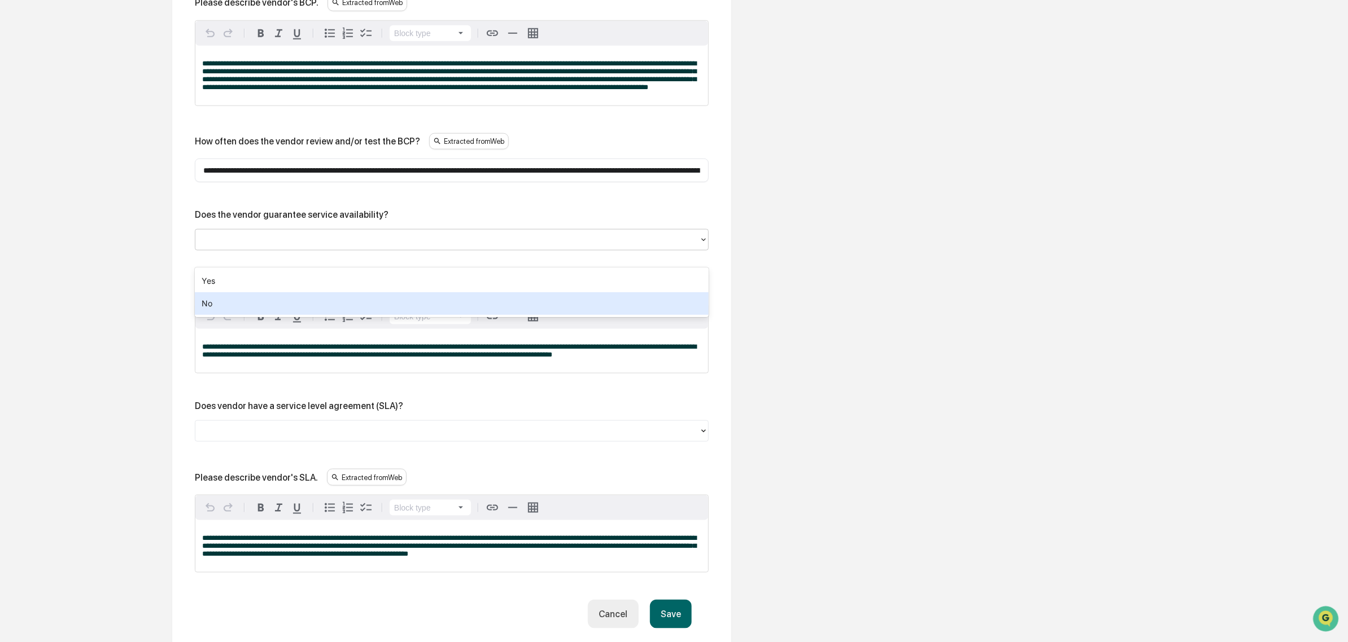
click at [317, 298] on div "No" at bounding box center [452, 303] width 514 height 23
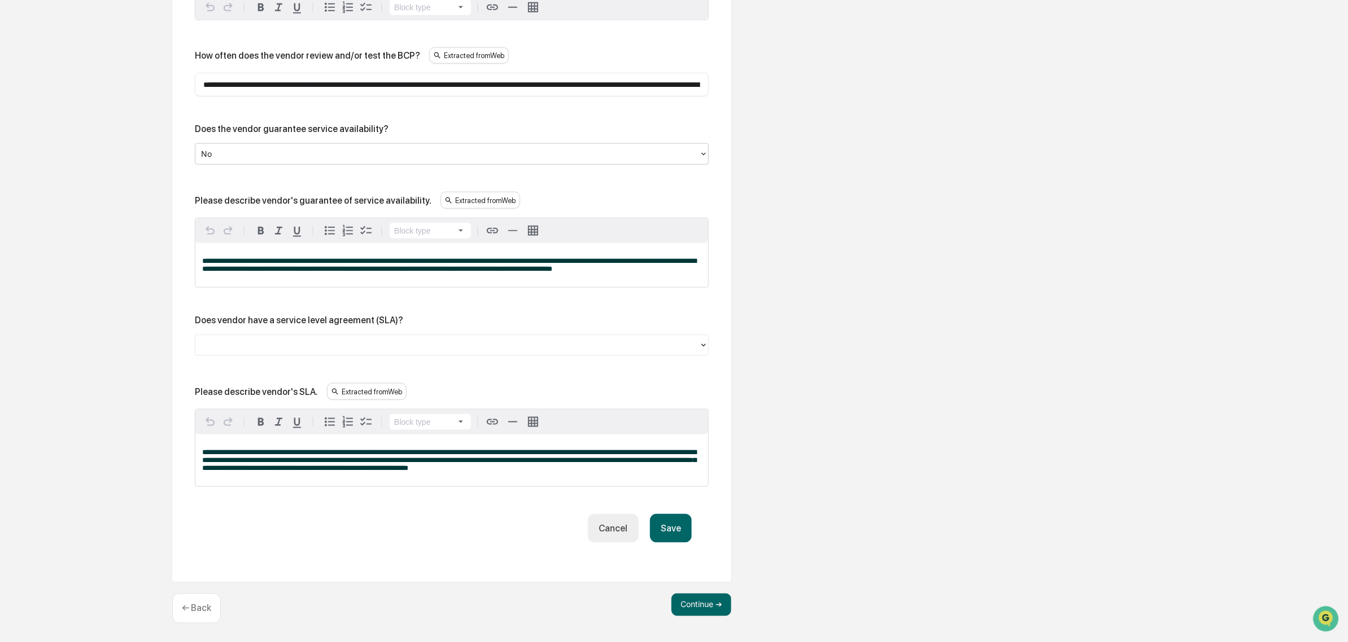
scroll to position [802, 0]
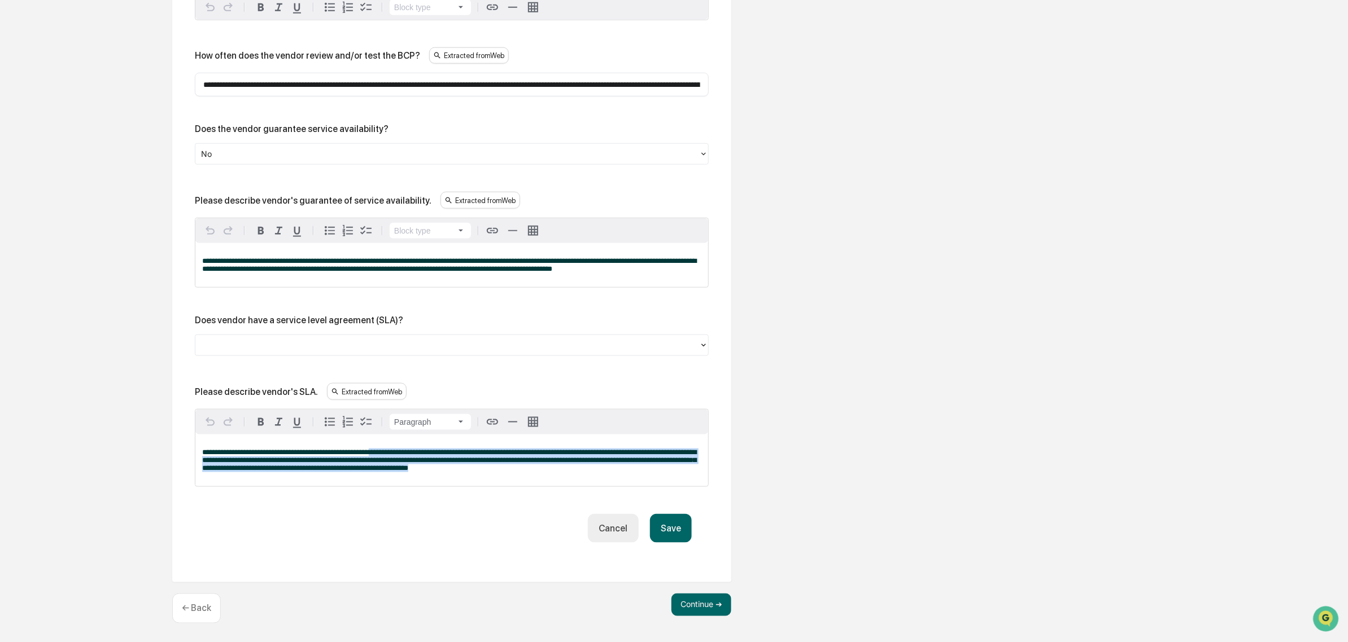
drag, startPoint x: 410, startPoint y: 449, endPoint x: 543, endPoint y: 483, distance: 137.1
click at [543, 483] on div "**********" at bounding box center [451, 461] width 513 height 52
click at [541, 483] on div "**********" at bounding box center [451, 461] width 513 height 52
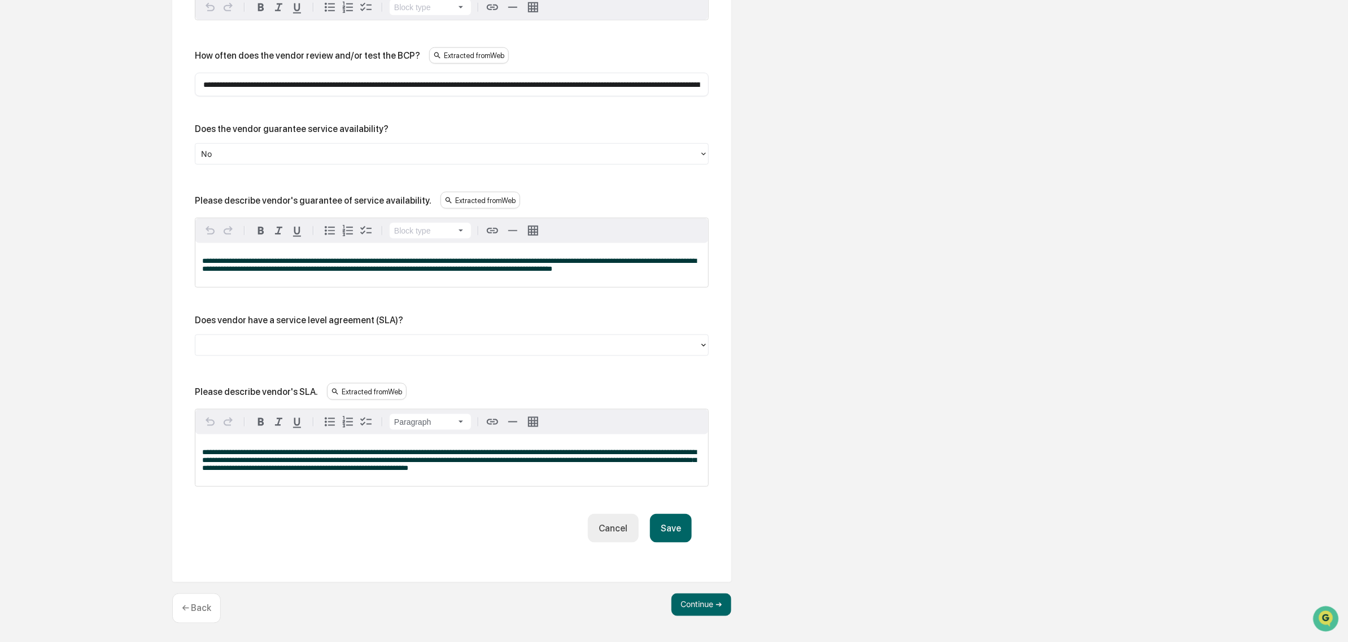
click at [673, 534] on button "Save" at bounding box center [671, 528] width 42 height 29
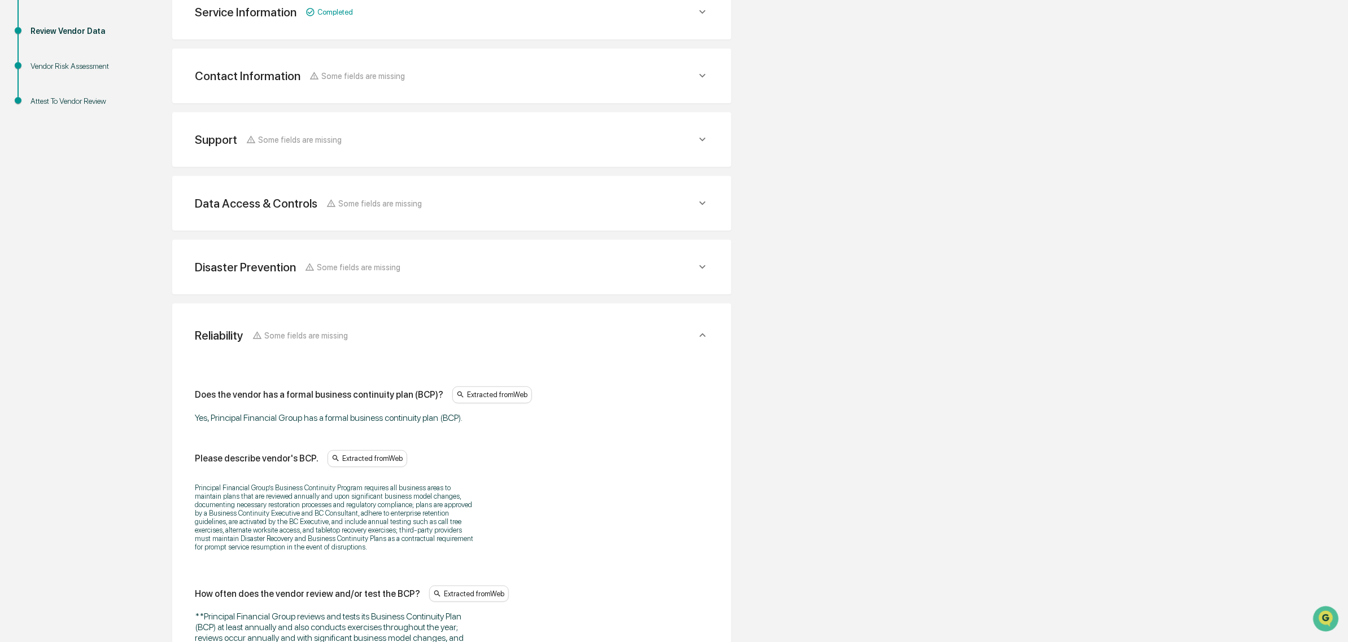
scroll to position [705, 0]
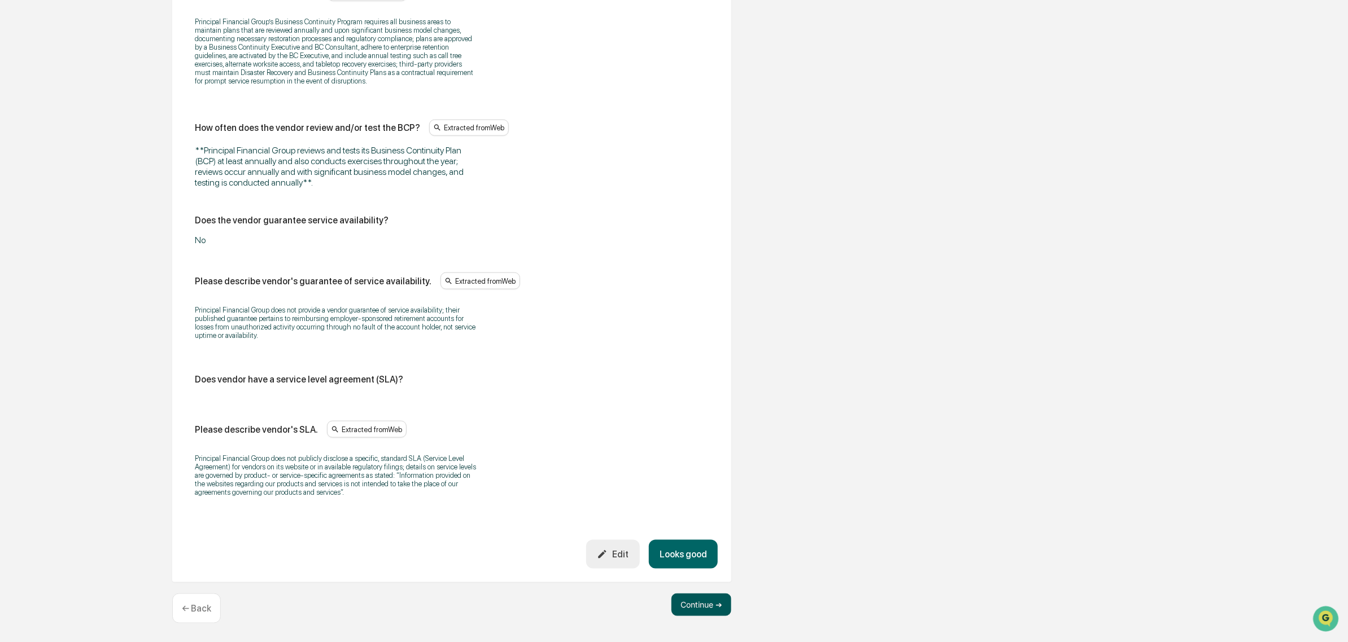
click at [693, 611] on button "Continue ➔" at bounding box center [701, 605] width 60 height 23
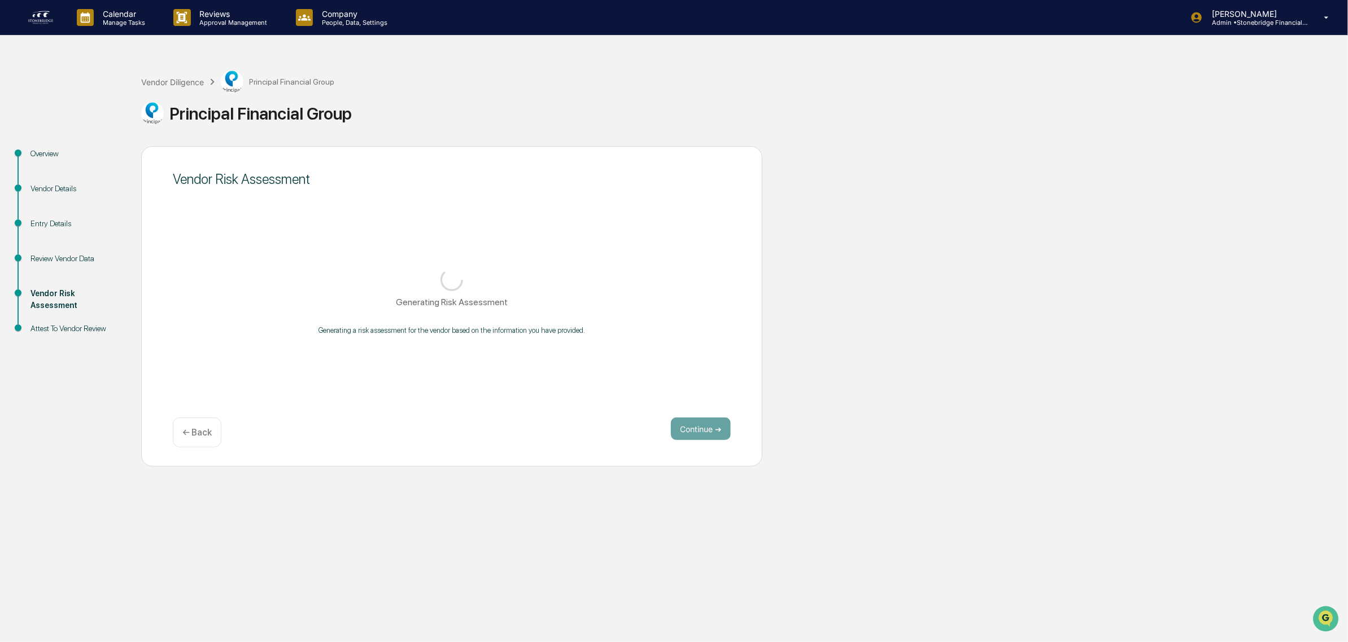
scroll to position [0, 0]
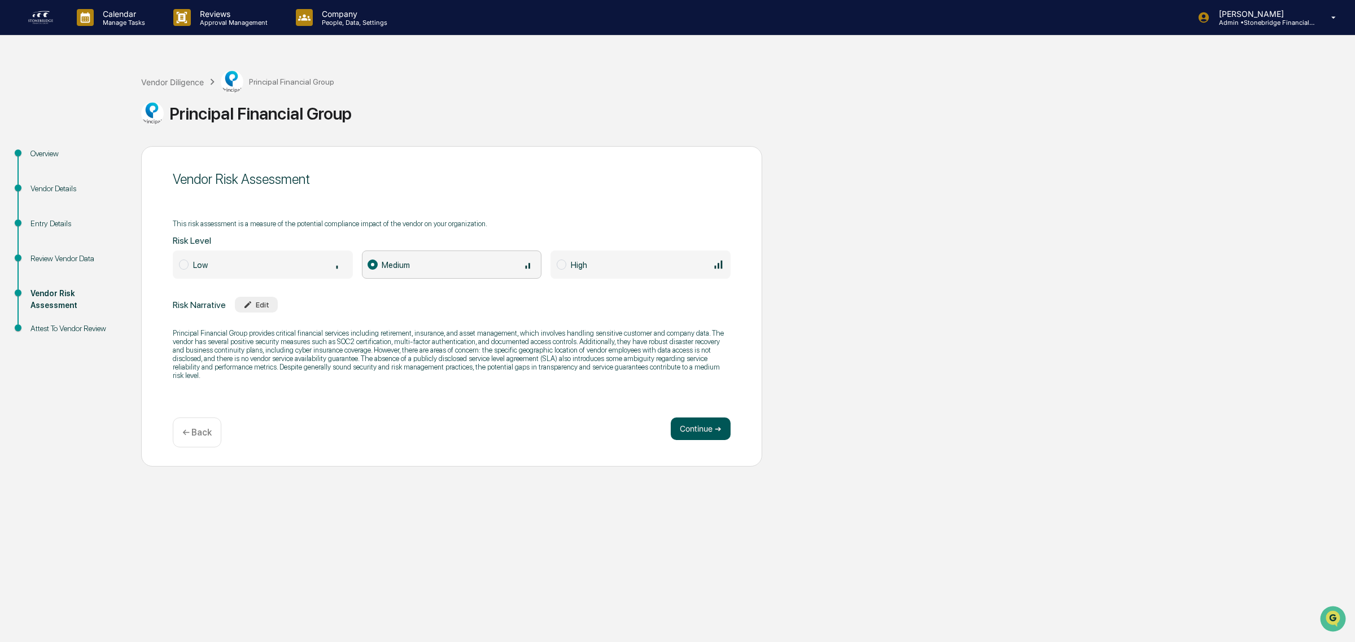
click at [688, 431] on button "Continue ➔" at bounding box center [701, 429] width 60 height 23
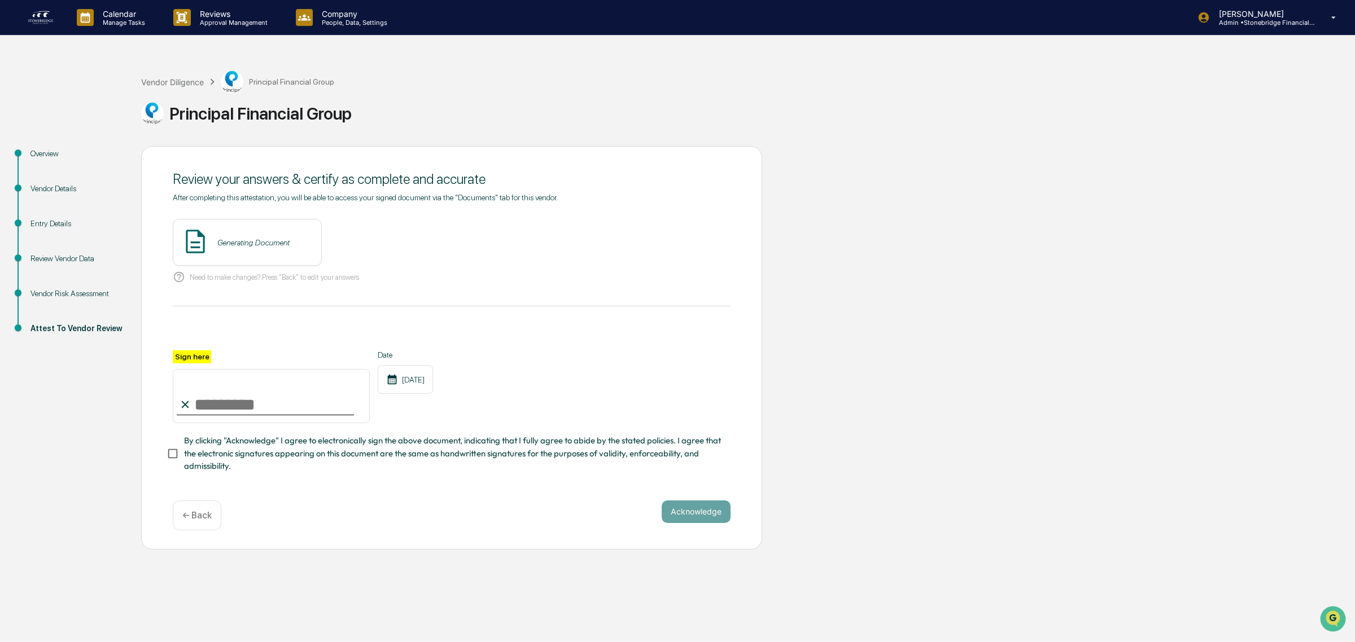
click at [229, 393] on input "Sign here" at bounding box center [271, 396] width 197 height 54
type input "**********"
click at [337, 464] on span "By clicking "Acknowledge" I agree to electronically sign the above document, in…" at bounding box center [452, 454] width 537 height 38
drag, startPoint x: 354, startPoint y: 233, endPoint x: 357, endPoint y: 238, distance: 5.8
click at [354, 235] on div "Vendor Review - Cody Gehman View" at bounding box center [286, 242] width 226 height 47
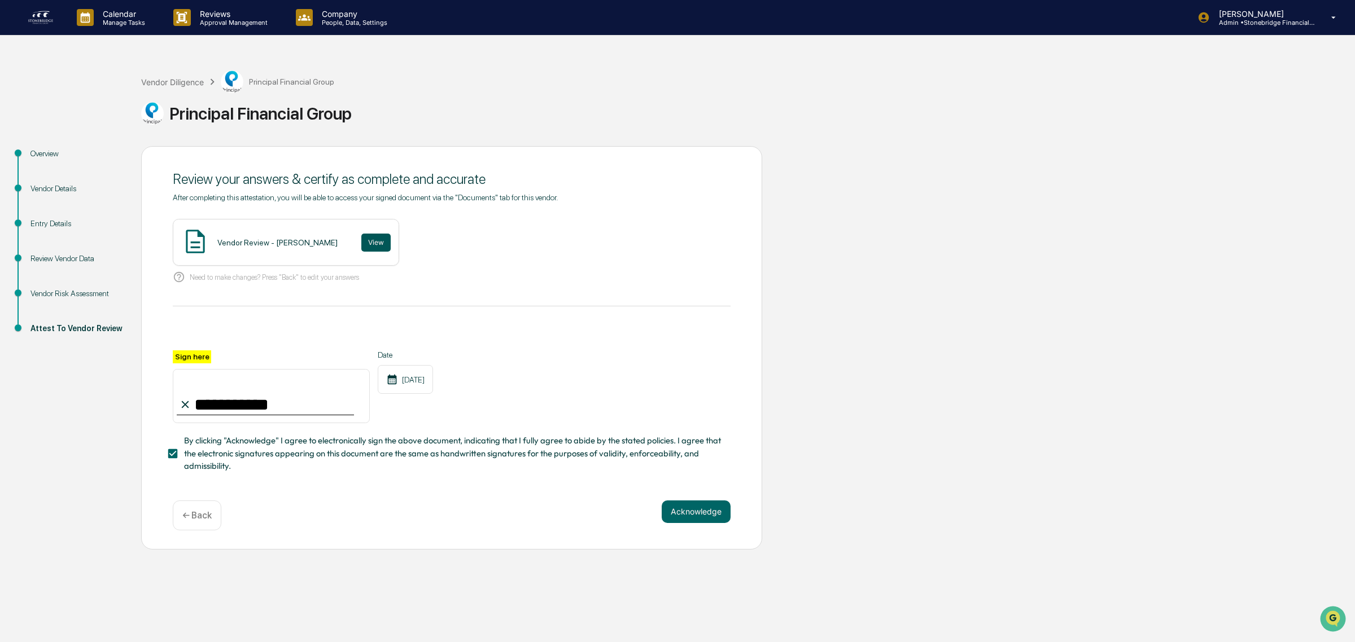
click at [361, 238] on button "View" at bounding box center [375, 243] width 29 height 18
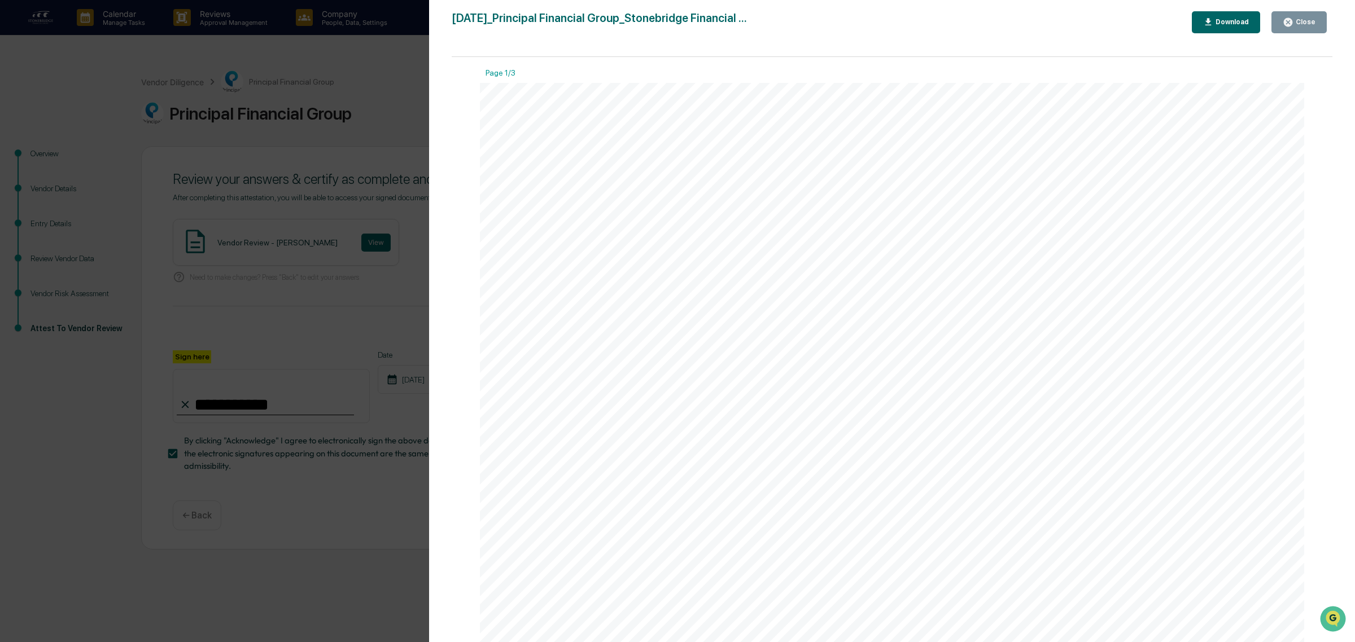
click at [1291, 25] on icon "button" at bounding box center [1288, 22] width 8 height 8
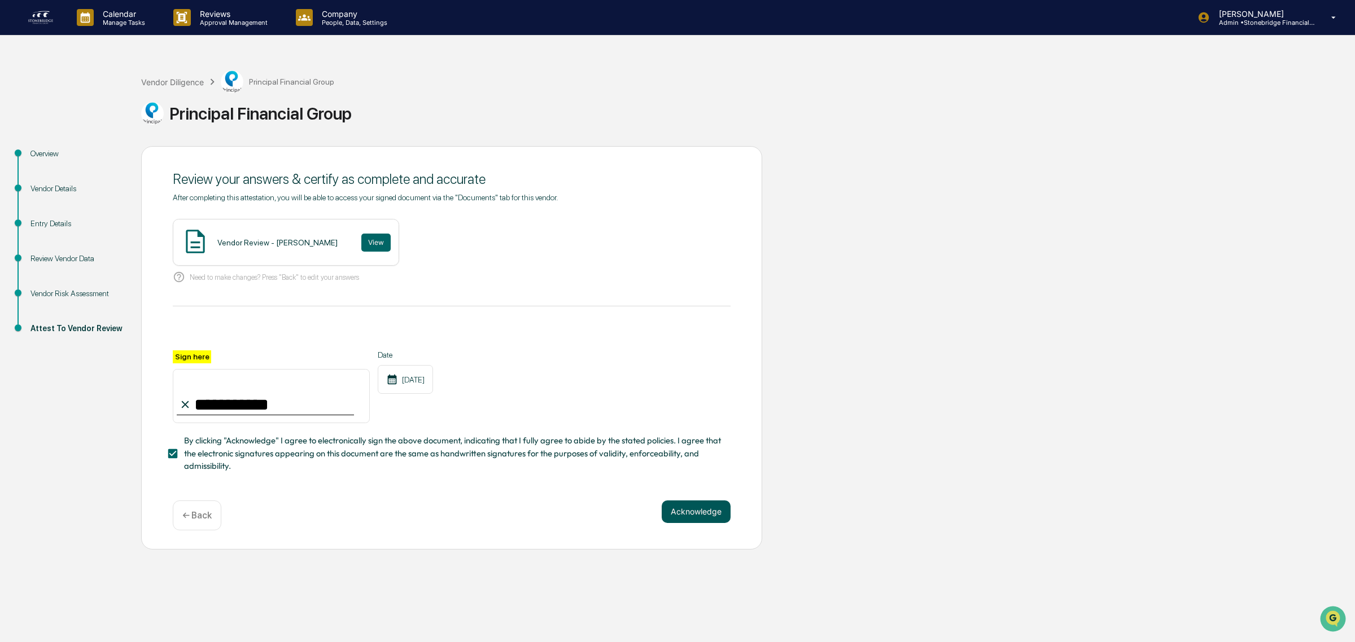
click at [715, 515] on button "Acknowledge" at bounding box center [696, 512] width 69 height 23
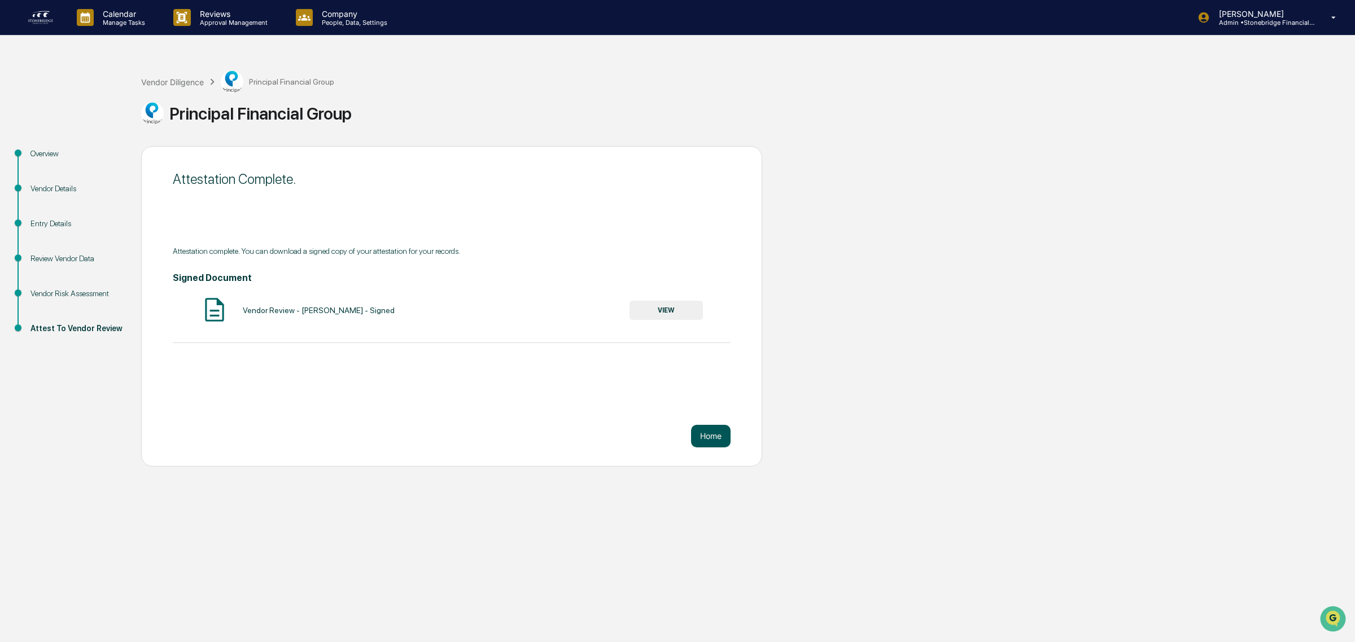
click at [700, 435] on button "Home" at bounding box center [711, 436] width 40 height 23
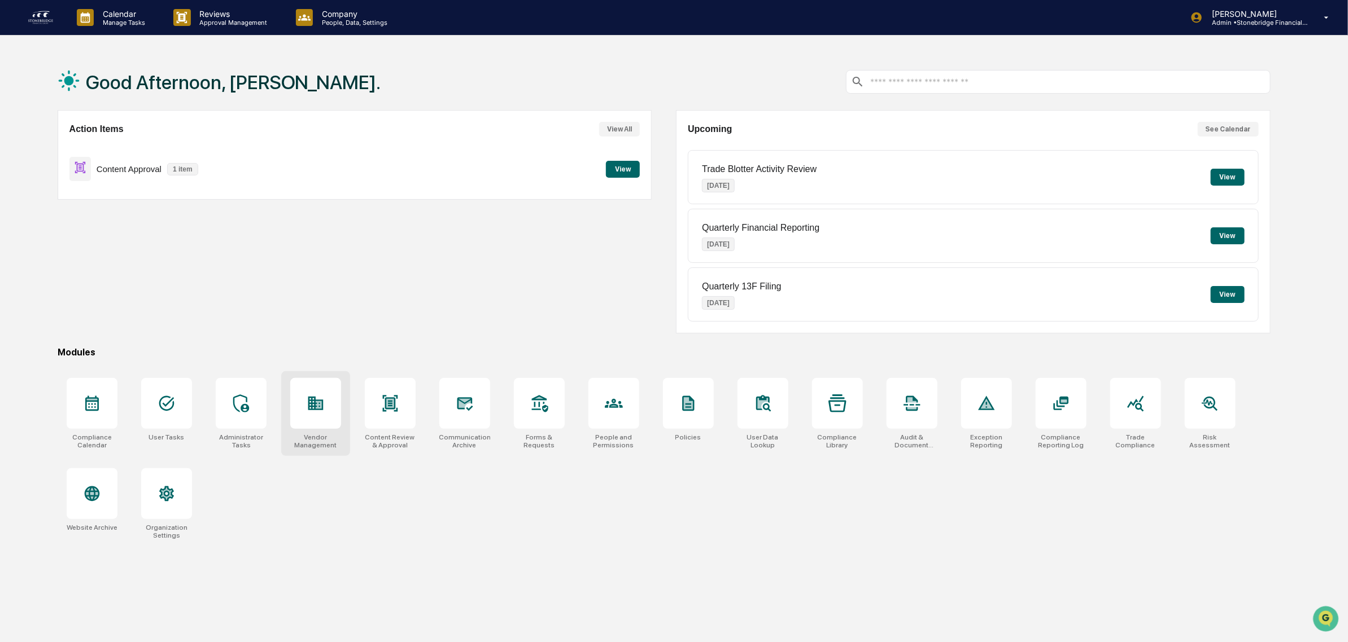
click at [317, 418] on div at bounding box center [315, 403] width 51 height 51
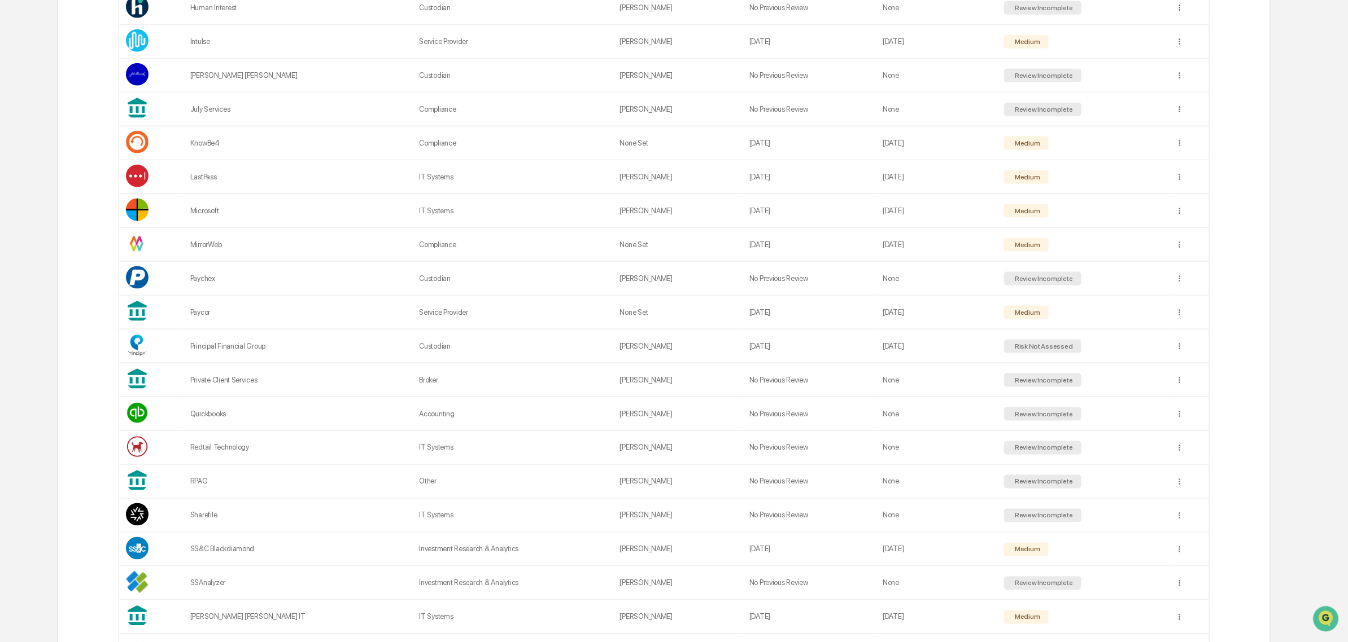
scroll to position [988, 0]
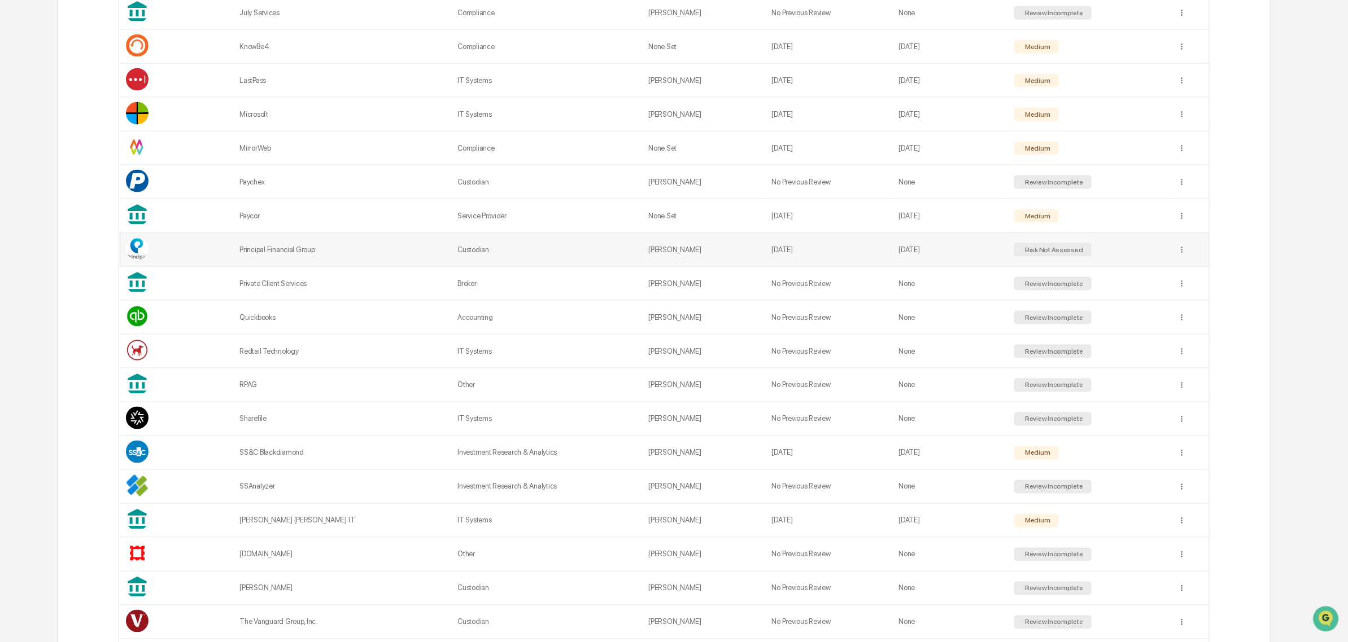
click at [1189, 263] on td at bounding box center [1189, 250] width 38 height 34
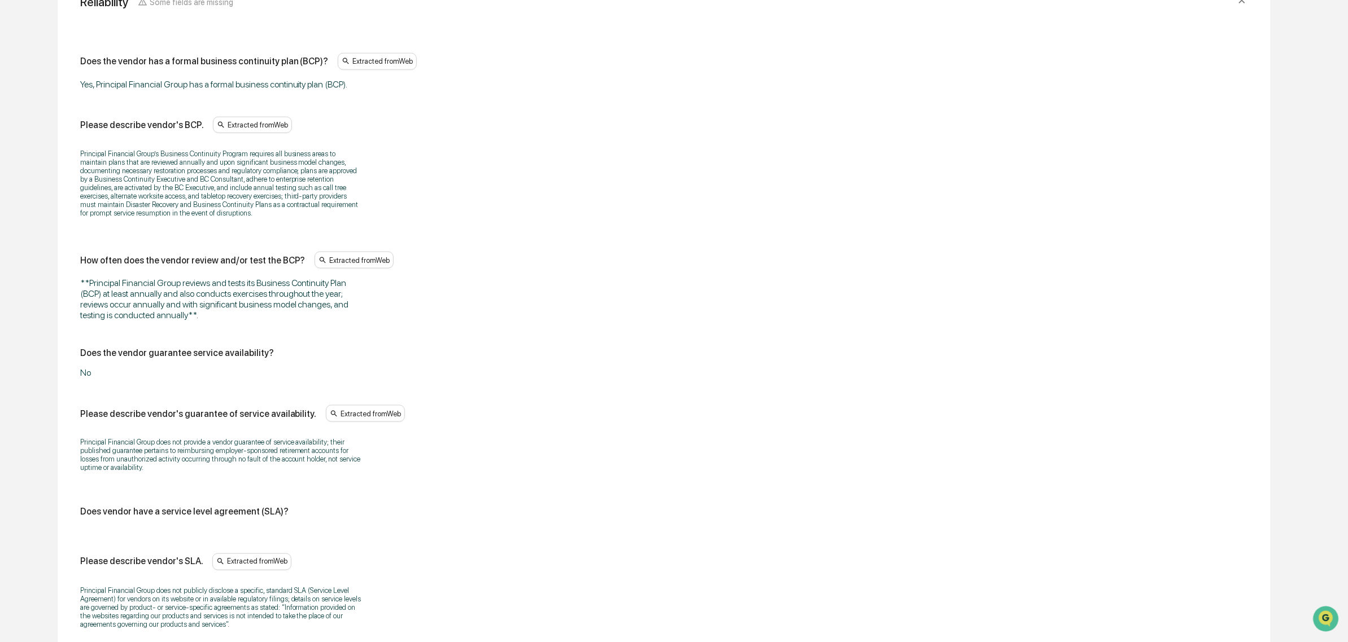
scroll to position [3705, 0]
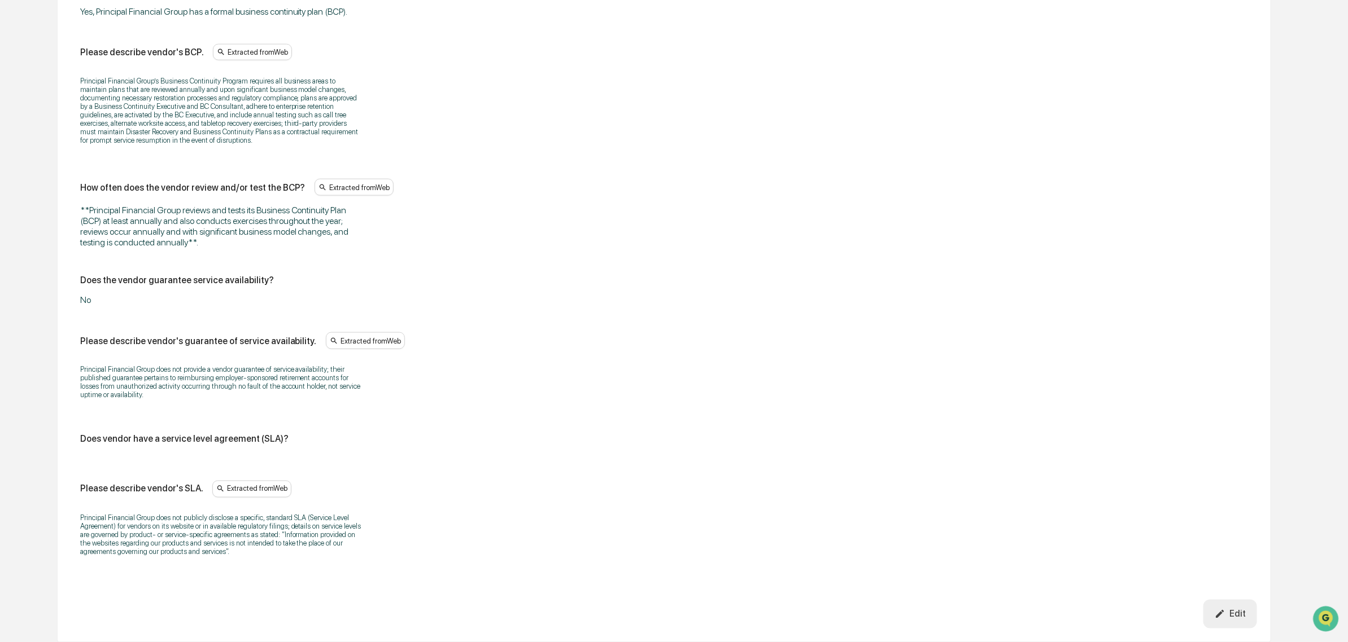
click at [1225, 611] on icon "button" at bounding box center [1219, 614] width 11 height 11
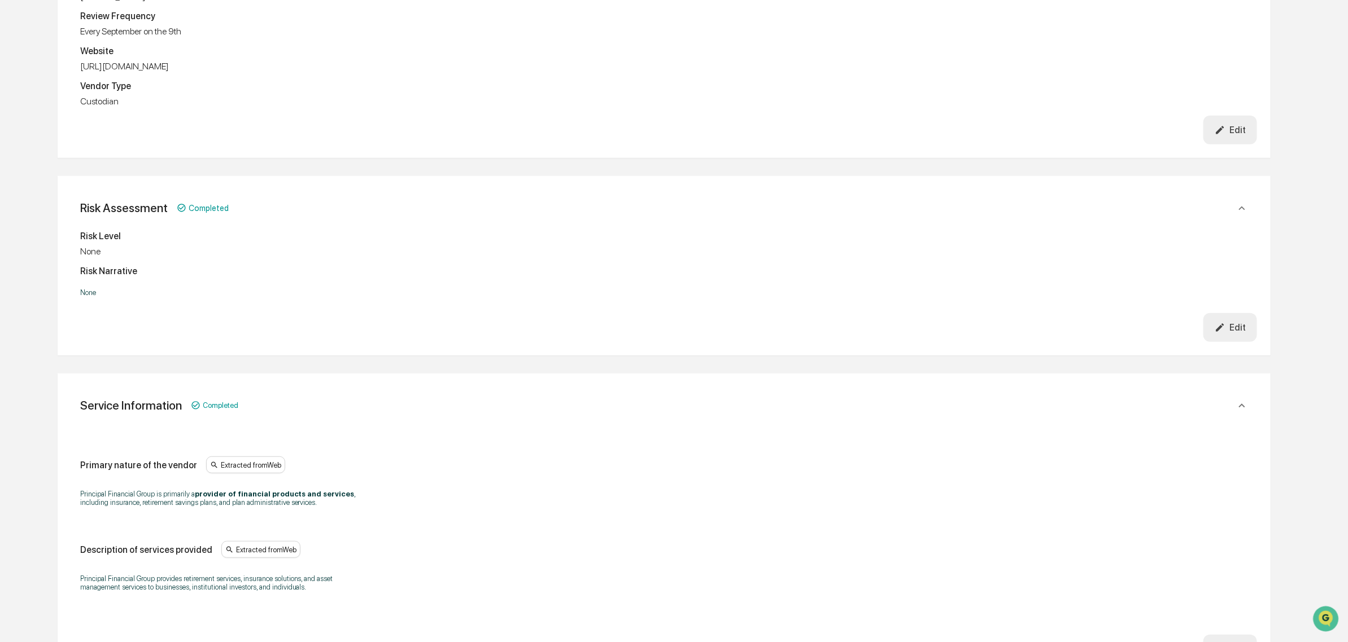
scroll to position [423, 0]
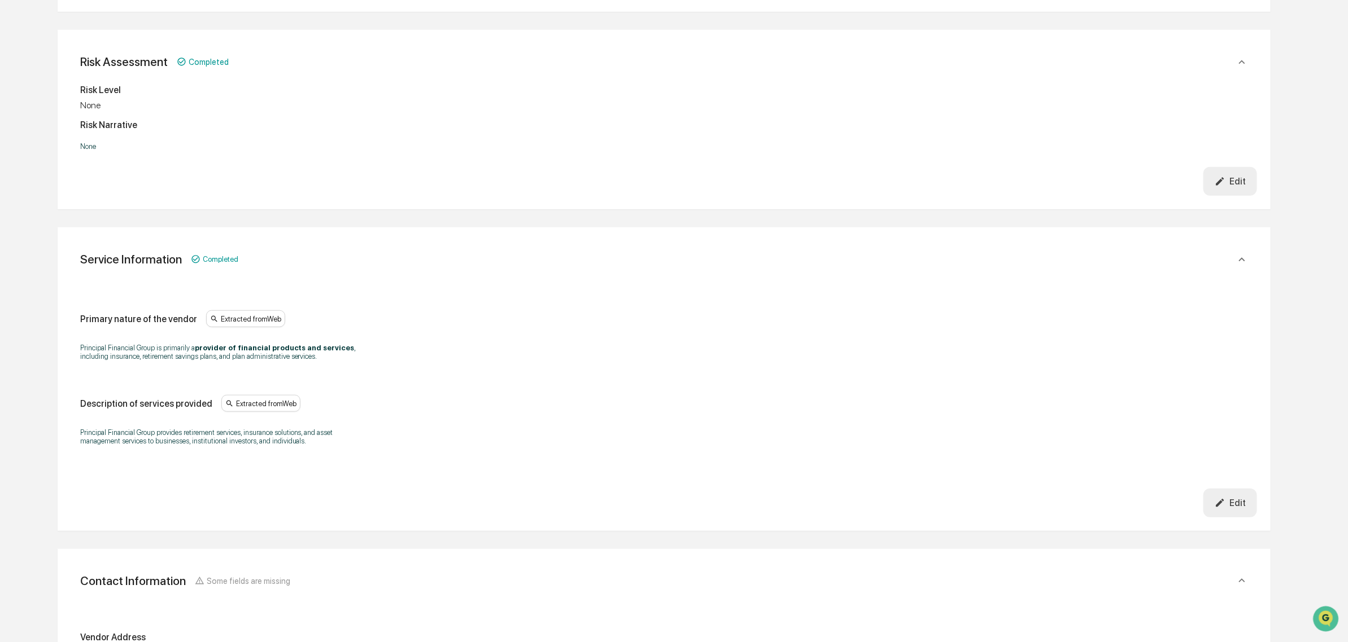
click at [1245, 173] on button "Edit" at bounding box center [1230, 181] width 54 height 29
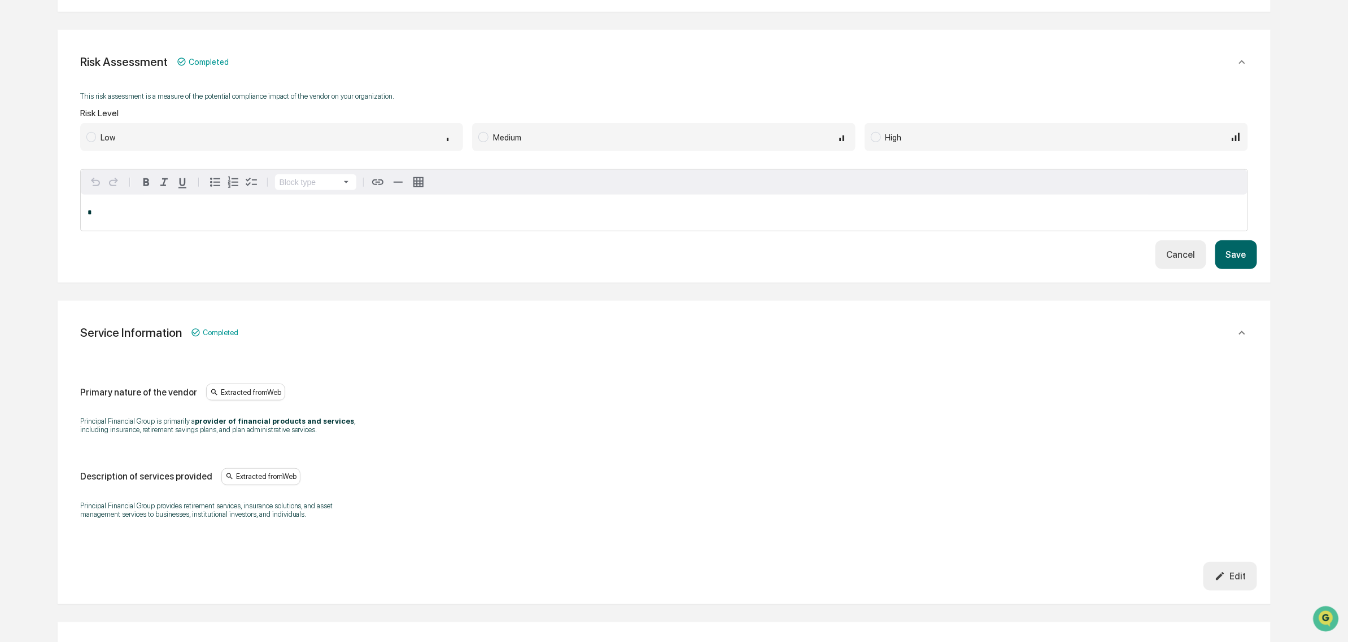
click at [613, 140] on div "Medium" at bounding box center [671, 137] width 356 height 12
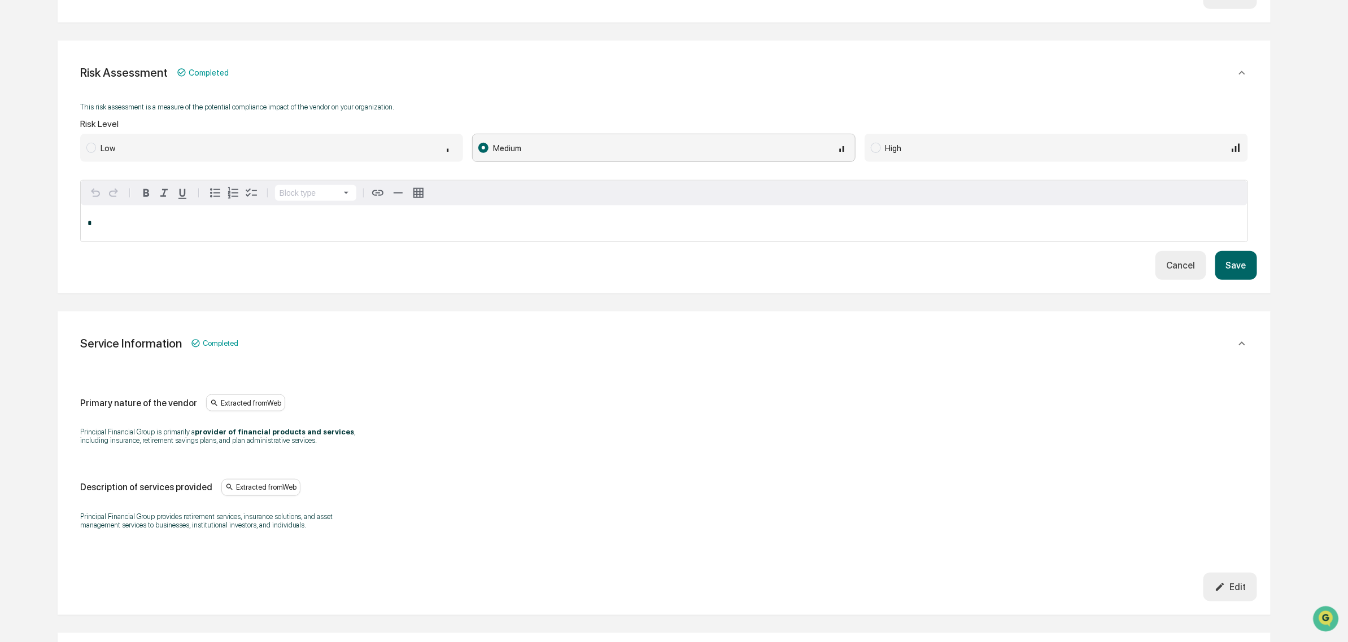
scroll to position [282, 0]
